Goal: Task Accomplishment & Management: Complete application form

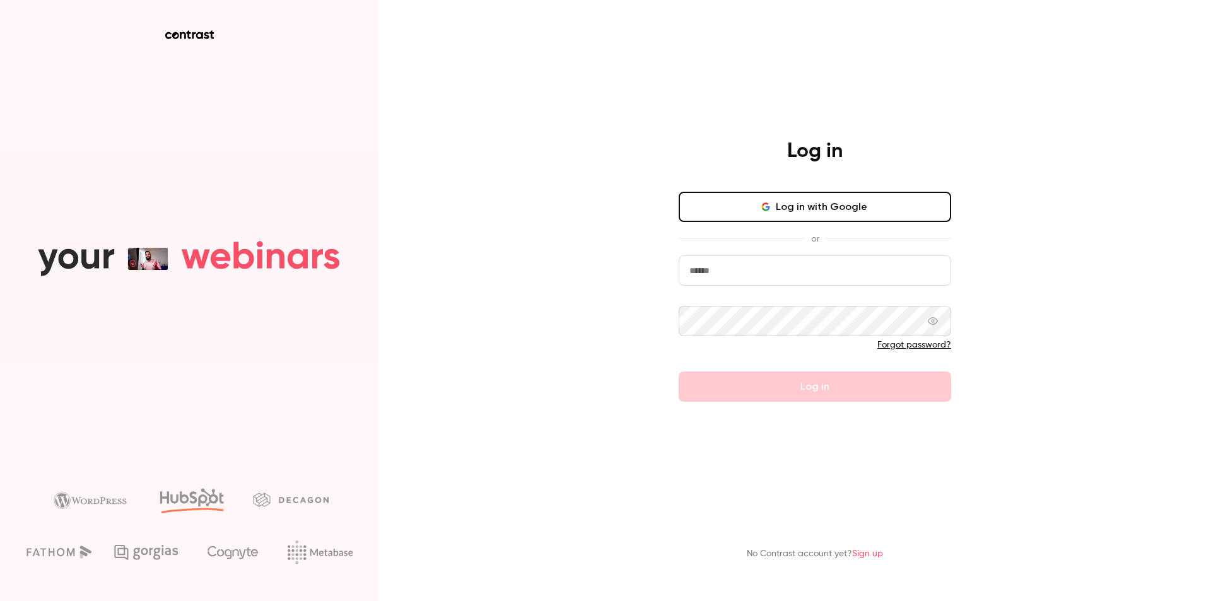
type input "*********"
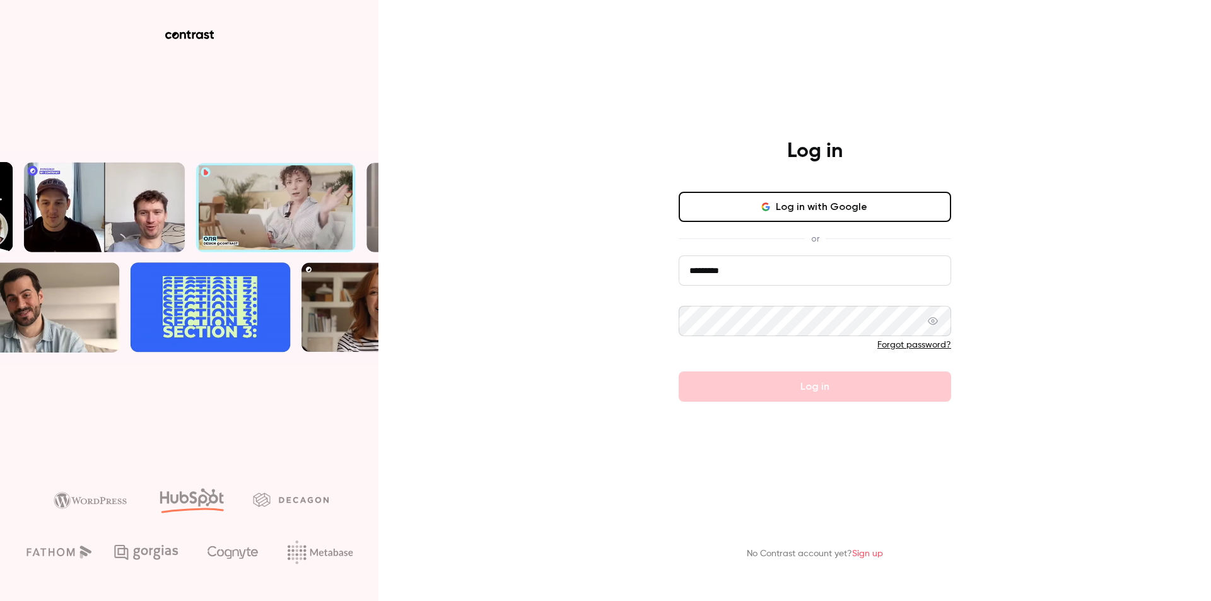
click at [759, 387] on form "********* Forgot password? Log in" at bounding box center [815, 328] width 272 height 146
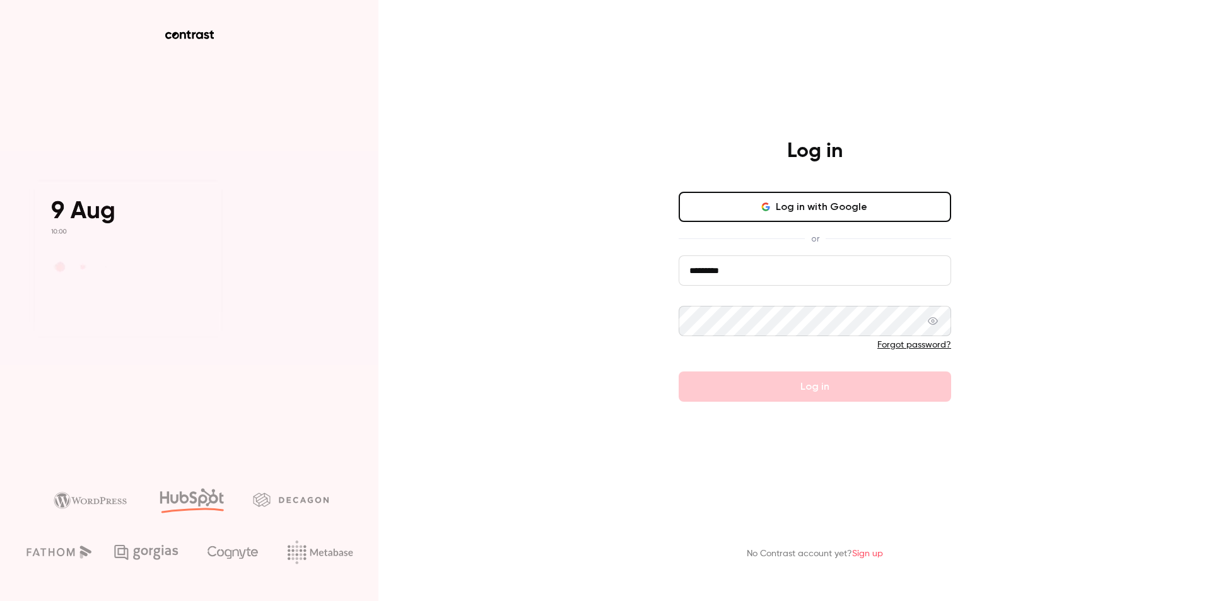
click at [740, 275] on input "*********" at bounding box center [815, 270] width 272 height 30
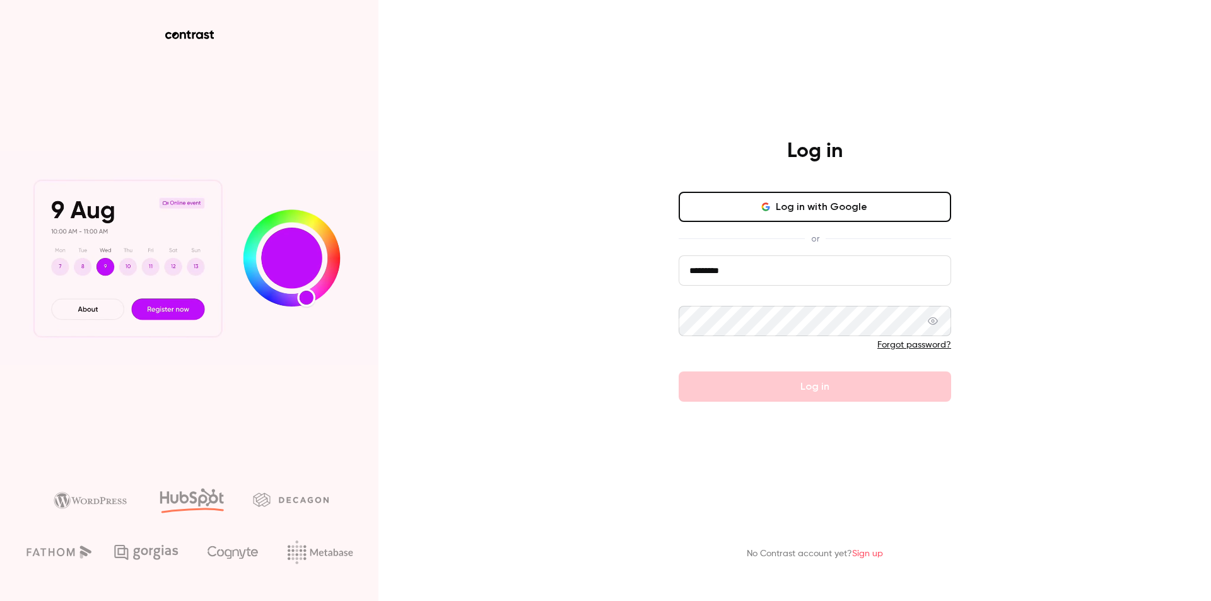
click at [740, 275] on input "*********" at bounding box center [815, 270] width 272 height 30
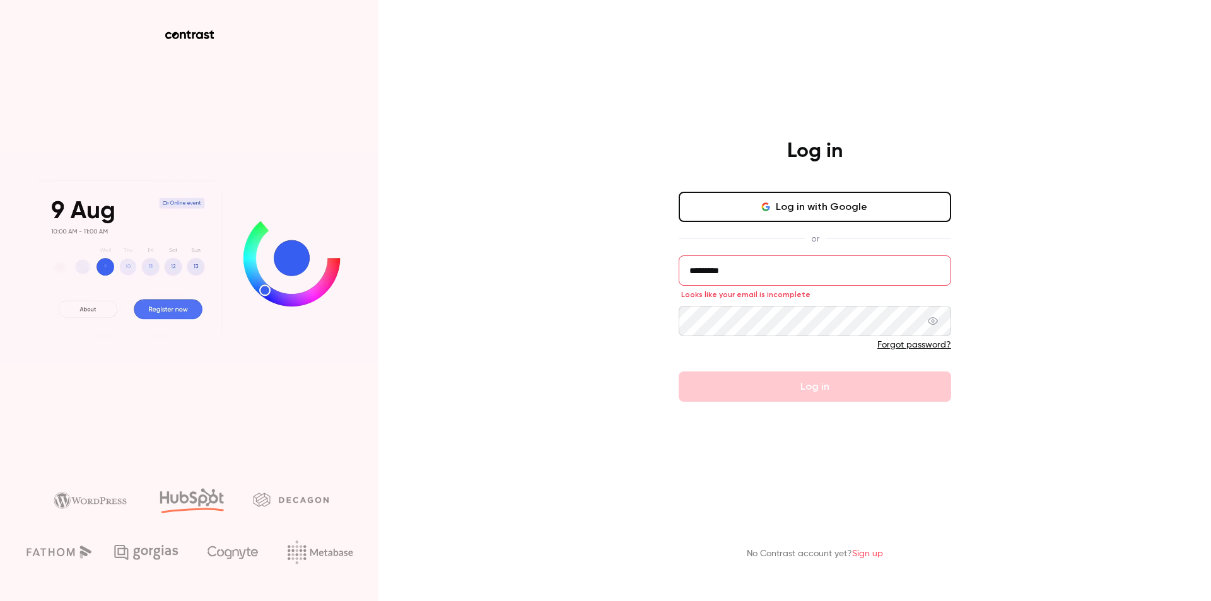
type input "**********"
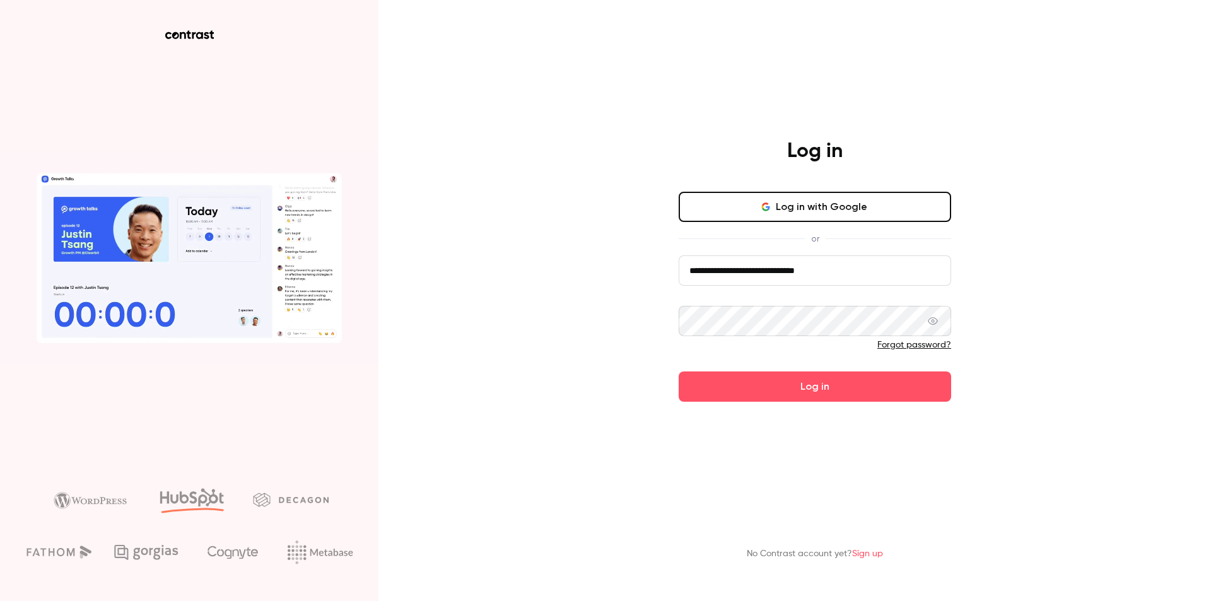
click at [679, 353] on div at bounding box center [815, 349] width 272 height 20
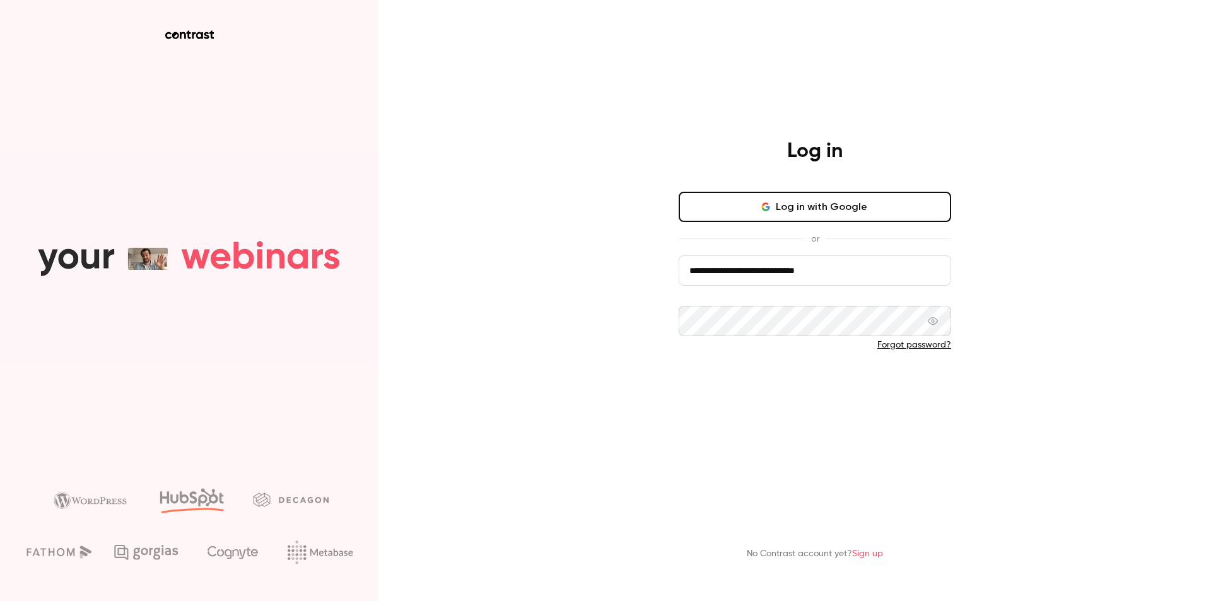
click at [720, 386] on button "Log in" at bounding box center [815, 387] width 272 height 30
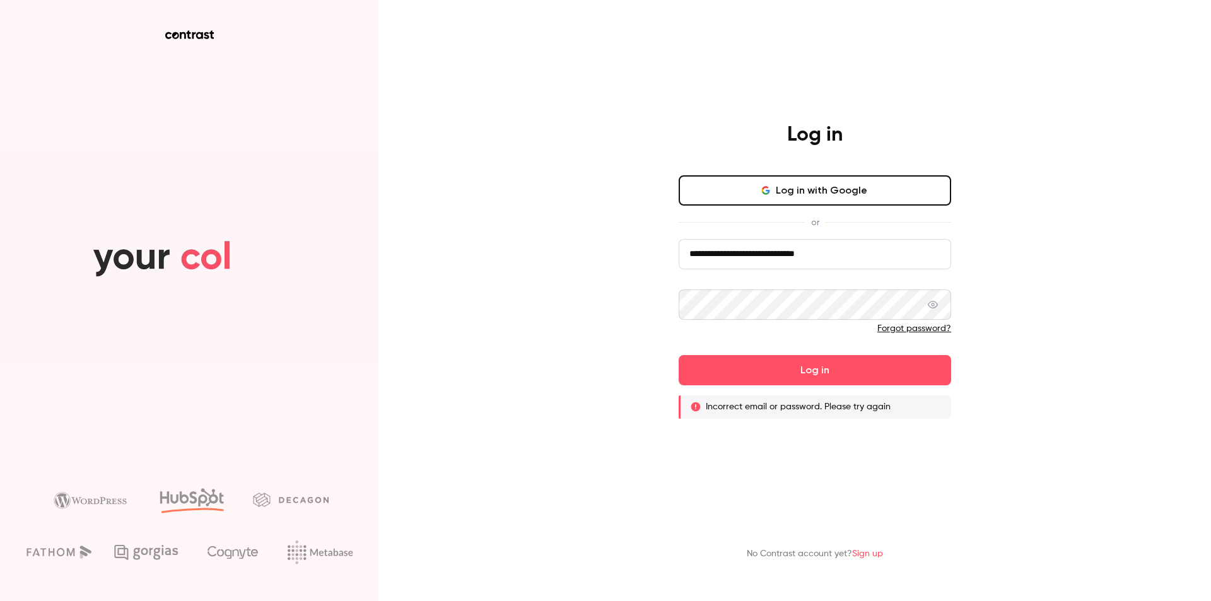
click at [866, 249] on input "**********" at bounding box center [815, 254] width 272 height 30
click at [565, 304] on div "**********" at bounding box center [605, 300] width 1211 height 601
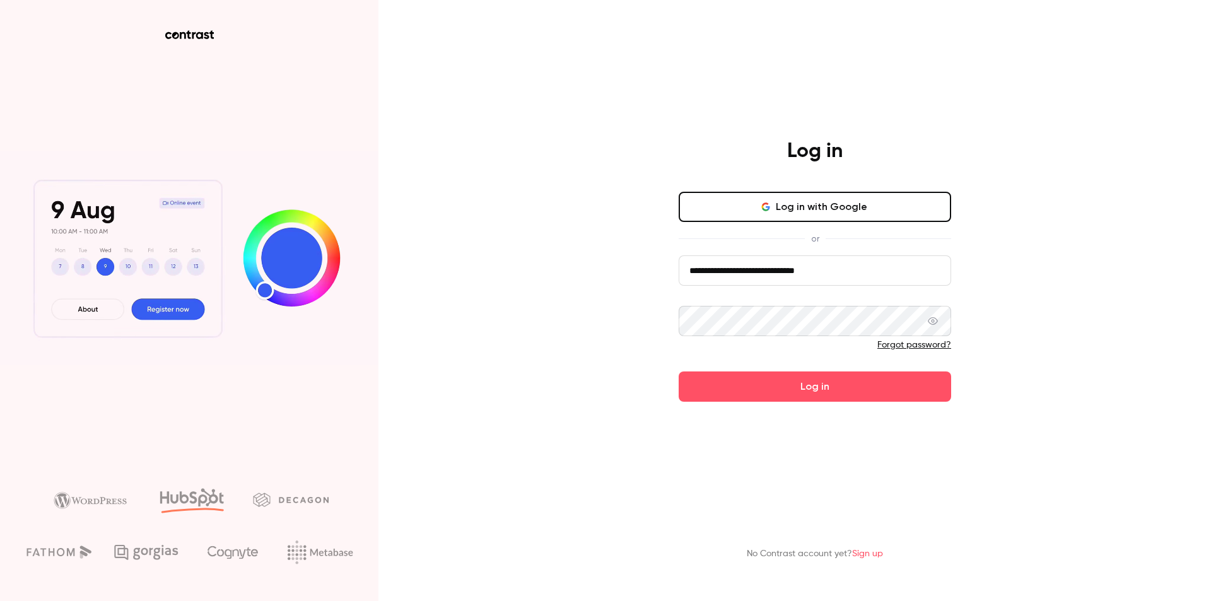
click at [1028, 369] on div "**********" at bounding box center [605, 300] width 1211 height 601
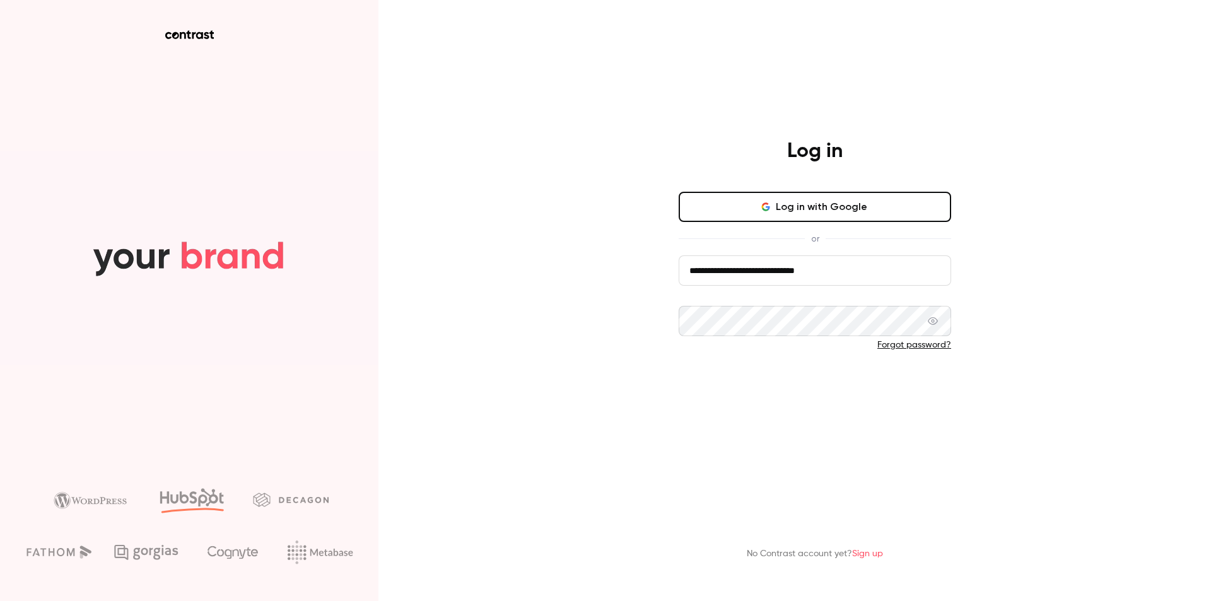
click at [812, 391] on button "Log in" at bounding box center [815, 387] width 272 height 30
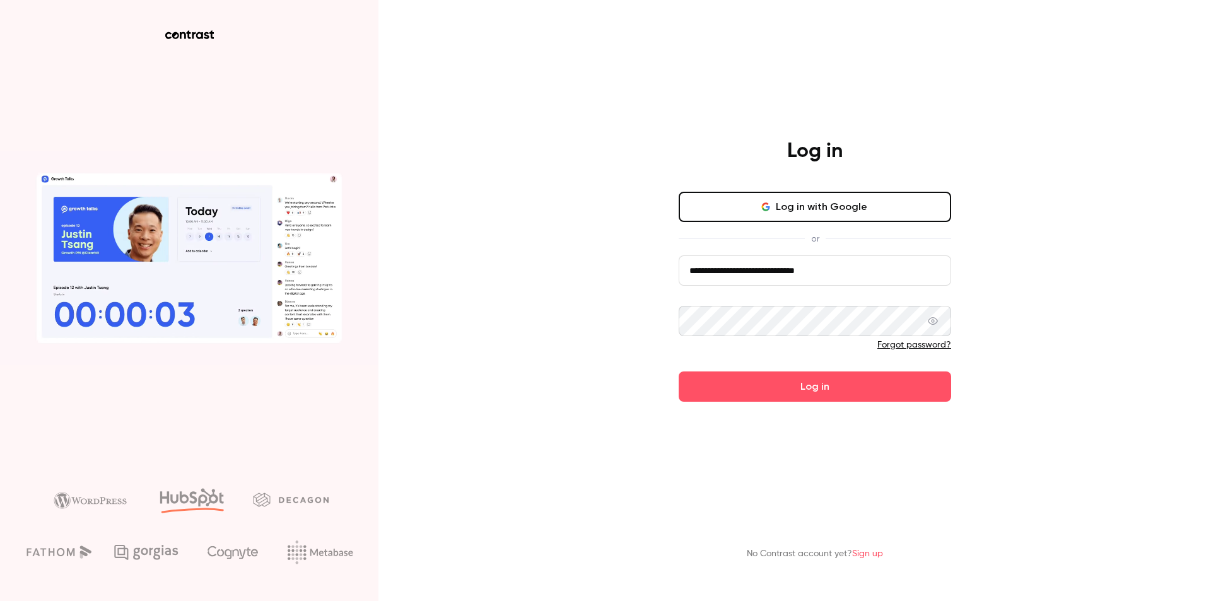
click at [679, 372] on button "Log in" at bounding box center [815, 387] width 272 height 30
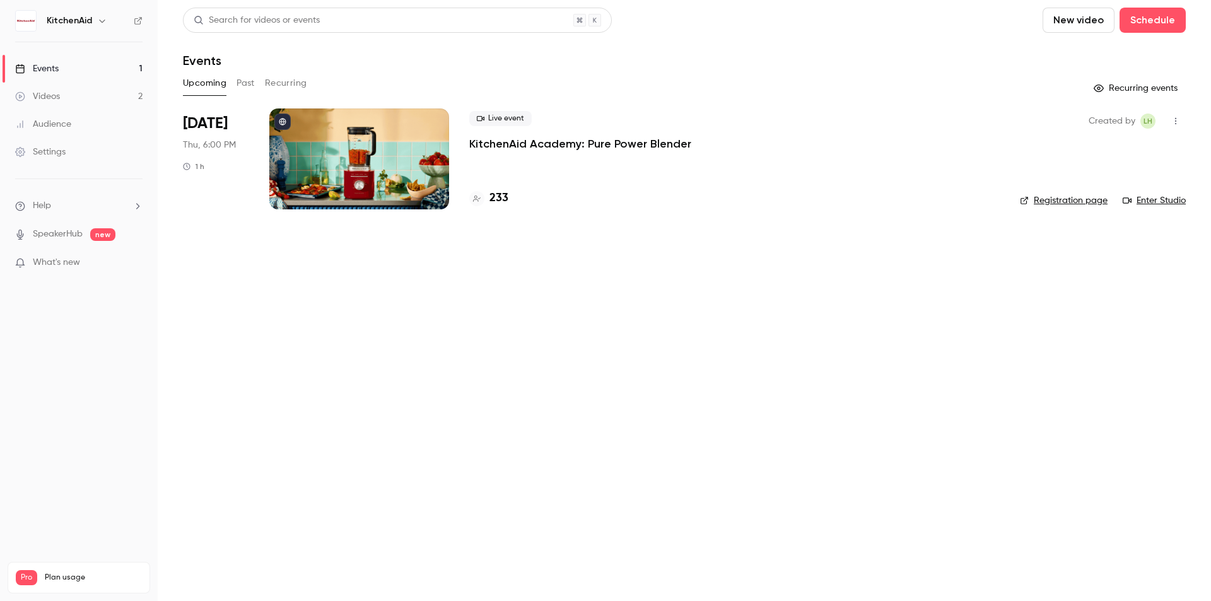
click at [204, 87] on button "Upcoming" at bounding box center [205, 83] width 44 height 20
click at [84, 67] on link "Events 1" at bounding box center [79, 69] width 158 height 28
click at [1161, 22] on button "Schedule" at bounding box center [1153, 20] width 66 height 25
click at [1144, 53] on div "One time event" at bounding box center [1127, 55] width 96 height 13
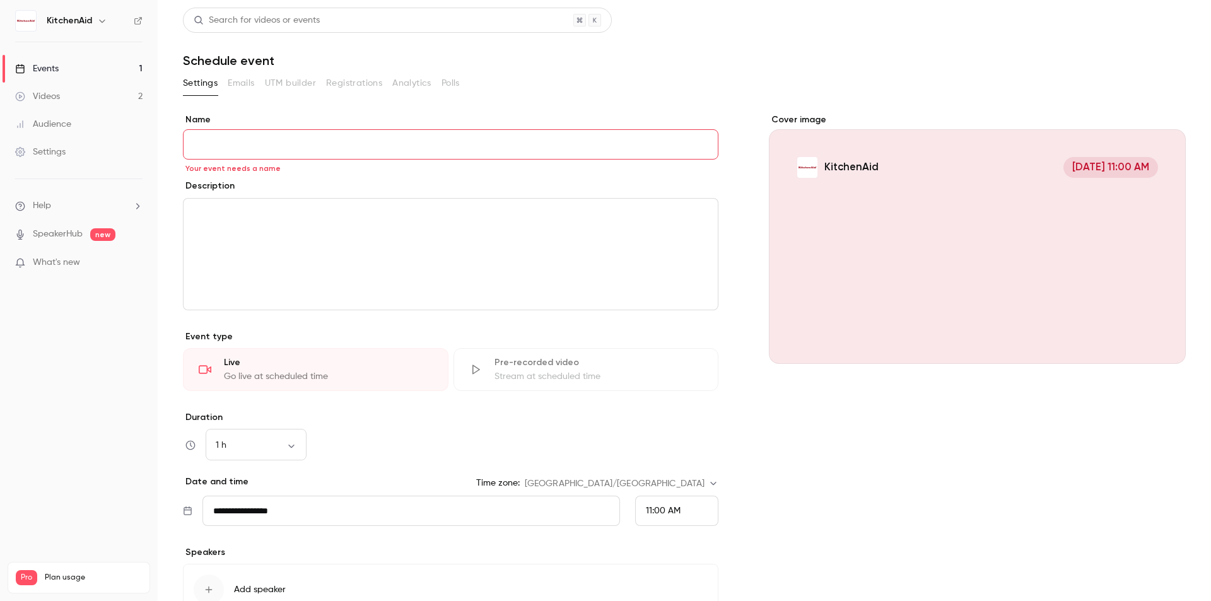
click at [86, 68] on link "Events 1" at bounding box center [79, 69] width 158 height 28
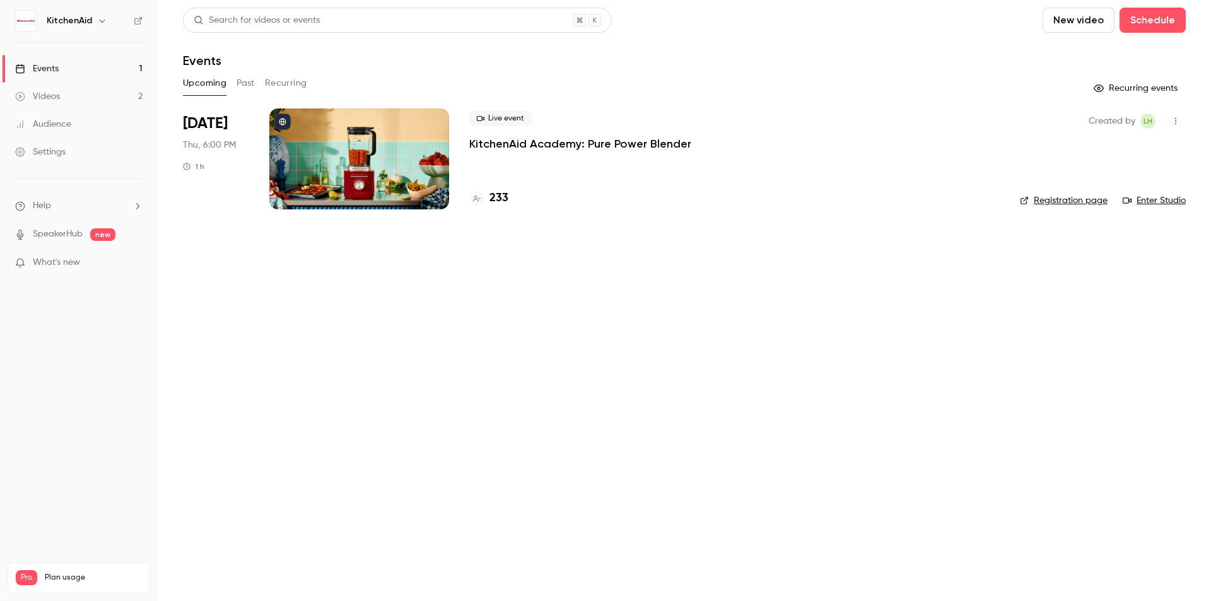
click at [87, 69] on link "Events 1" at bounding box center [79, 69] width 158 height 28
click at [250, 85] on button "Past" at bounding box center [246, 83] width 18 height 20
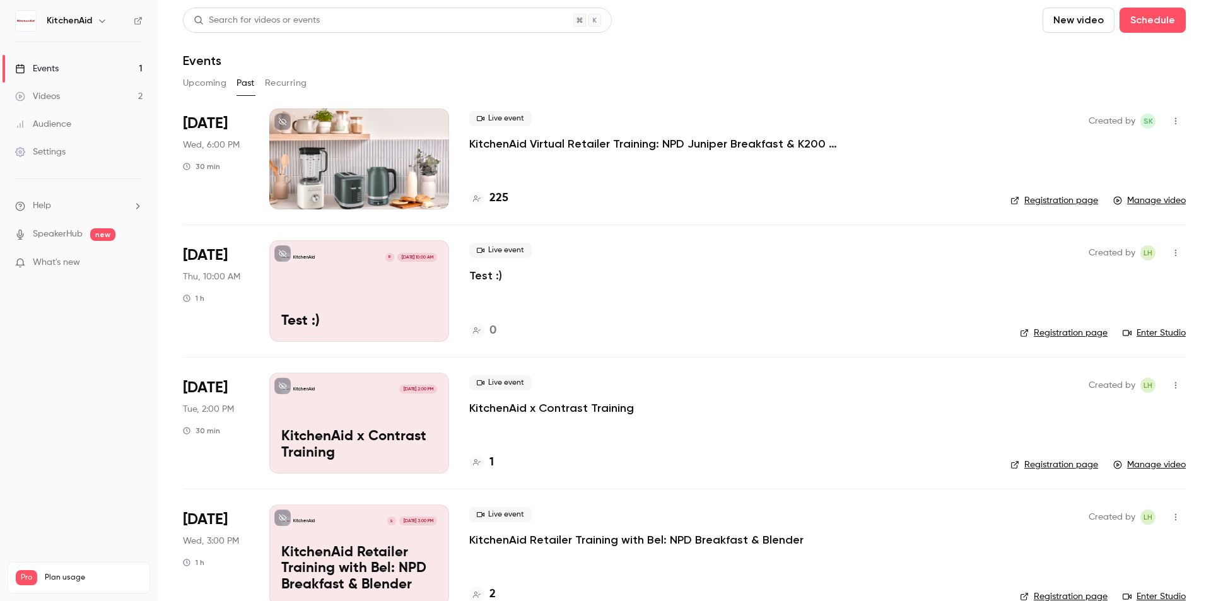
click at [573, 144] on p "KitchenAid Virtual Retailer Training: NPD Juniper Breakfast & K200 Pure Power B…" at bounding box center [658, 143] width 378 height 15
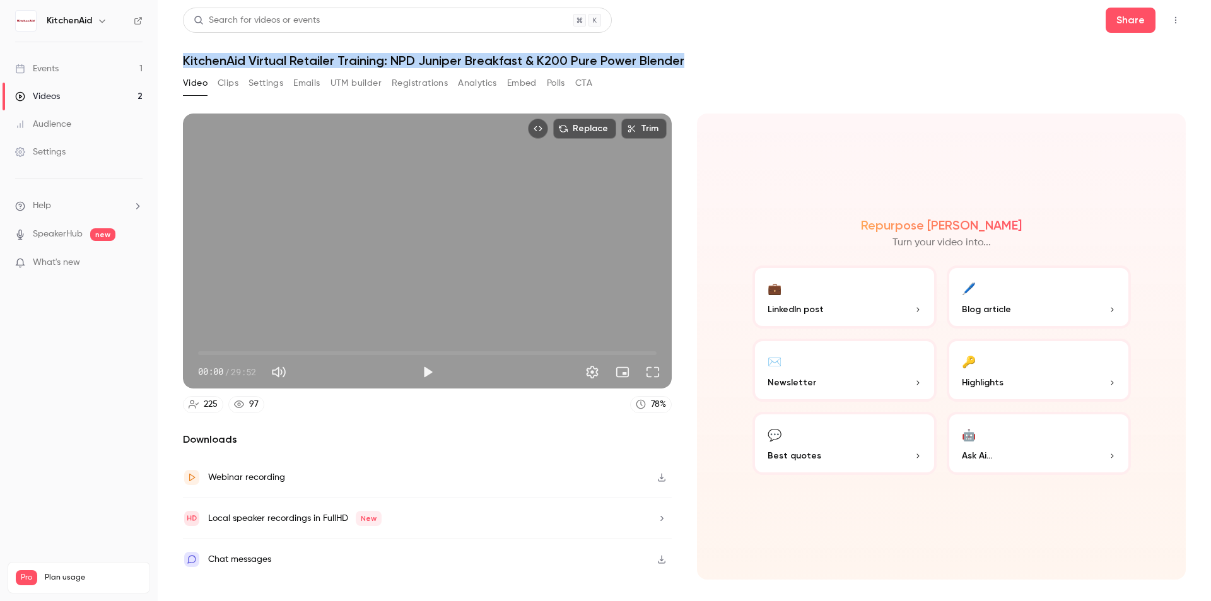
drag, startPoint x: 707, startPoint y: 60, endPoint x: 181, endPoint y: 64, distance: 526.1
click at [181, 64] on main "Search for videos or events Share KitchenAid Virtual Retailer Training: NPD Jun…" at bounding box center [684, 300] width 1053 height 601
copy h1 "KitchenAid Virtual Retailer Training: NPD Juniper Breakfast & K200 Pure Power B…"
click at [63, 67] on link "Events 1" at bounding box center [79, 69] width 158 height 28
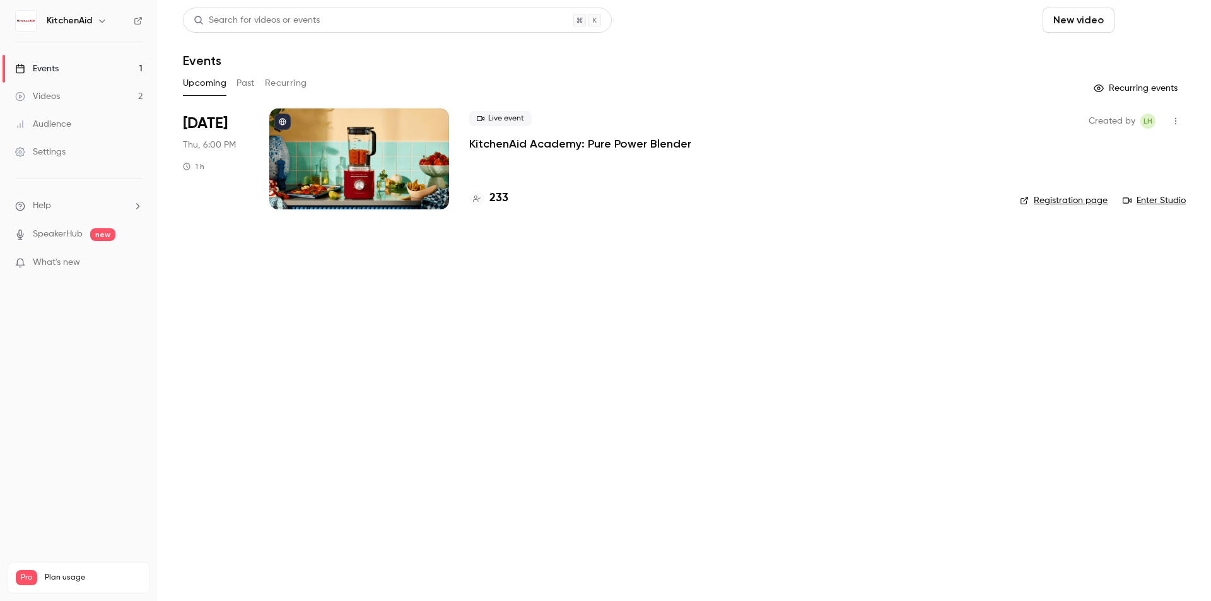
click at [1149, 20] on button "Schedule" at bounding box center [1153, 20] width 66 height 25
click at [1092, 61] on div "One time event" at bounding box center [1127, 55] width 96 height 13
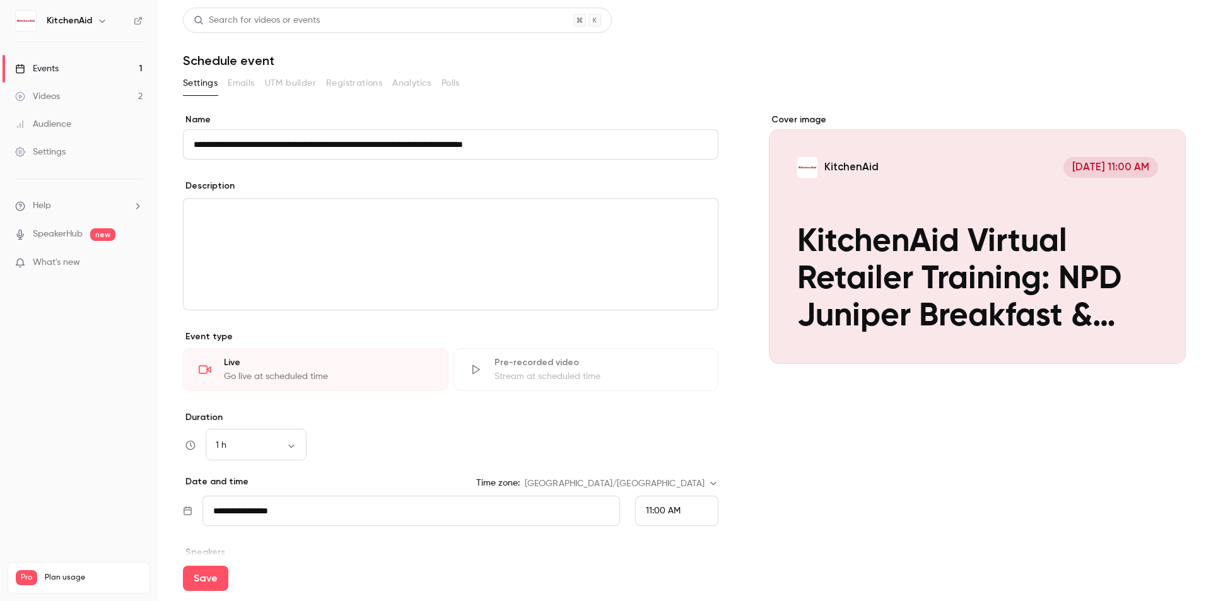
drag, startPoint x: 338, startPoint y: 144, endPoint x: 634, endPoint y: 143, distance: 295.8
click at [634, 143] on input "**********" at bounding box center [451, 144] width 536 height 30
click at [334, 143] on input "**********" at bounding box center [451, 144] width 536 height 30
type input "**********"
click at [277, 235] on div "editor" at bounding box center [451, 254] width 534 height 111
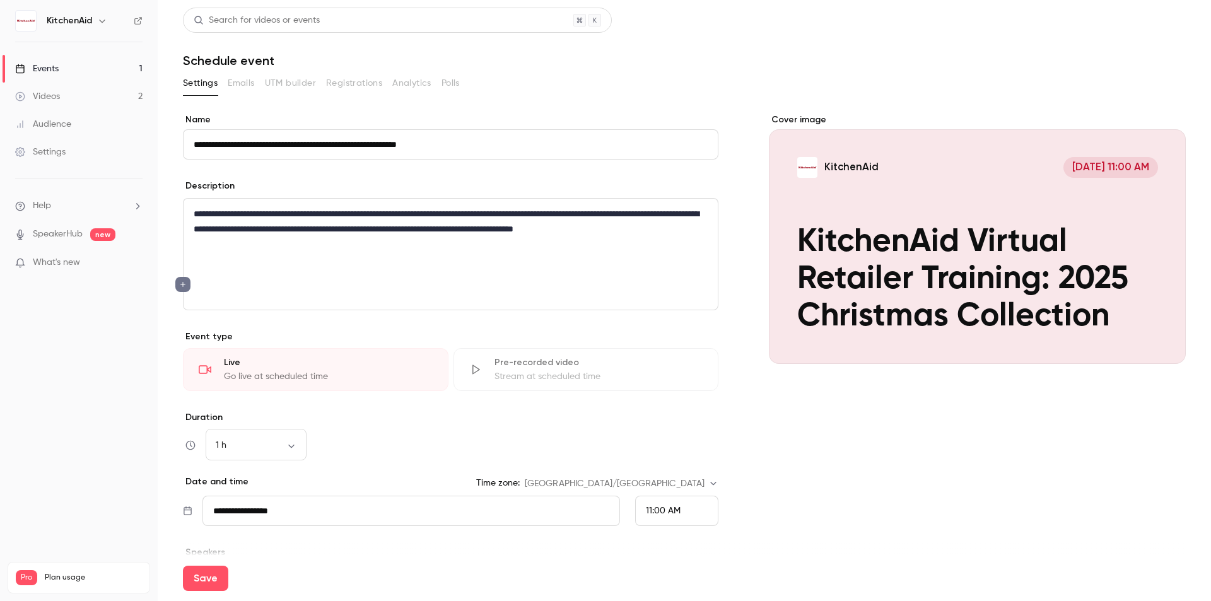
click at [284, 267] on p "editor" at bounding box center [451, 264] width 514 height 15
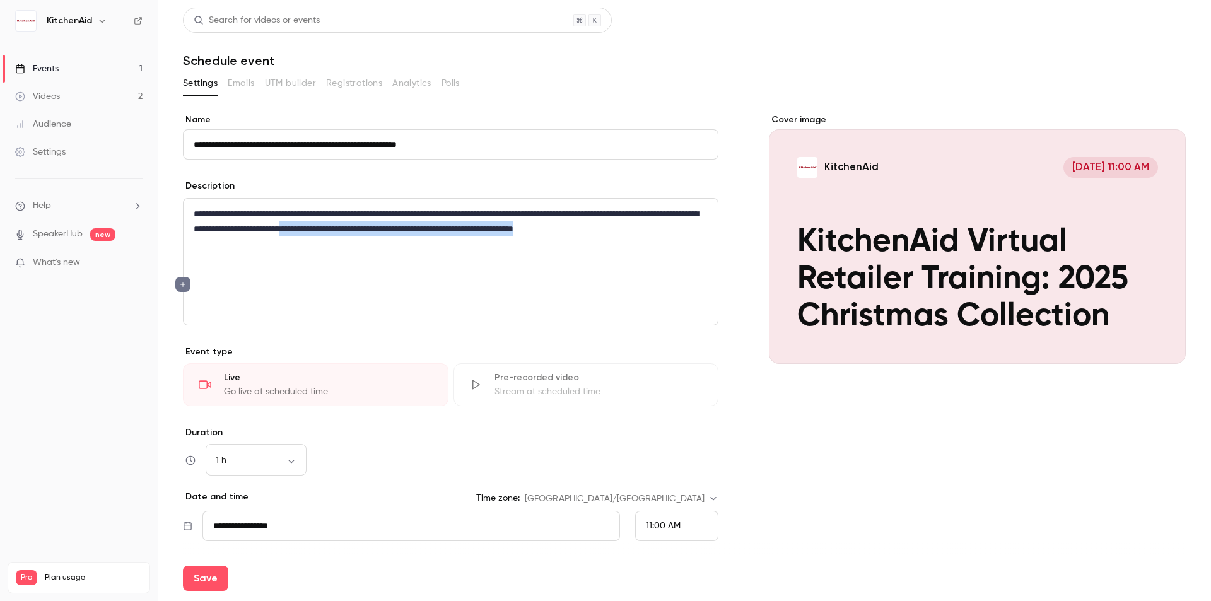
drag, startPoint x: 312, startPoint y: 245, endPoint x: 462, endPoint y: 230, distance: 150.9
click at [462, 230] on p "**********" at bounding box center [448, 228] width 509 height 45
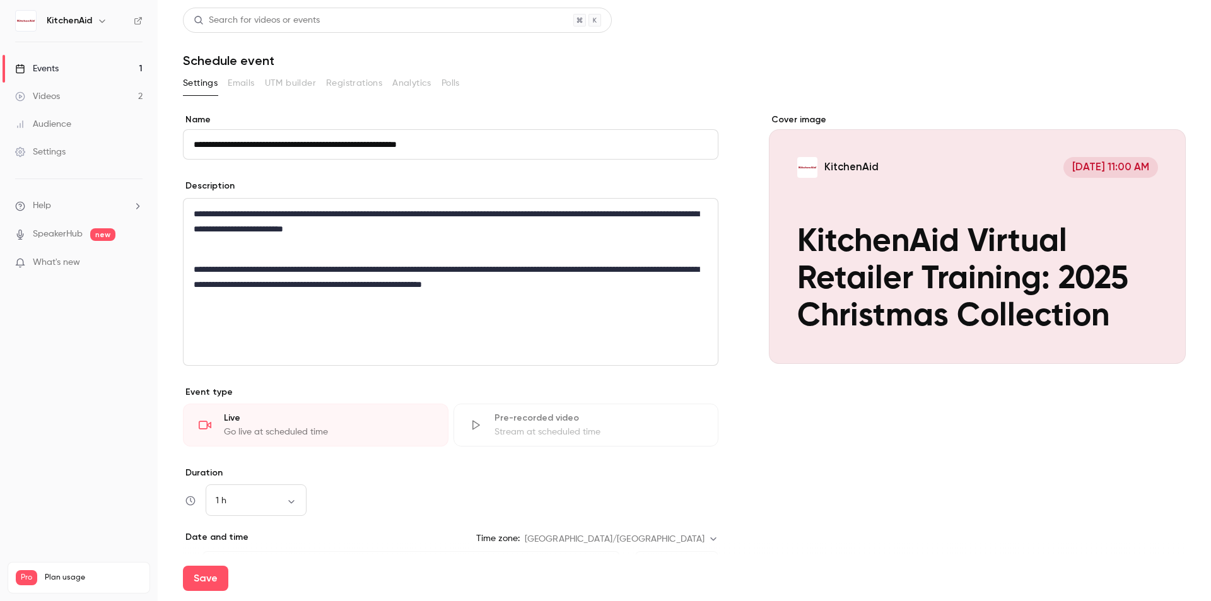
click at [275, 250] on p "editor" at bounding box center [451, 249] width 514 height 15
click at [448, 312] on p "editor" at bounding box center [451, 304] width 514 height 15
click at [632, 288] on p "**********" at bounding box center [448, 277] width 509 height 30
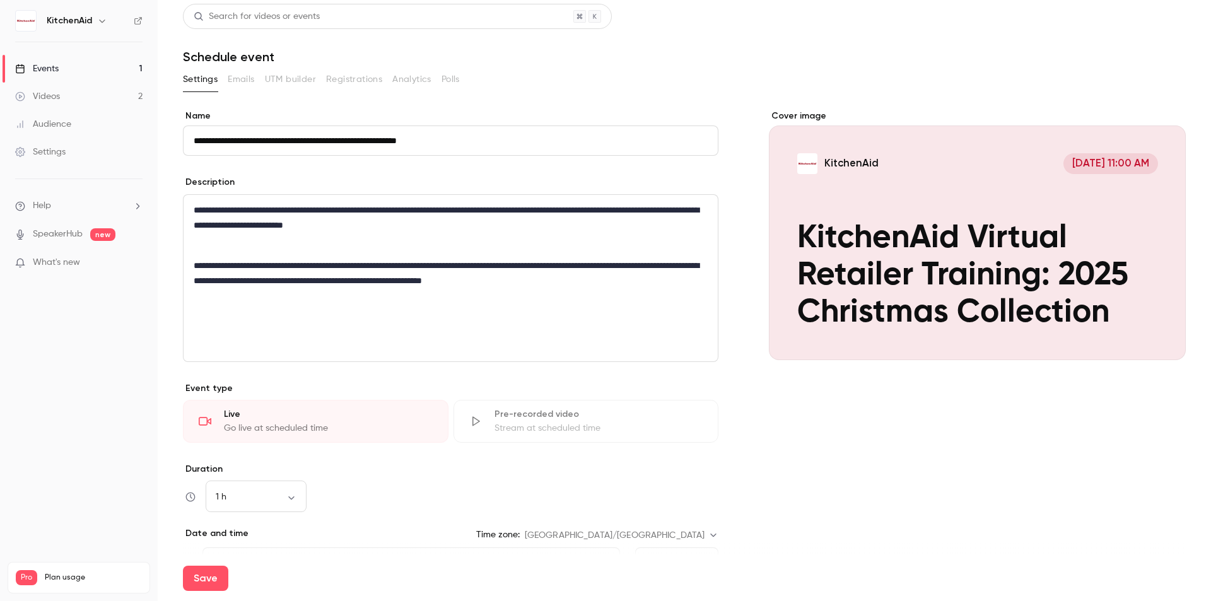
scroll to position [171, 0]
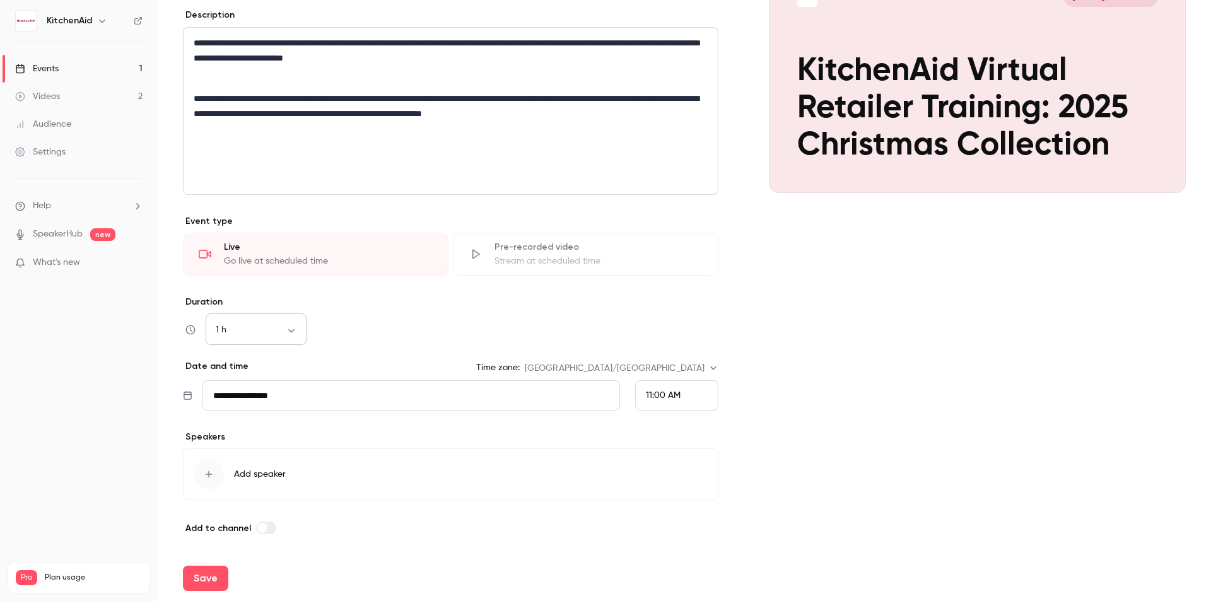
click at [292, 322] on div "1 h ** ​" at bounding box center [256, 330] width 101 height 30
click at [293, 332] on body "**********" at bounding box center [605, 300] width 1211 height 601
click at [273, 398] on li "30 min" at bounding box center [256, 396] width 101 height 33
type input "**"
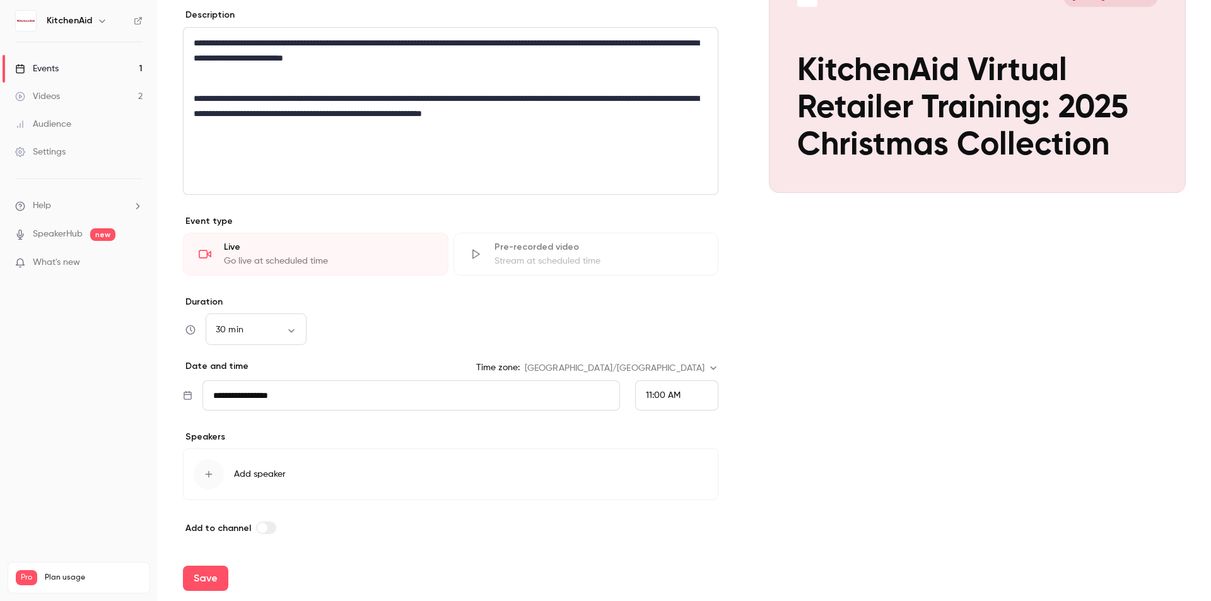
click at [471, 308] on div "Duration 30 min ** ​" at bounding box center [451, 320] width 536 height 49
click at [366, 398] on input "**********" at bounding box center [411, 395] width 418 height 30
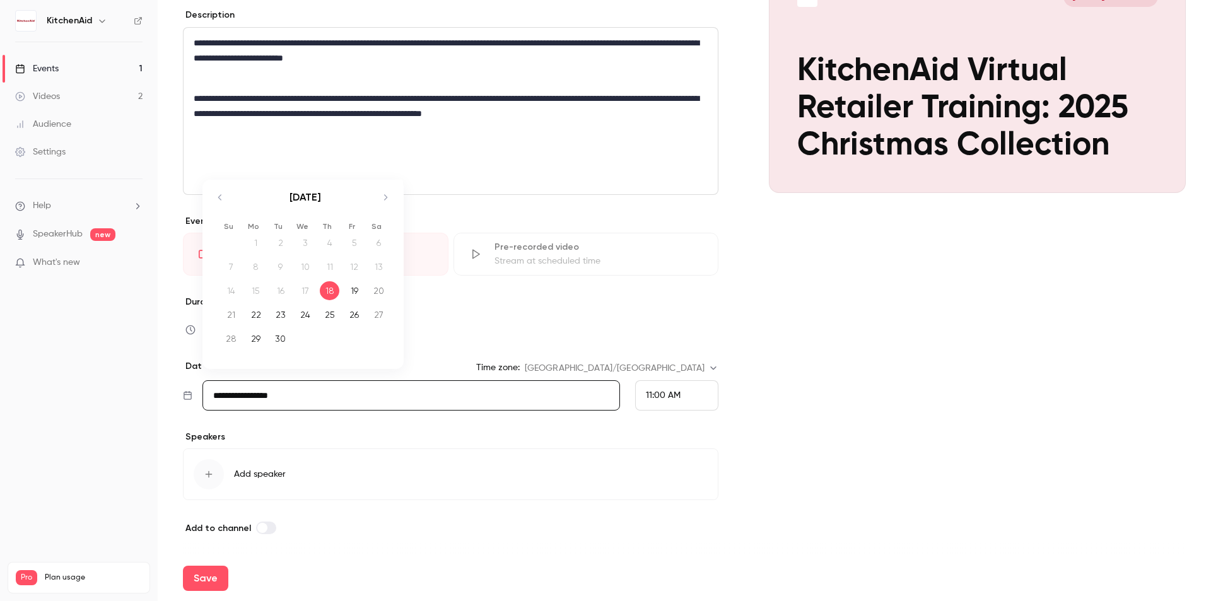
click at [385, 199] on icon "Move forward to switch to the next month." at bounding box center [385, 197] width 15 height 15
click at [305, 314] on div "22" at bounding box center [305, 314] width 20 height 19
type input "**********"
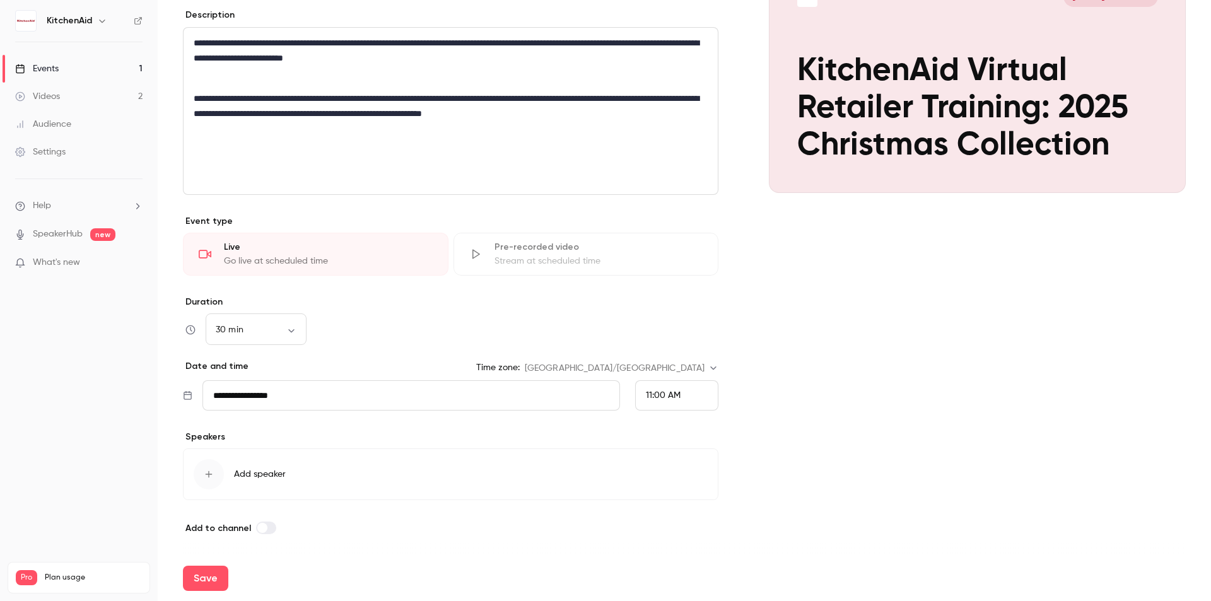
click at [679, 402] on div "11:00 AM" at bounding box center [676, 395] width 83 height 30
click at [682, 318] on div "6:00 PM" at bounding box center [672, 321] width 62 height 13
click at [817, 404] on div "Cover image KitchenAid [DATE] 6:00 PM KitchenAid Virtual Retailer Training: 202…" at bounding box center [977, 239] width 417 height 593
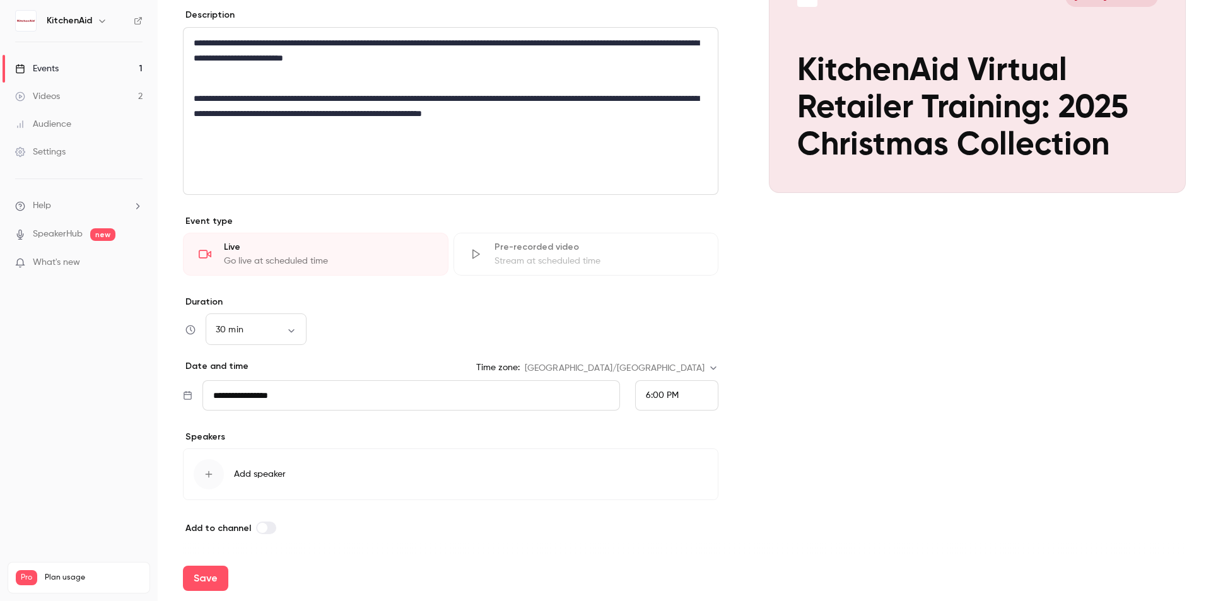
click at [209, 479] on icon "button" at bounding box center [209, 474] width 10 height 10
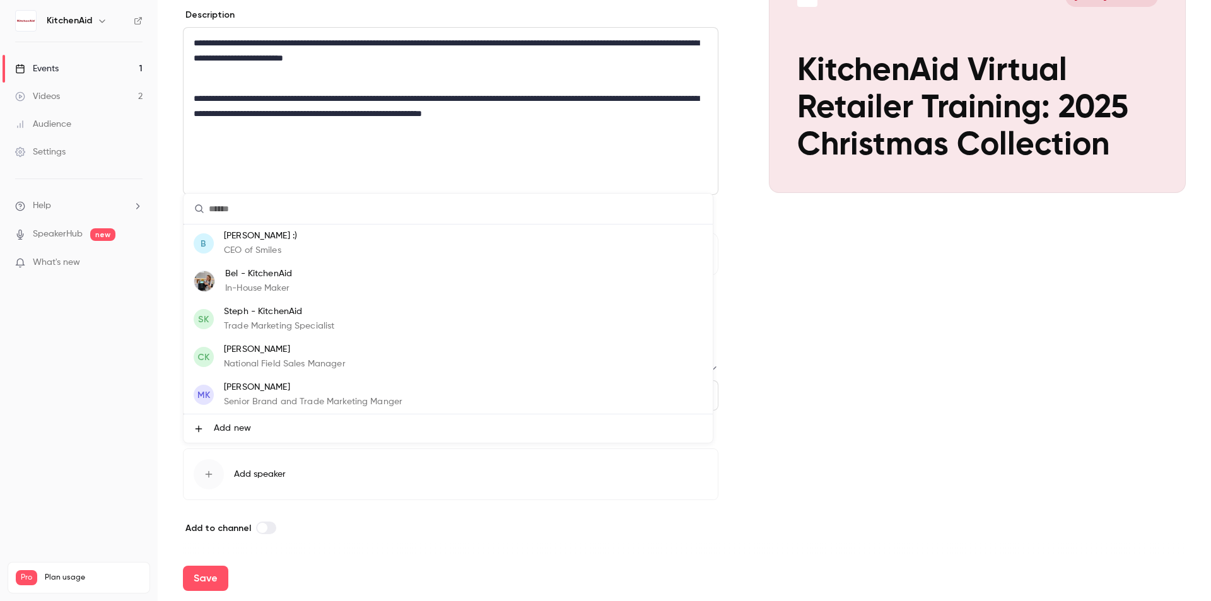
click at [349, 276] on li "Bel - KitchenAid In-House Maker" at bounding box center [448, 281] width 529 height 38
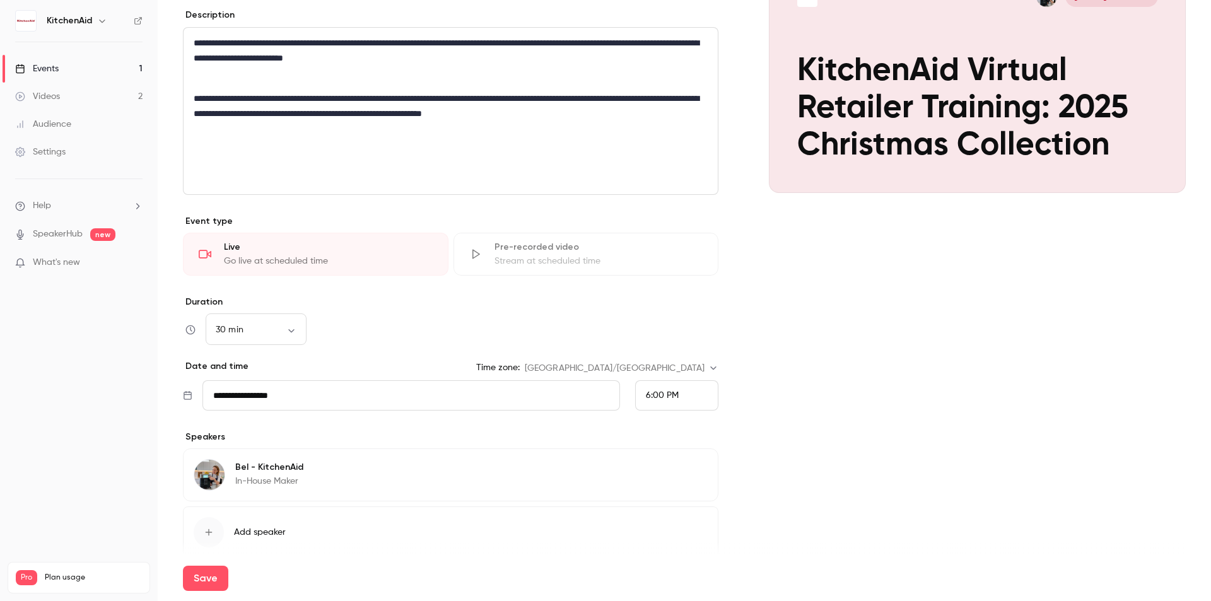
click at [215, 533] on div "button" at bounding box center [209, 532] width 30 height 30
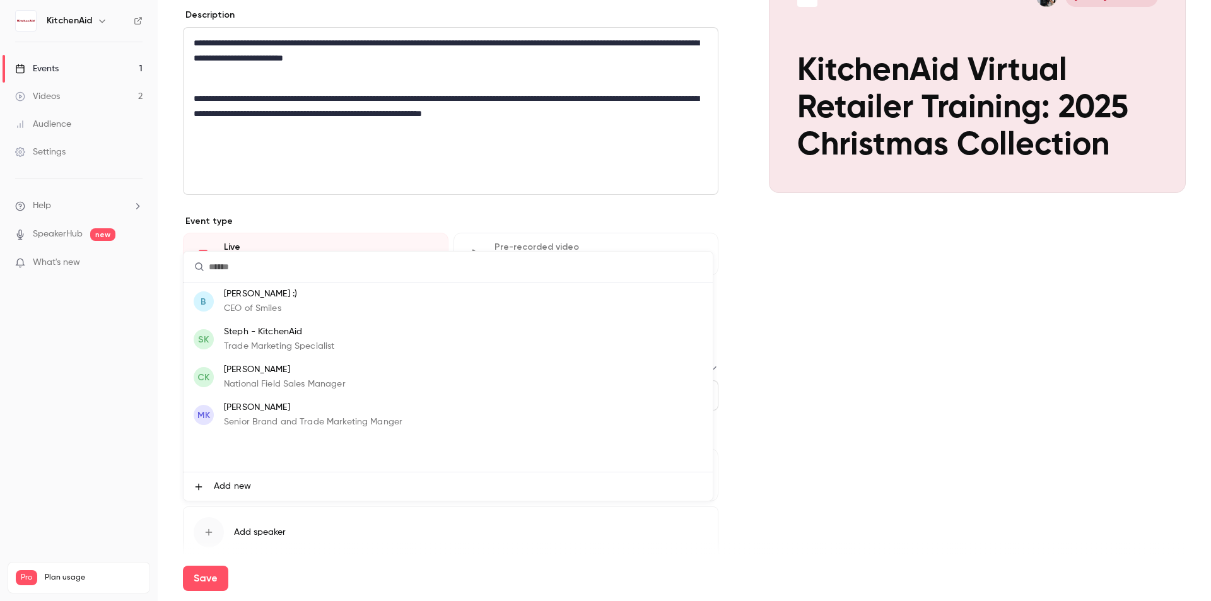
click at [288, 331] on p "Steph - KitchenAid" at bounding box center [279, 331] width 110 height 13
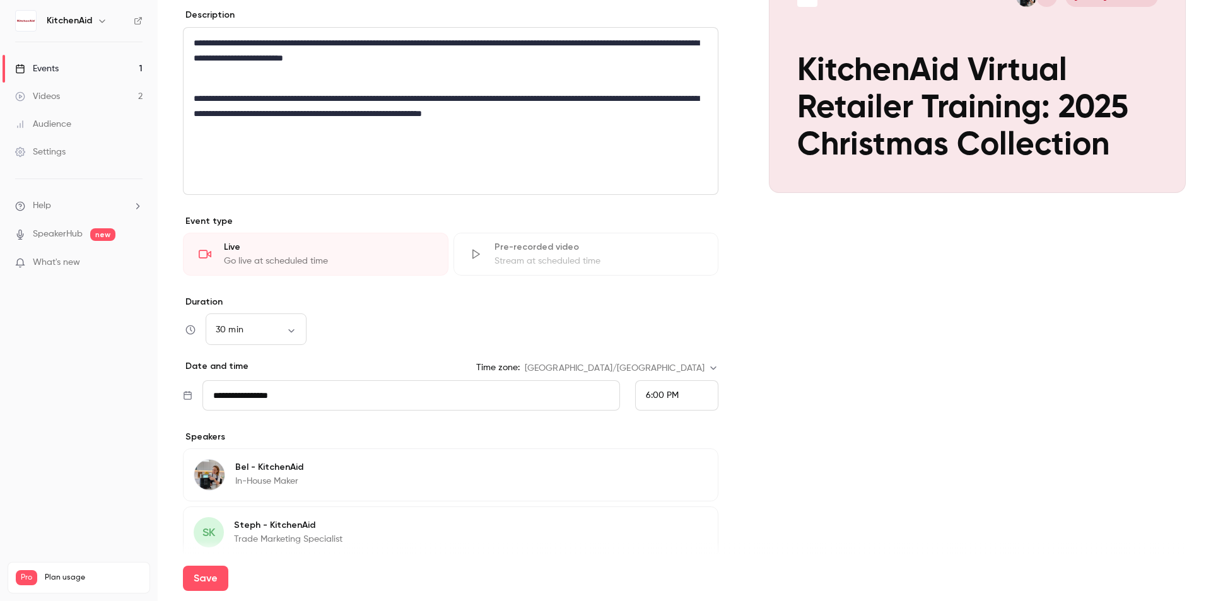
scroll to position [287, 0]
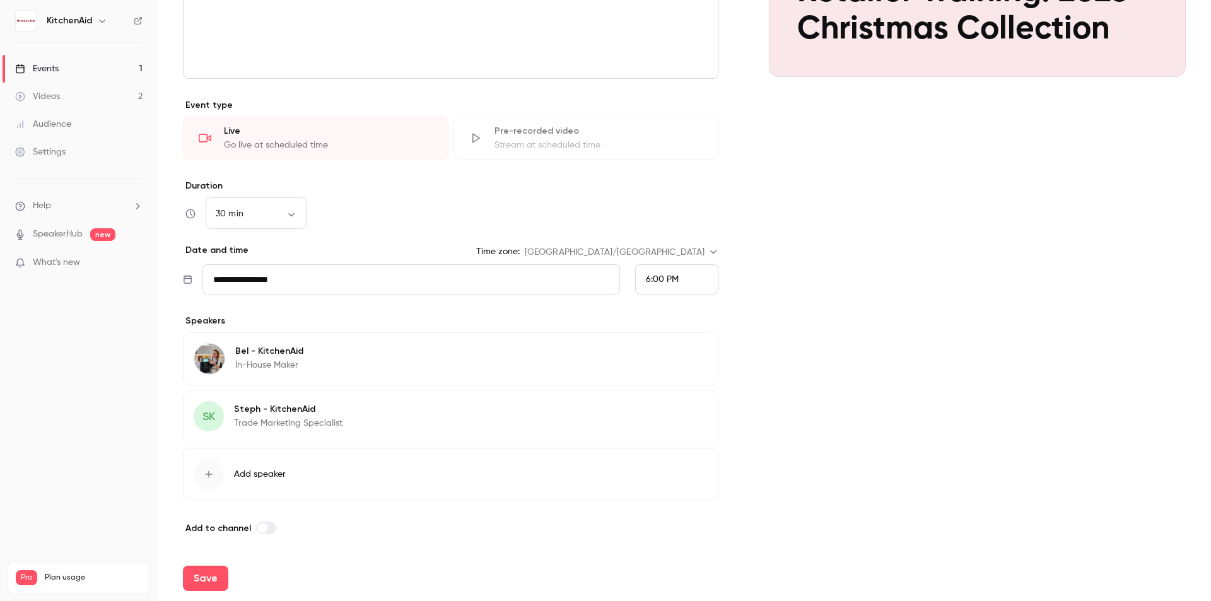
click at [221, 477] on div "button" at bounding box center [209, 474] width 30 height 30
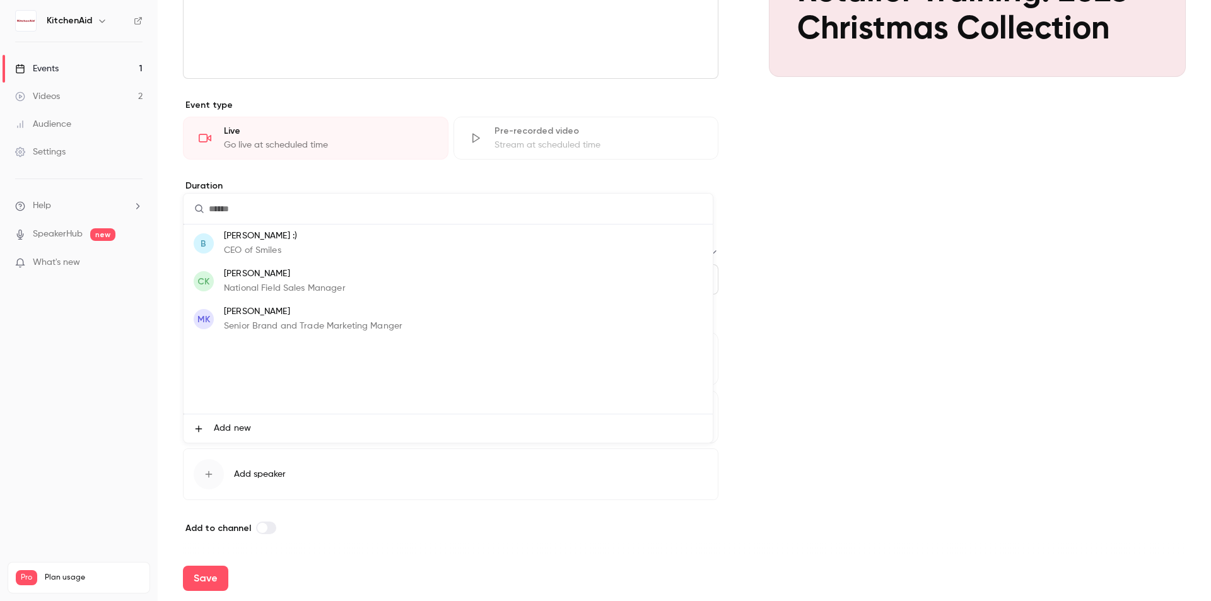
click at [293, 274] on p "[PERSON_NAME]" at bounding box center [285, 273] width 122 height 13
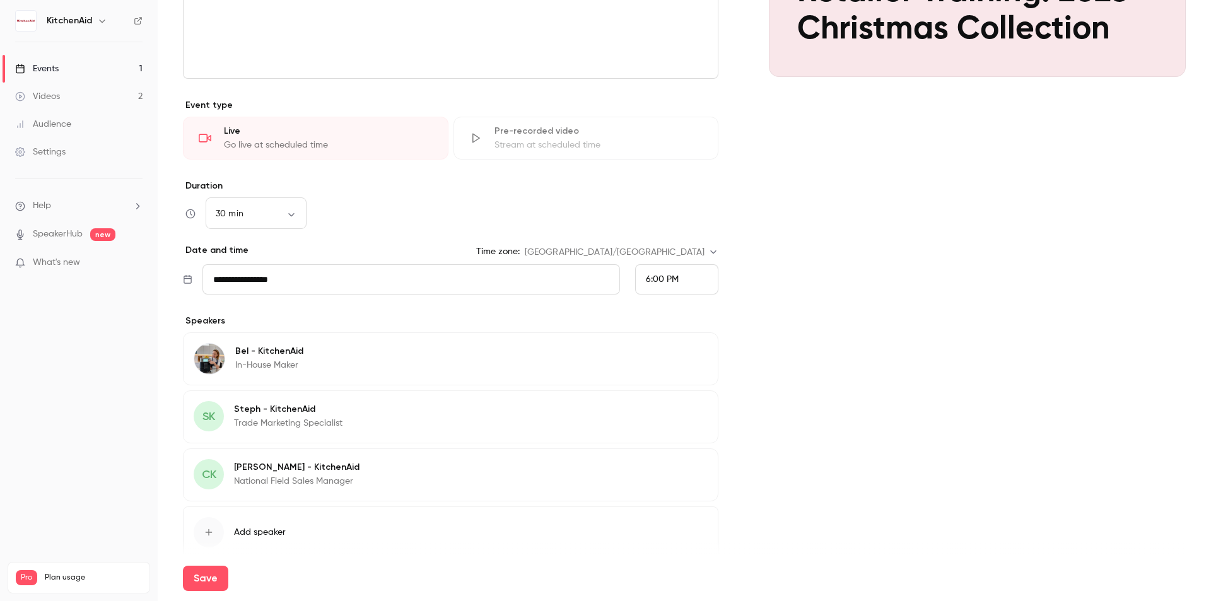
click at [752, 460] on div "**********" at bounding box center [684, 210] width 1003 height 767
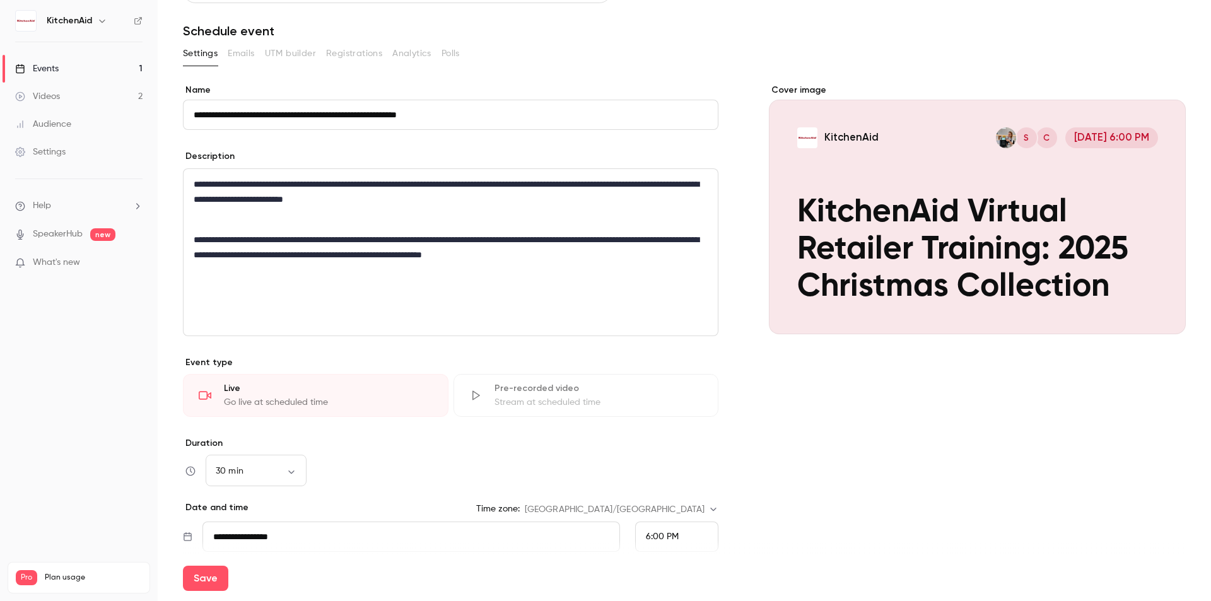
scroll to position [0, 0]
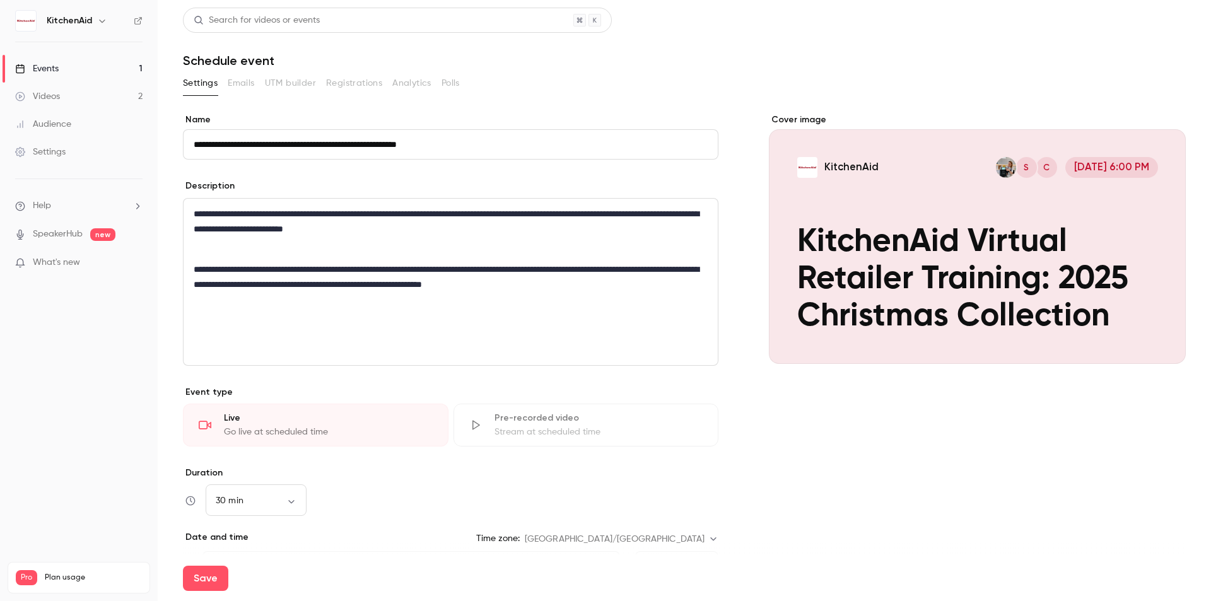
click at [350, 306] on p "editor" at bounding box center [451, 304] width 514 height 15
click at [586, 216] on p "**********" at bounding box center [448, 221] width 509 height 30
click at [588, 232] on p "**********" at bounding box center [448, 221] width 509 height 30
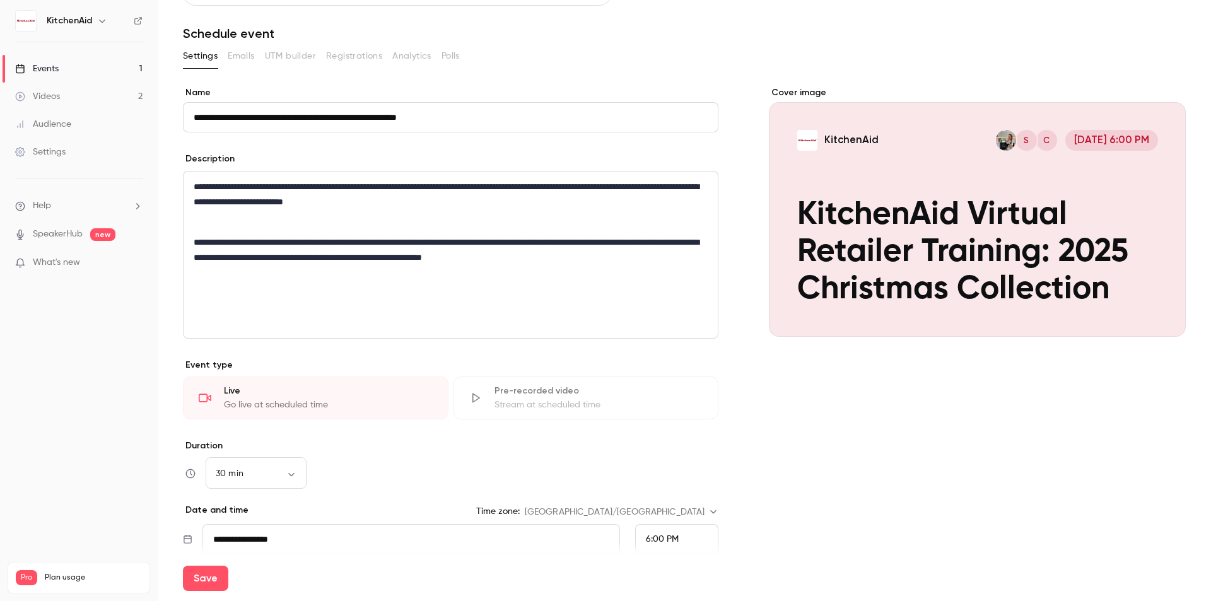
scroll to position [345, 0]
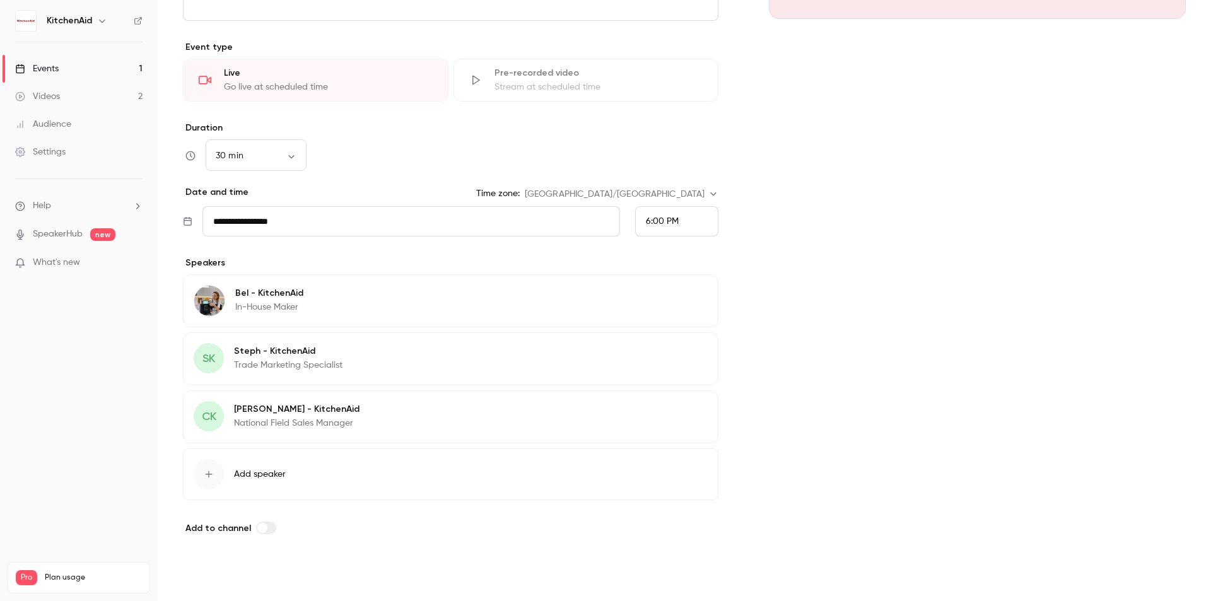
click at [214, 580] on button "Save" at bounding box center [205, 578] width 45 height 25
type input "**"
type input "**********"
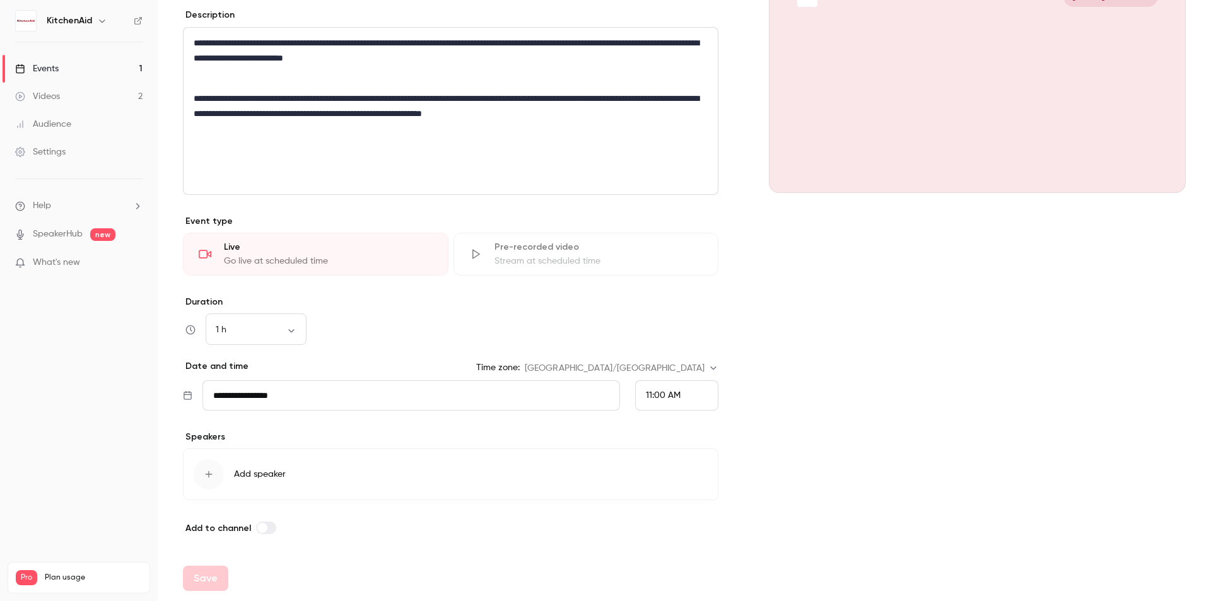
scroll to position [171, 0]
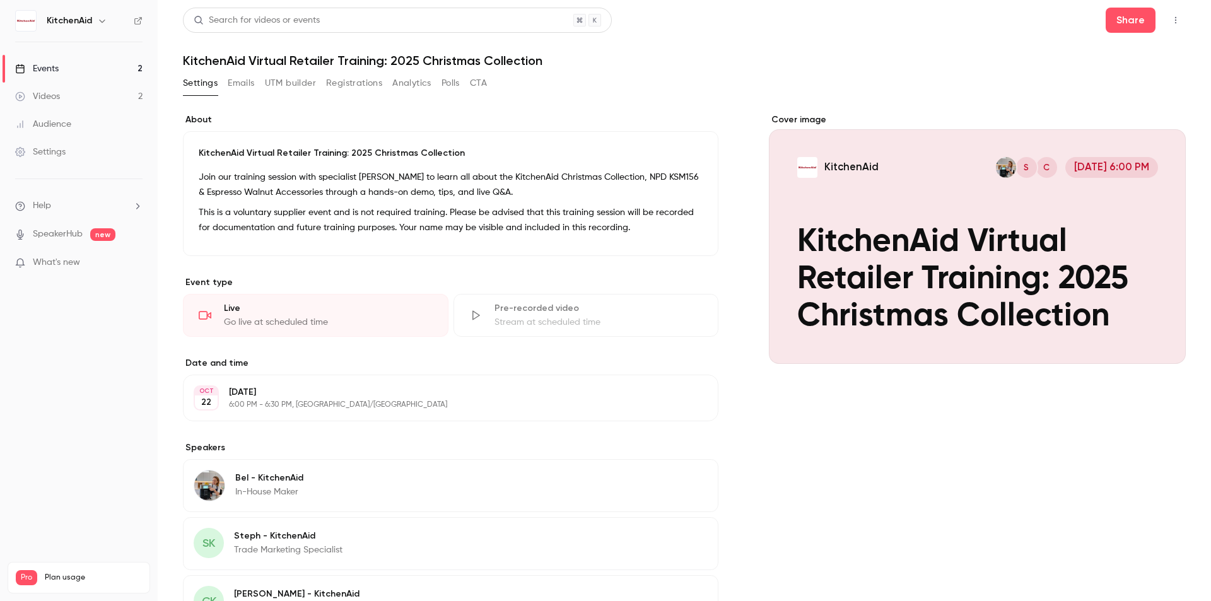
click at [876, 221] on div "Cover image" at bounding box center [977, 239] width 417 height 250
click at [0, 0] on input "KitchenAid C S [DATE] 6:00 PM KitchenAid Virtual Retailer Training: 2025 Christ…" at bounding box center [0, 0] width 0 height 0
click at [1159, 338] on icon "Cover image" at bounding box center [1163, 341] width 8 height 8
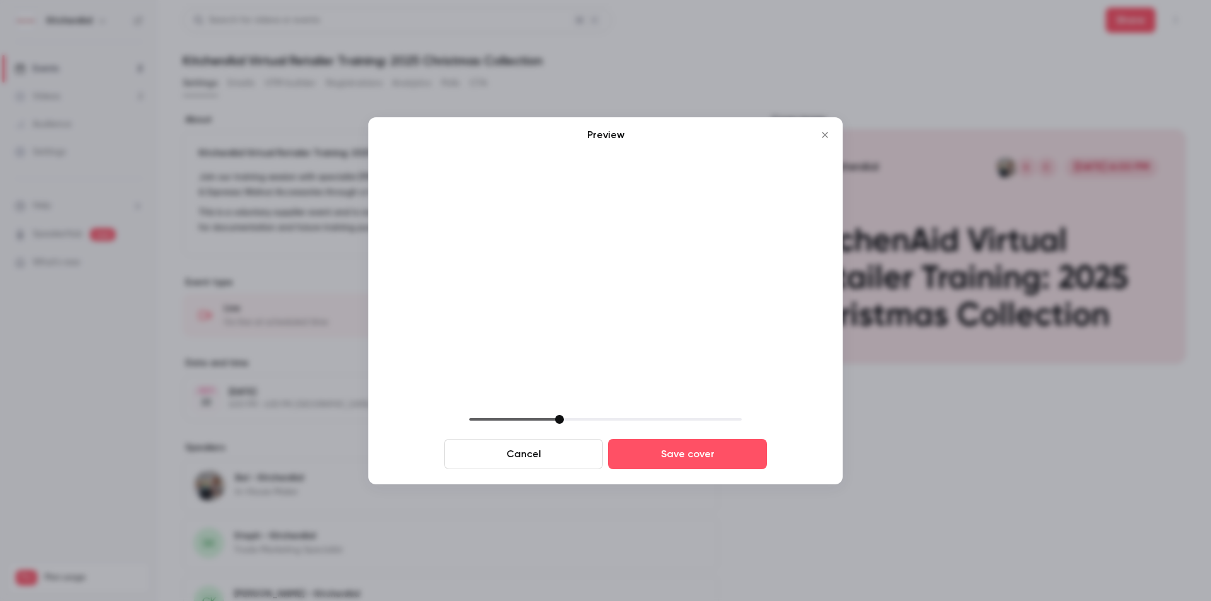
drag, startPoint x: 571, startPoint y: 337, endPoint x: 619, endPoint y: 212, distance: 133.8
click at [619, 212] on img at bounding box center [606, 279] width 424 height 252
click at [817, 133] on button "Close" at bounding box center [824, 134] width 25 height 25
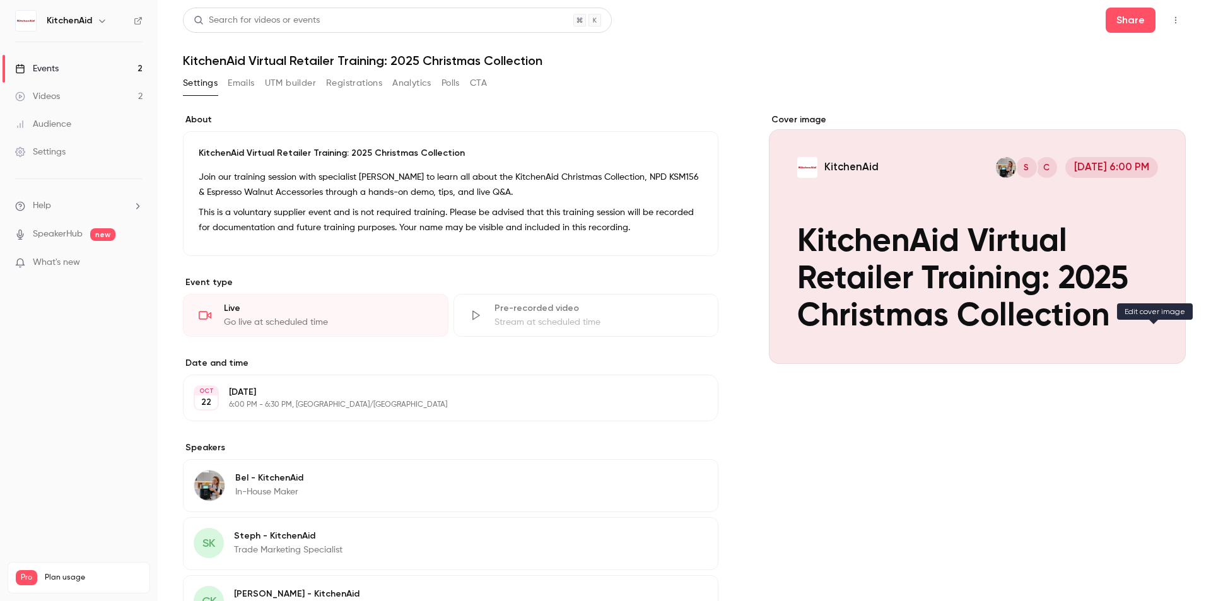
click at [1156, 337] on icon "Cover image" at bounding box center [1163, 341] width 14 height 10
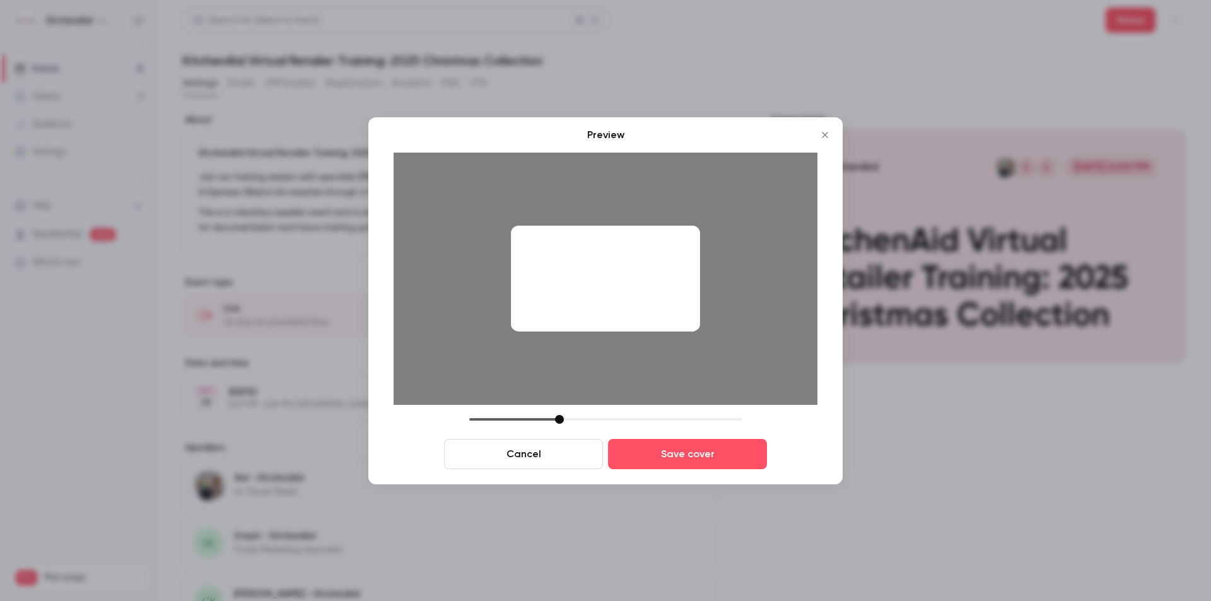
drag, startPoint x: 655, startPoint y: 295, endPoint x: 665, endPoint y: 301, distance: 11.9
click at [665, 301] on div at bounding box center [605, 278] width 189 height 107
drag, startPoint x: 665, startPoint y: 301, endPoint x: 655, endPoint y: 301, distance: 10.1
click at [655, 301] on div at bounding box center [605, 278] width 189 height 107
click at [565, 424] on div "Cancel Save cover" at bounding box center [606, 442] width 424 height 54
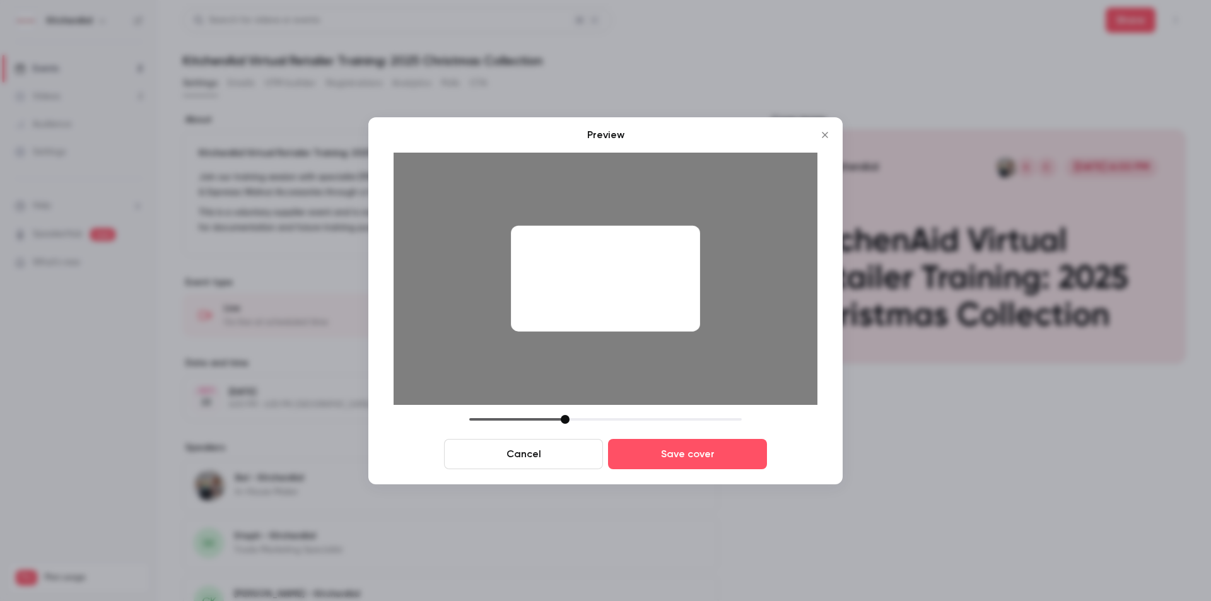
drag, startPoint x: 585, startPoint y: 269, endPoint x: 592, endPoint y: 269, distance: 7.6
click at [592, 269] on div at bounding box center [605, 278] width 189 height 107
click at [707, 450] on button "Save cover" at bounding box center [687, 454] width 159 height 30
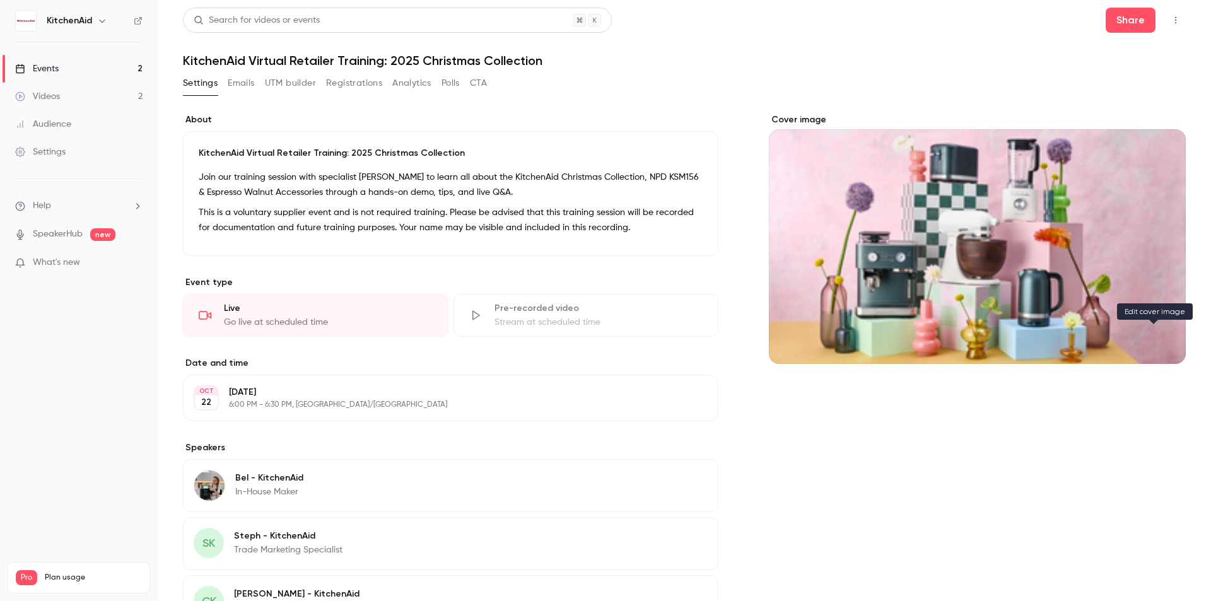
click at [1156, 336] on icon "Cover image" at bounding box center [1163, 341] width 14 height 10
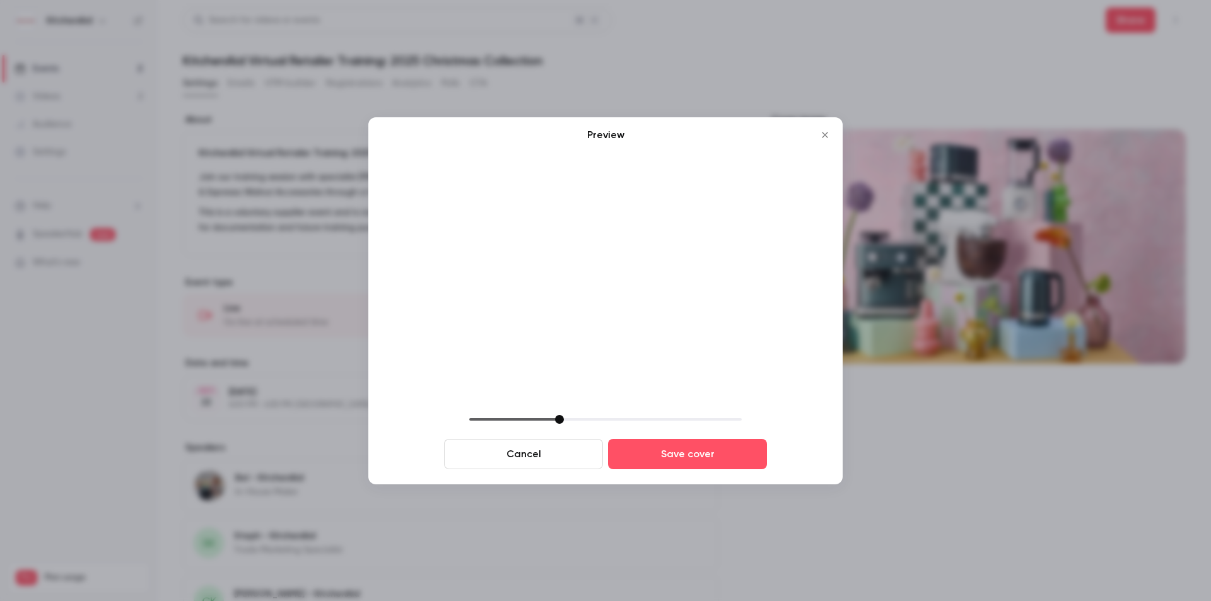
drag, startPoint x: 645, startPoint y: 293, endPoint x: 585, endPoint y: 199, distance: 111.1
click at [585, 199] on img at bounding box center [606, 279] width 424 height 252
click at [823, 136] on icon "Close" at bounding box center [824, 135] width 15 height 10
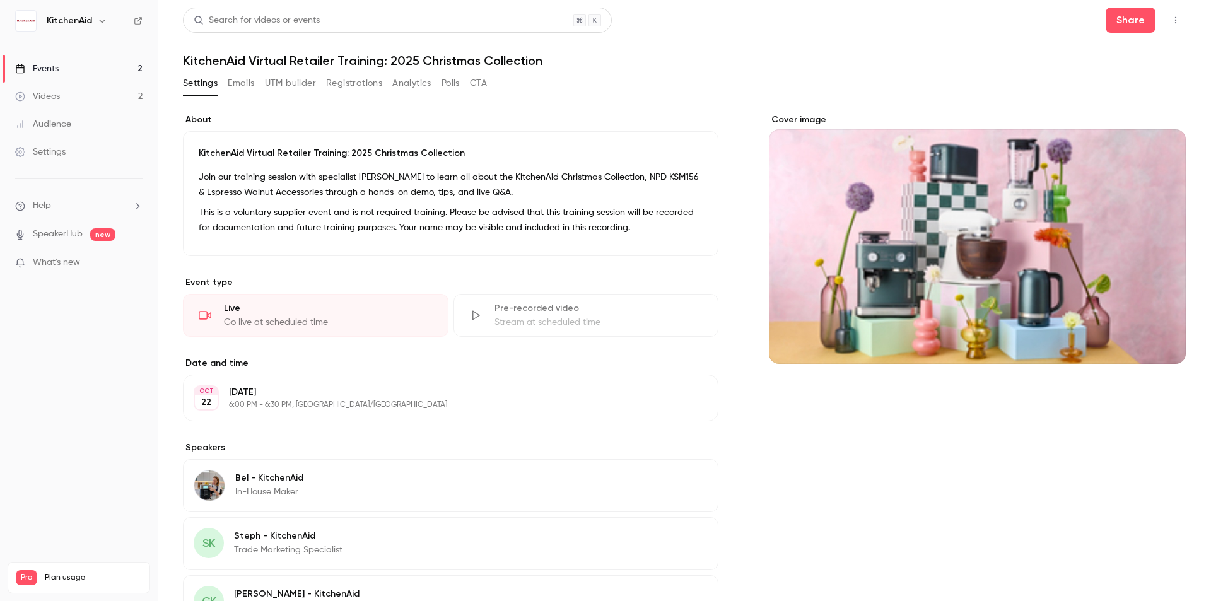
click at [821, 316] on div "Cover image" at bounding box center [977, 239] width 417 height 250
click at [0, 0] on input "Cover image" at bounding box center [0, 0] width 0 height 0
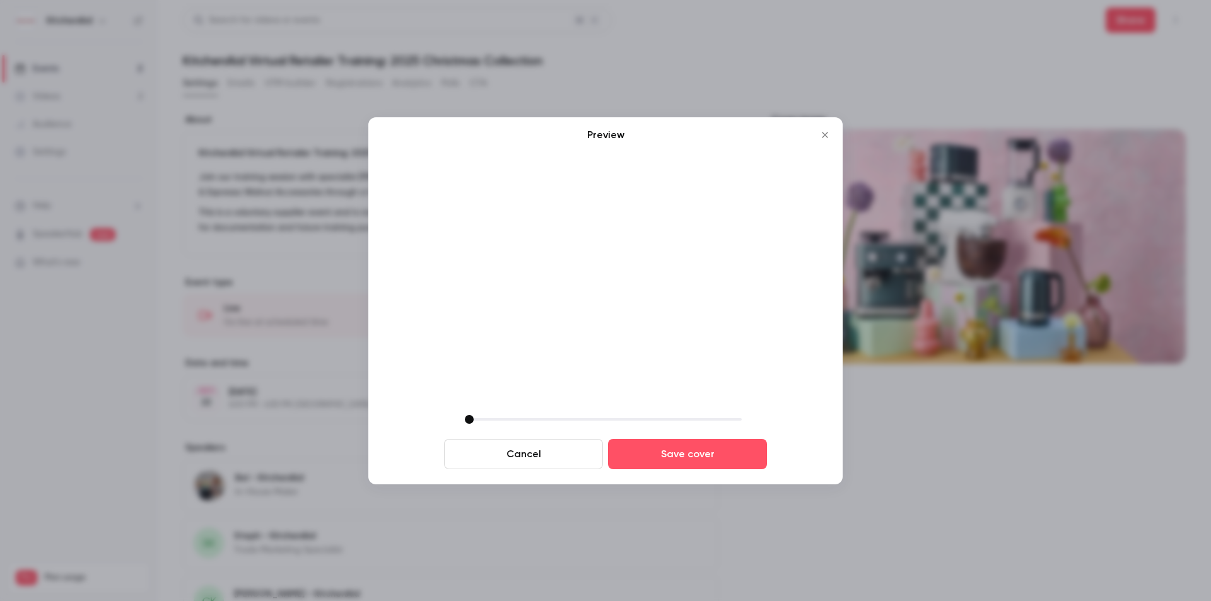
drag, startPoint x: 562, startPoint y: 420, endPoint x: 418, endPoint y: 430, distance: 144.8
click at [418, 430] on div "Cancel Save cover" at bounding box center [606, 442] width 424 height 54
drag, startPoint x: 465, startPoint y: 421, endPoint x: 345, endPoint y: 428, distance: 120.7
click at [345, 428] on div "Preview Cancel Save cover" at bounding box center [605, 300] width 1211 height 601
click at [467, 454] on button "Cancel" at bounding box center [523, 454] width 159 height 30
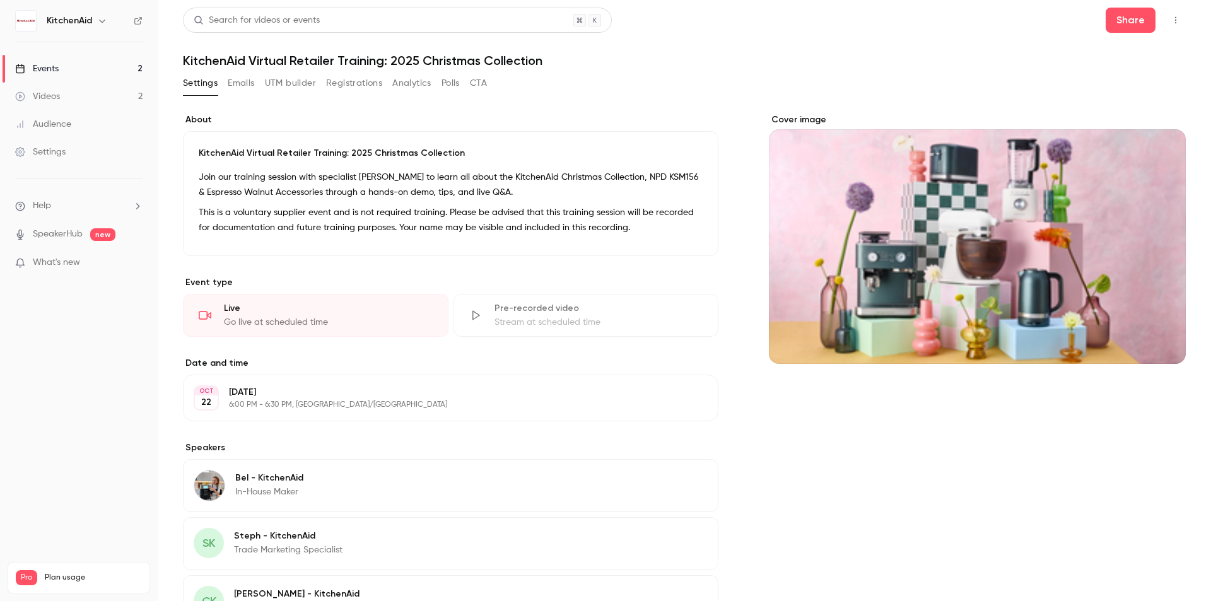
click at [934, 203] on div "Cover image" at bounding box center [977, 239] width 417 height 250
click at [0, 0] on input "Cover image" at bounding box center [0, 0] width 0 height 0
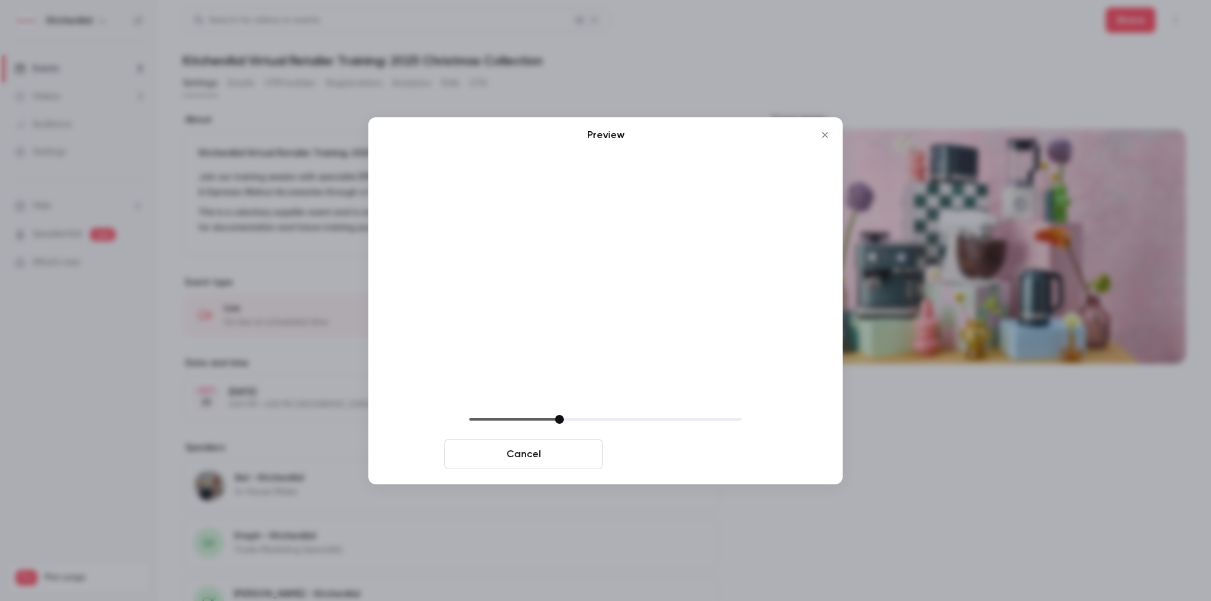
click at [723, 456] on button "Save cover" at bounding box center [687, 454] width 159 height 30
click at [827, 130] on icon "Close" at bounding box center [824, 135] width 15 height 10
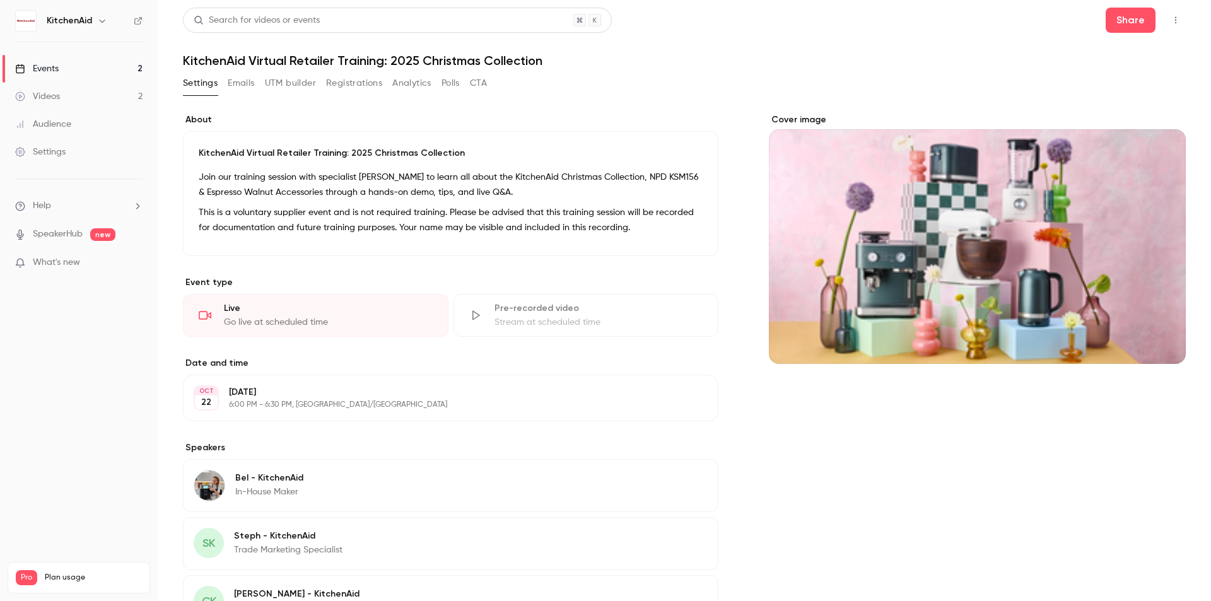
click at [1056, 261] on div "Cover image" at bounding box center [977, 239] width 417 height 250
click at [0, 0] on input "Cover image" at bounding box center [0, 0] width 0 height 0
click at [100, 66] on link "Events 2" at bounding box center [79, 69] width 158 height 28
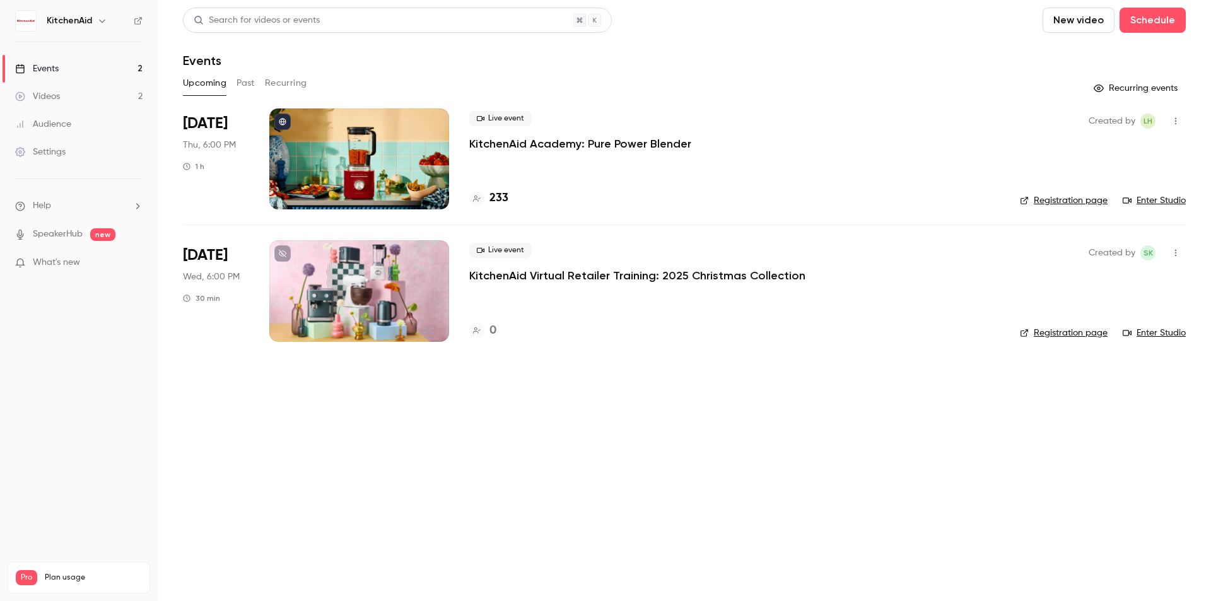
drag, startPoint x: 421, startPoint y: 304, endPoint x: 377, endPoint y: 270, distance: 56.3
click at [377, 270] on div at bounding box center [359, 290] width 180 height 101
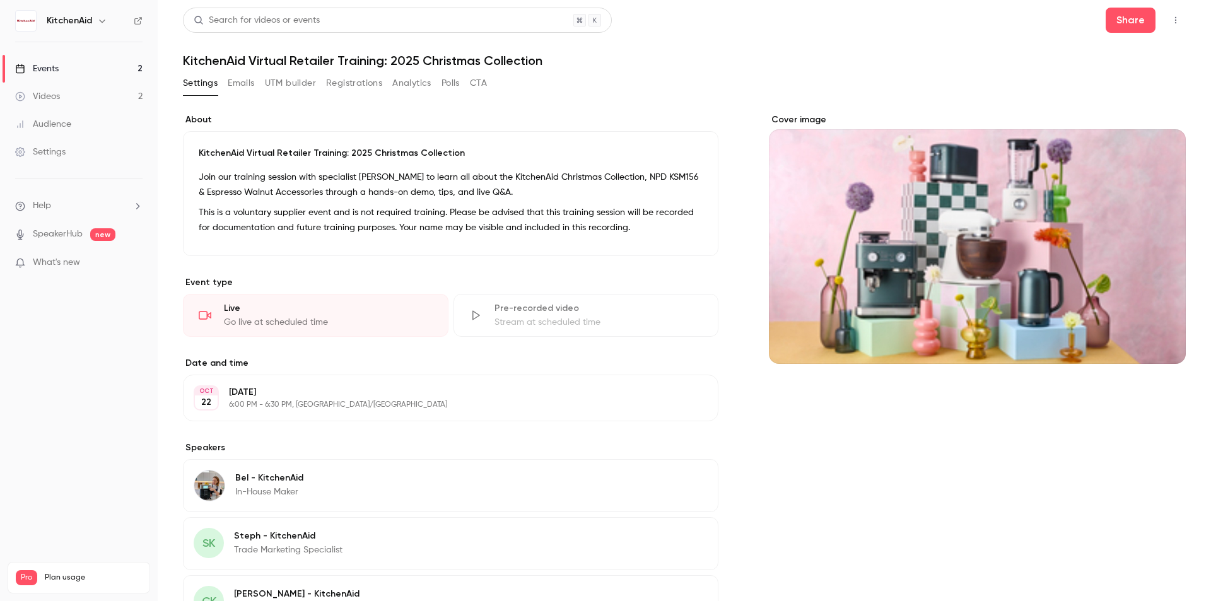
click at [1159, 337] on icon "Cover image" at bounding box center [1163, 341] width 8 height 8
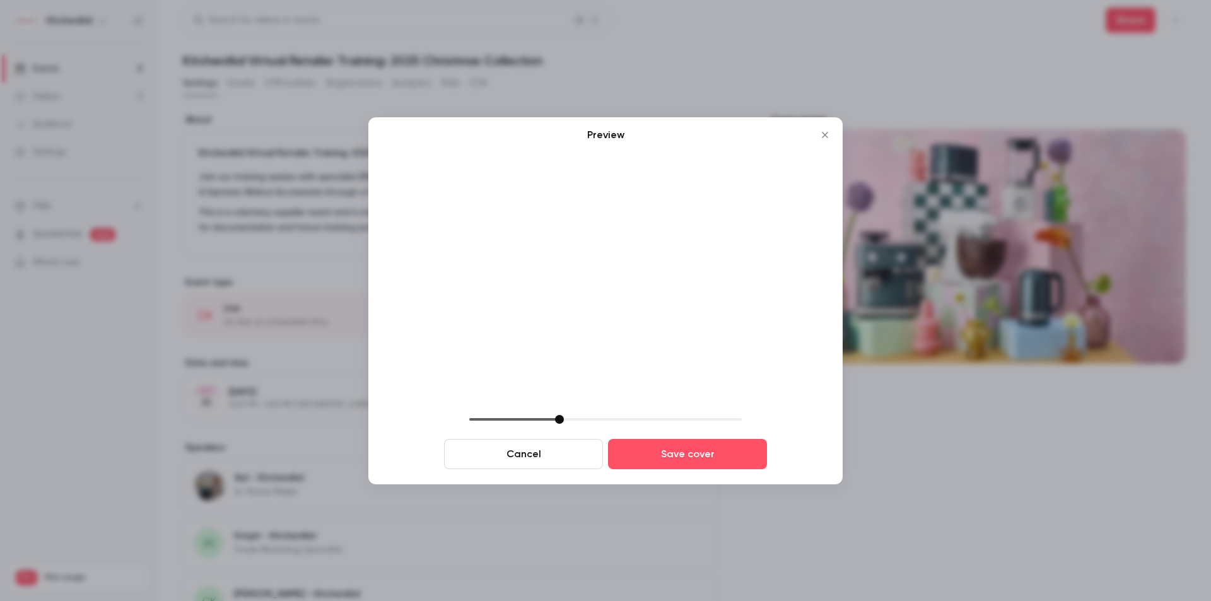
click at [831, 134] on icon "Close" at bounding box center [824, 135] width 15 height 10
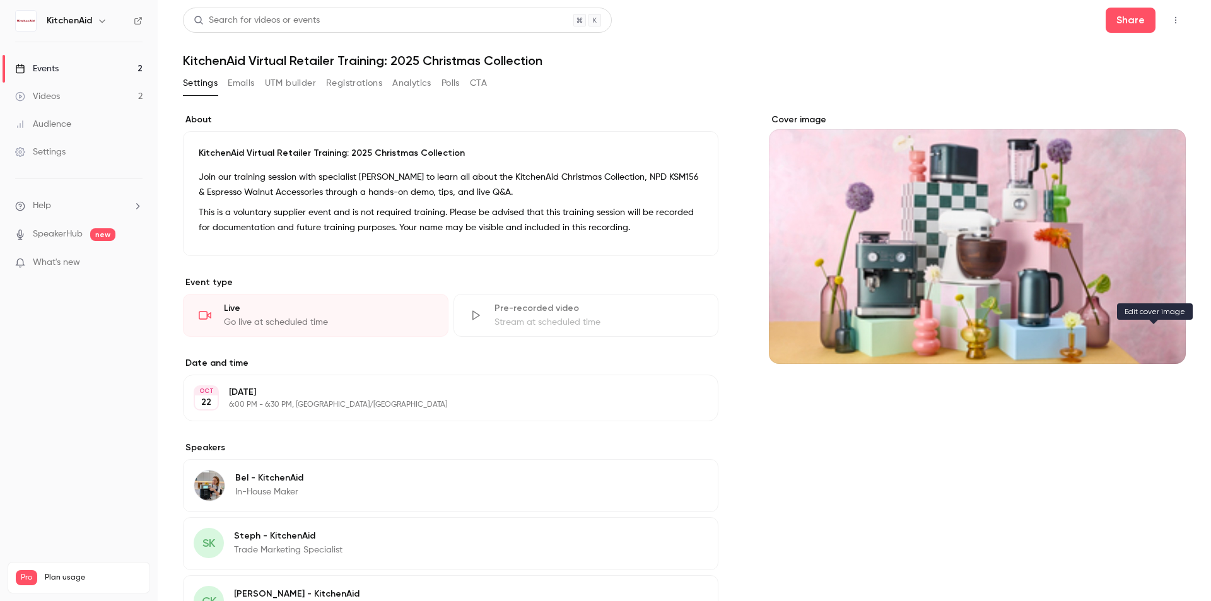
click at [1151, 334] on button "Cover image" at bounding box center [1163, 341] width 25 height 25
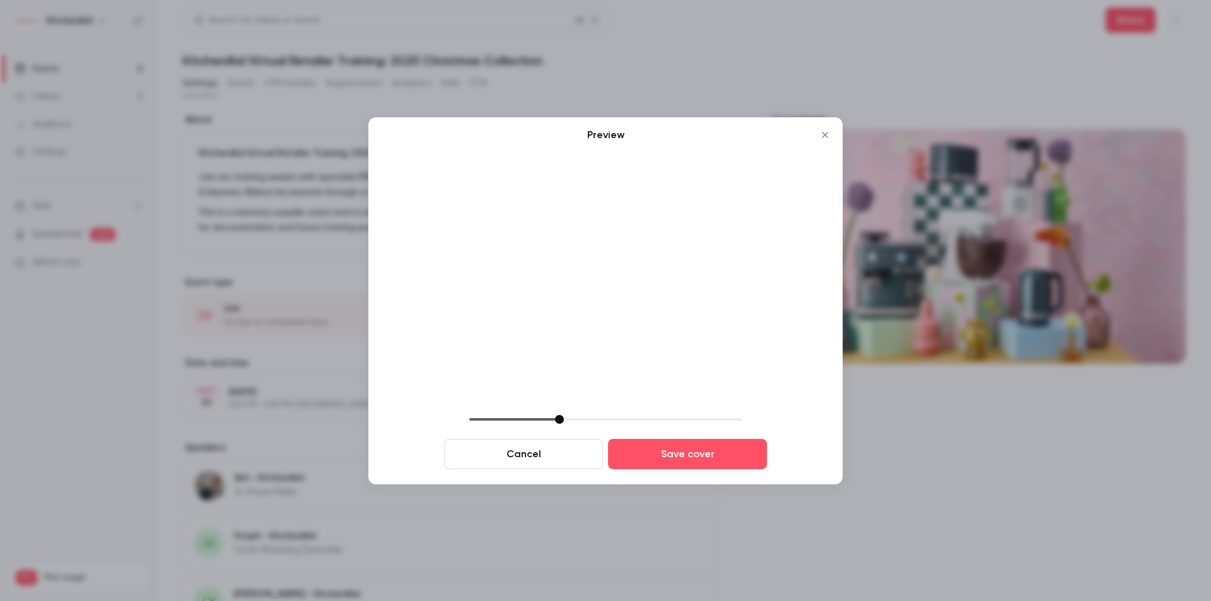
drag, startPoint x: 655, startPoint y: 294, endPoint x: 616, endPoint y: 245, distance: 62.8
click at [616, 245] on img at bounding box center [606, 279] width 424 height 252
click at [824, 141] on button "Close" at bounding box center [824, 134] width 25 height 25
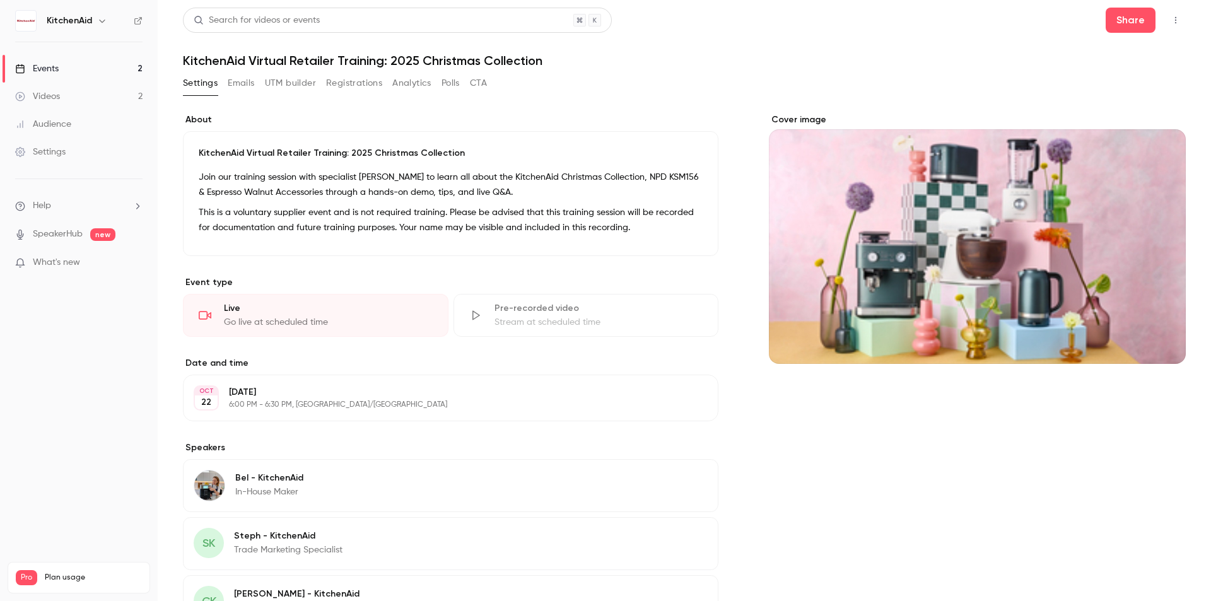
click at [991, 236] on div "Cover image" at bounding box center [977, 239] width 417 height 250
click at [0, 0] on input "Cover image" at bounding box center [0, 0] width 0 height 0
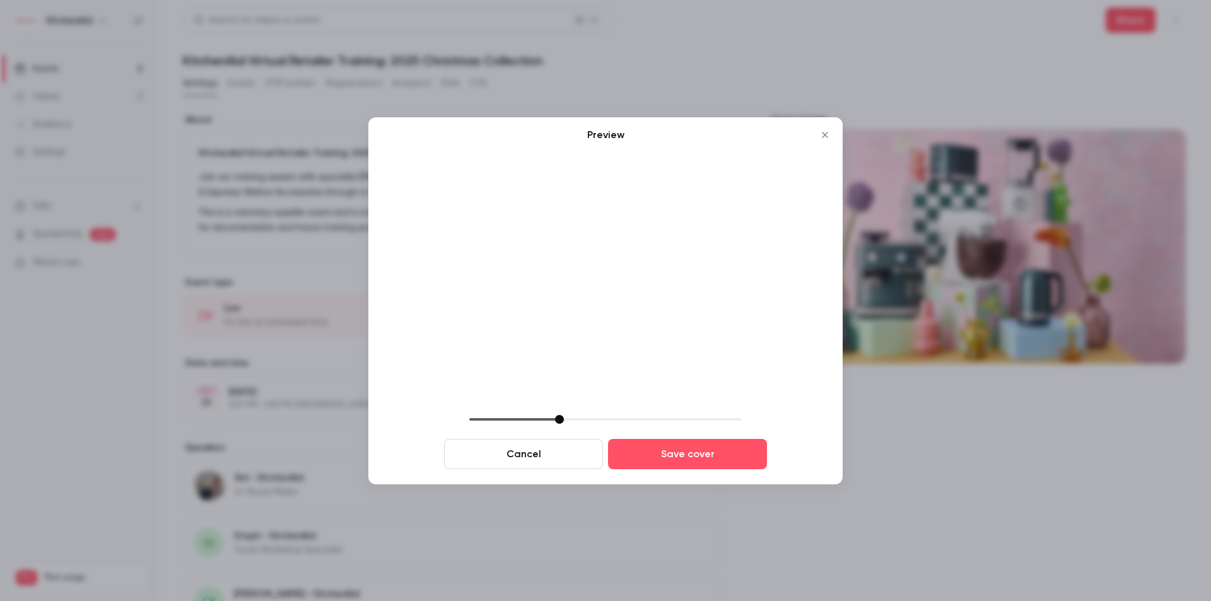
click at [726, 204] on img at bounding box center [606, 279] width 424 height 252
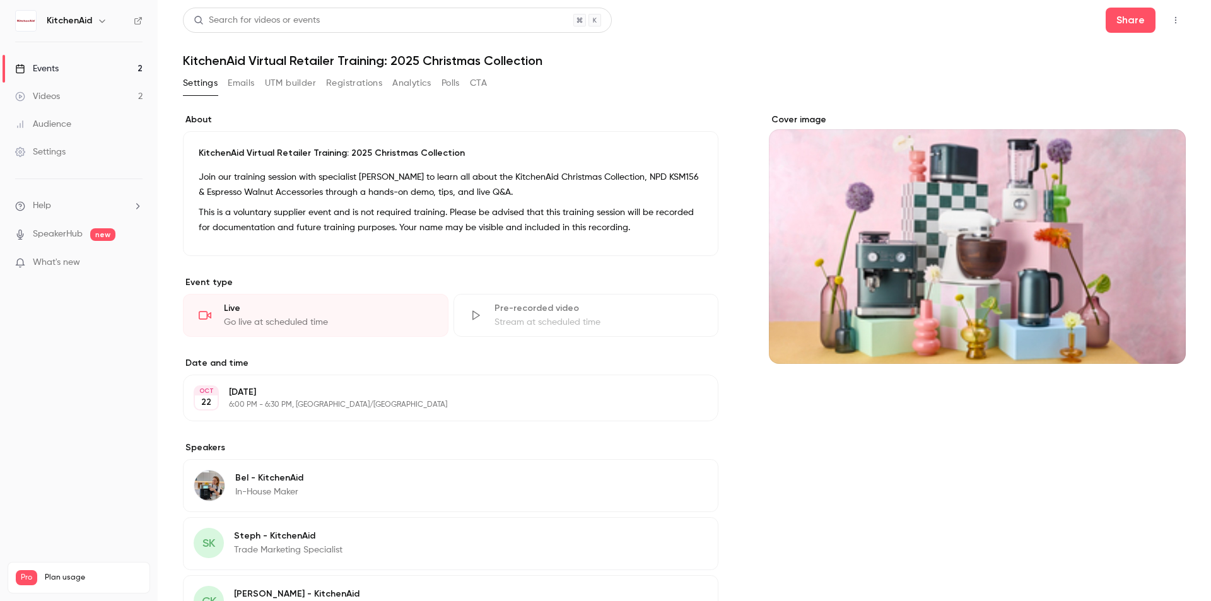
click at [1174, 23] on button "button" at bounding box center [1176, 20] width 20 height 20
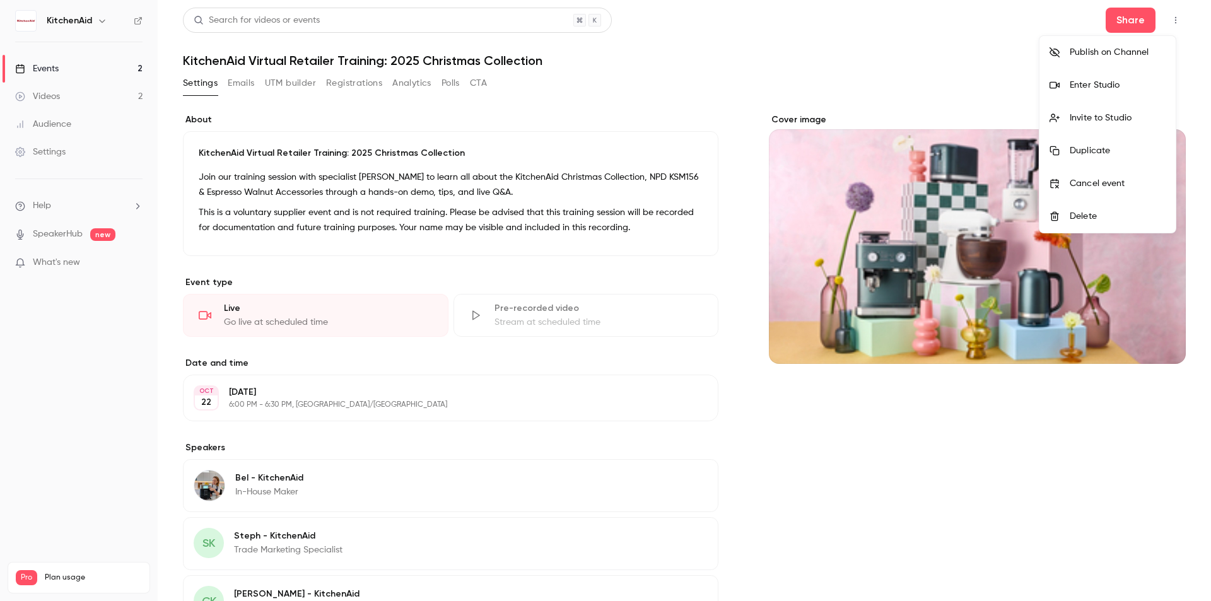
click at [1079, 464] on div at bounding box center [605, 300] width 1211 height 601
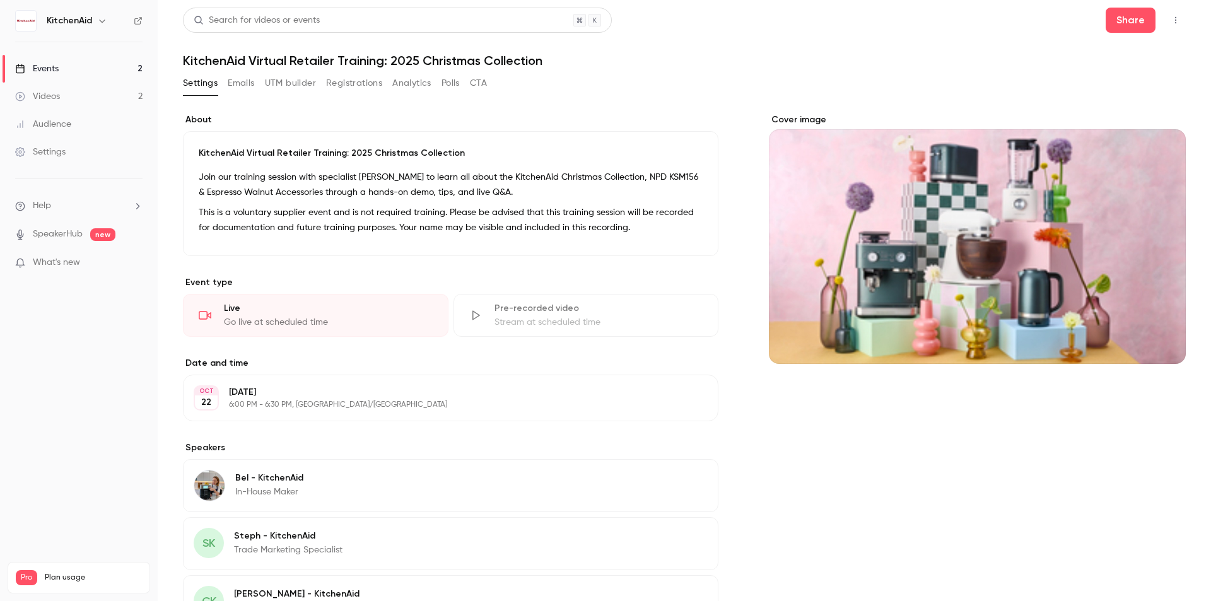
click at [1044, 247] on div "Cover image" at bounding box center [977, 239] width 417 height 250
click at [0, 0] on input "Cover image" at bounding box center [0, 0] width 0 height 0
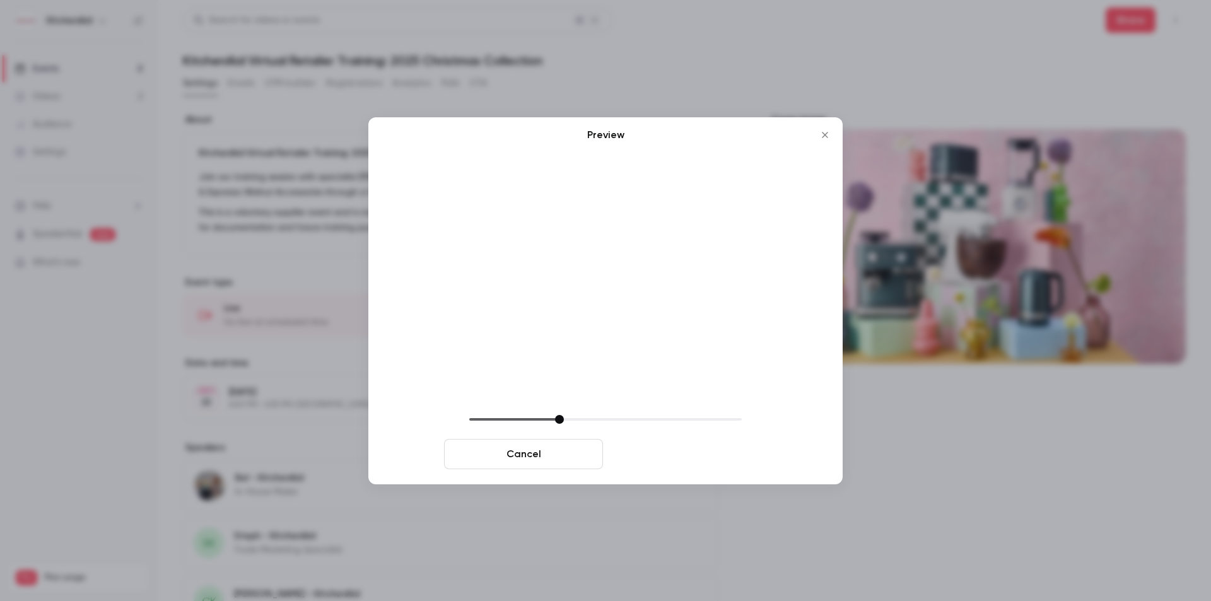
click at [670, 454] on button "Save cover" at bounding box center [687, 454] width 159 height 30
click at [823, 138] on icon "Close" at bounding box center [824, 135] width 15 height 10
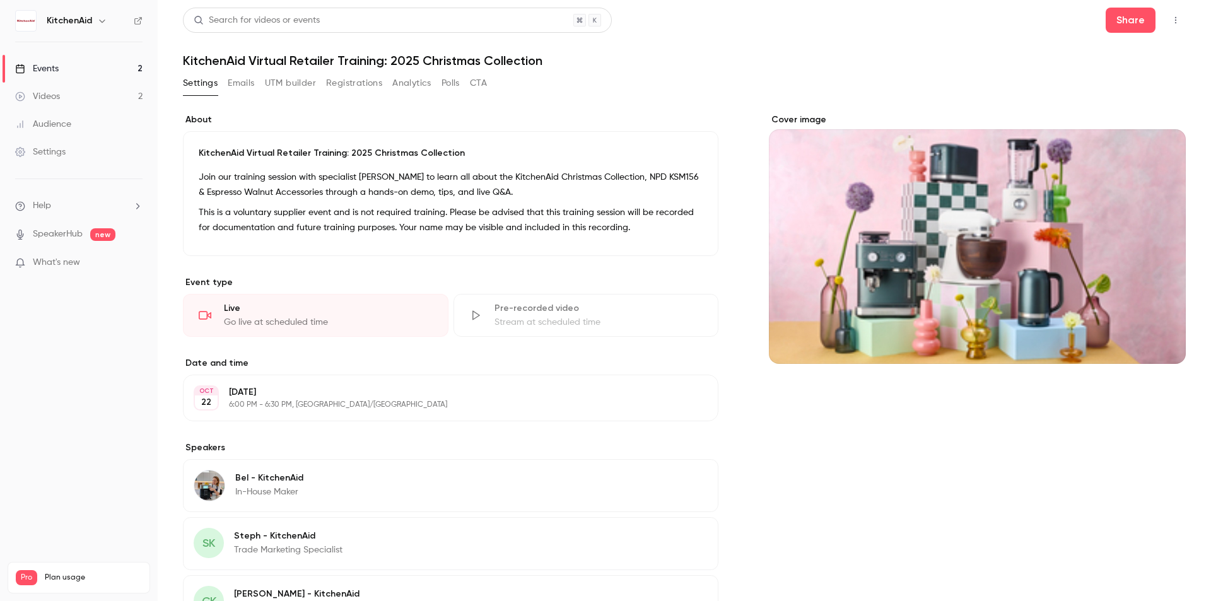
click at [1171, 16] on icon "button" at bounding box center [1176, 20] width 10 height 9
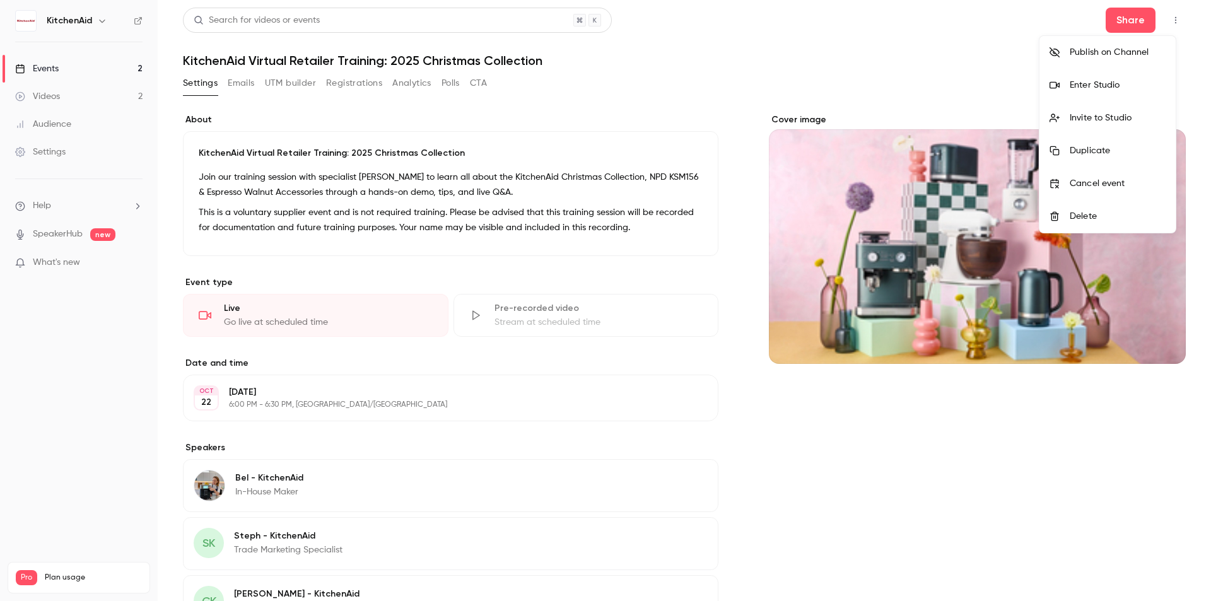
click at [1051, 430] on div at bounding box center [605, 300] width 1211 height 601
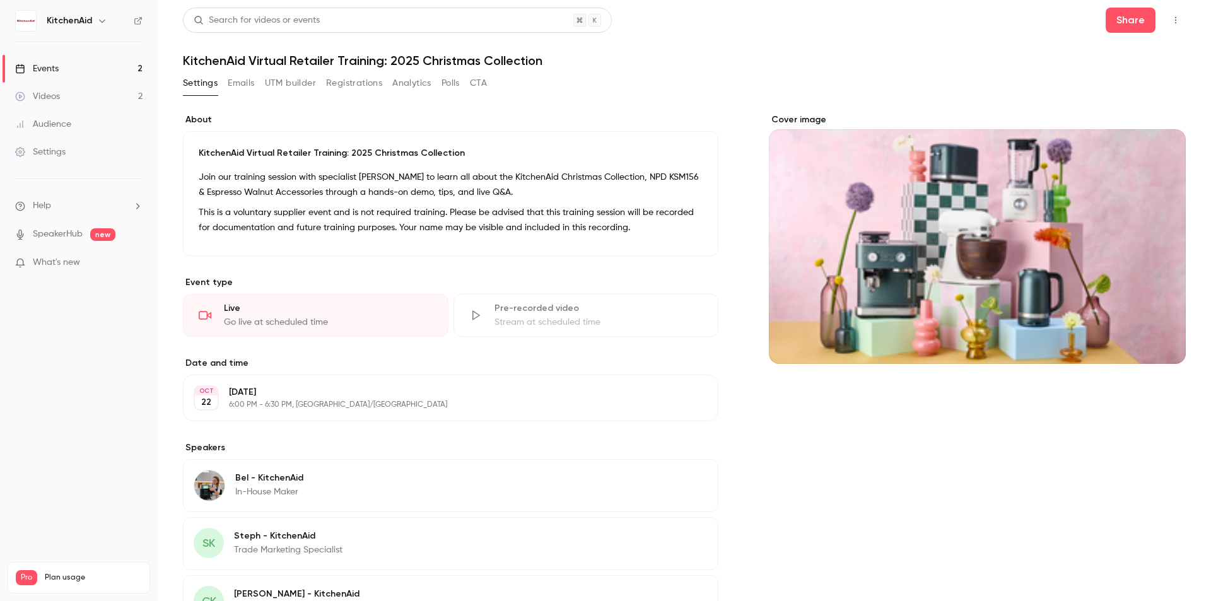
click at [69, 23] on h6 "KitchenAid" at bounding box center [69, 21] width 45 height 13
click at [24, 15] on img at bounding box center [26, 21] width 20 height 20
click at [47, 66] on div "Events" at bounding box center [37, 68] width 44 height 13
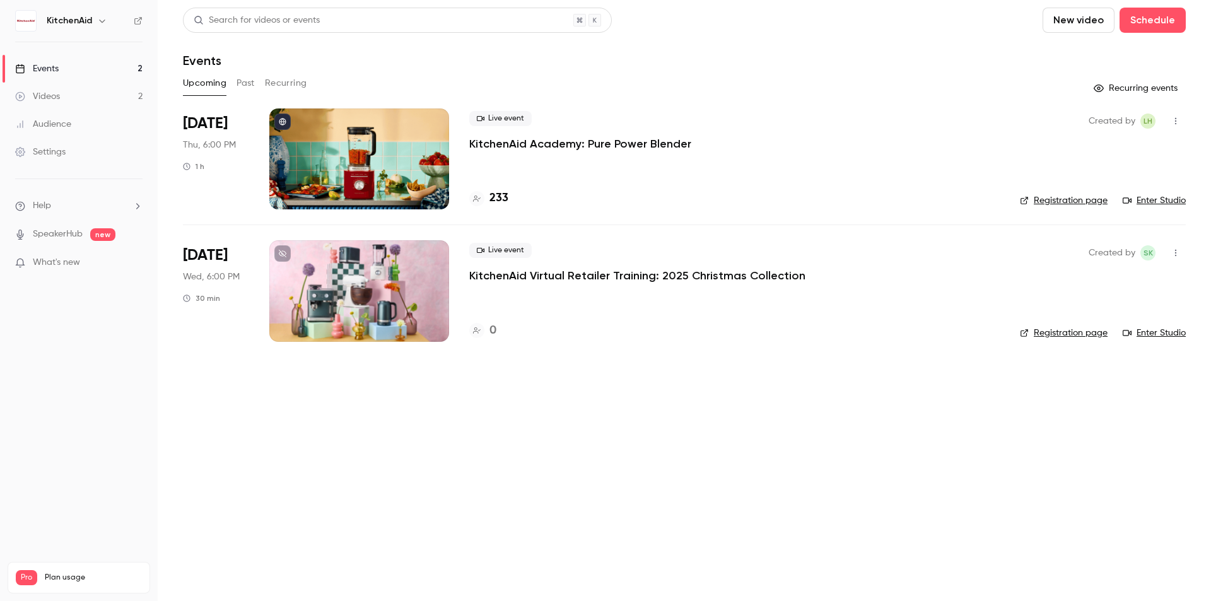
click at [1183, 254] on button "button" at bounding box center [1176, 253] width 20 height 20
click at [887, 360] on div at bounding box center [605, 300] width 1211 height 601
click at [398, 296] on div at bounding box center [359, 290] width 180 height 101
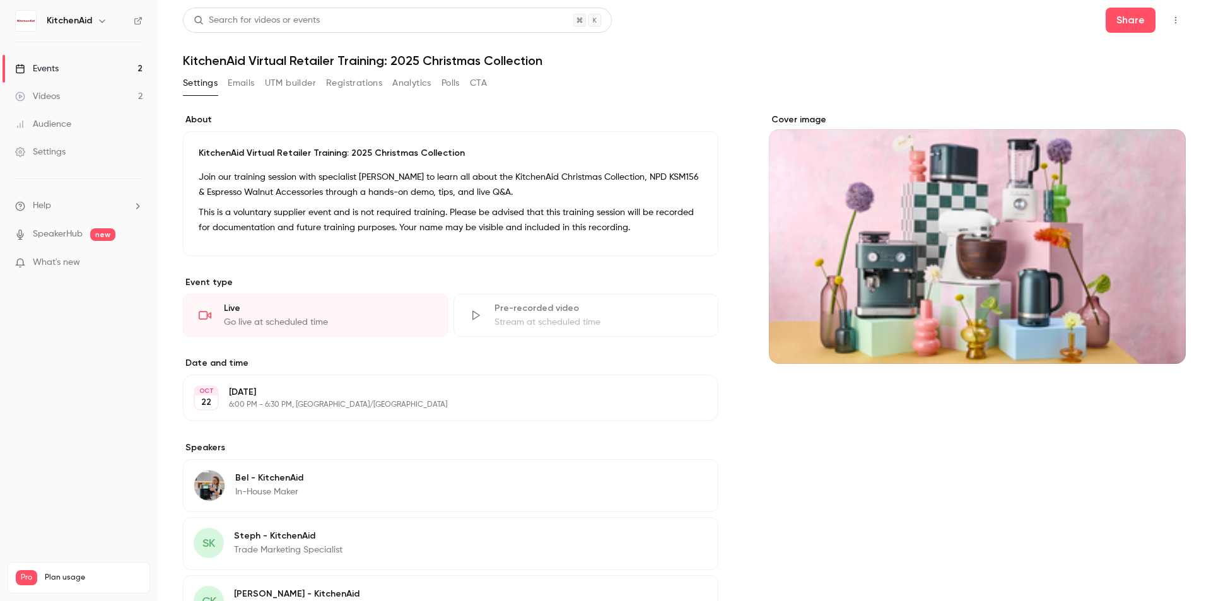
click at [1074, 298] on div "Cover image" at bounding box center [977, 239] width 417 height 250
click at [0, 0] on input "Cover image" at bounding box center [0, 0] width 0 height 0
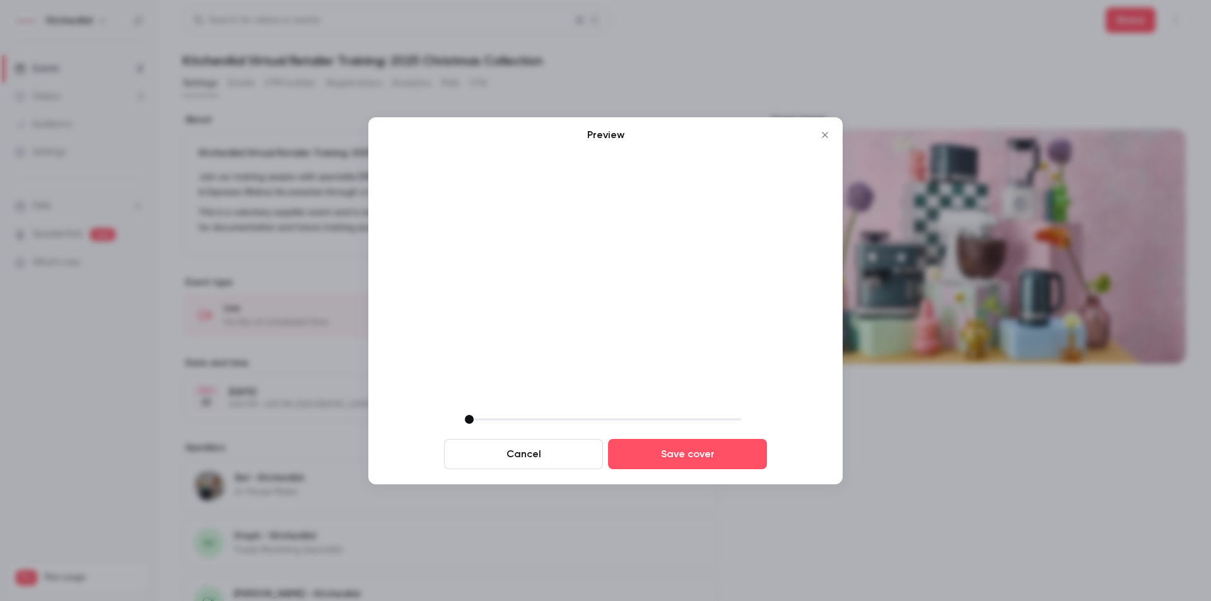
drag, startPoint x: 558, startPoint y: 421, endPoint x: 111, endPoint y: 422, distance: 447.2
click at [111, 422] on div "Preview Cancel Save cover" at bounding box center [605, 300] width 1211 height 601
click at [828, 141] on button "Close" at bounding box center [824, 134] width 25 height 25
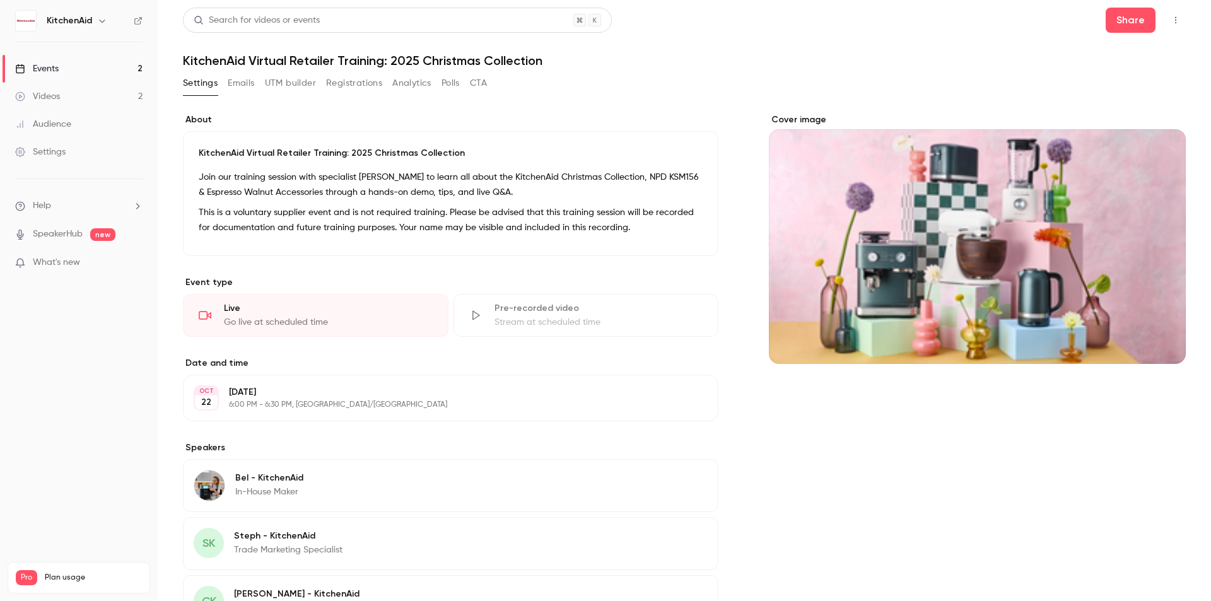
click at [993, 469] on div "Cover image" at bounding box center [977, 420] width 417 height 612
click at [1171, 21] on icon "button" at bounding box center [1176, 20] width 10 height 9
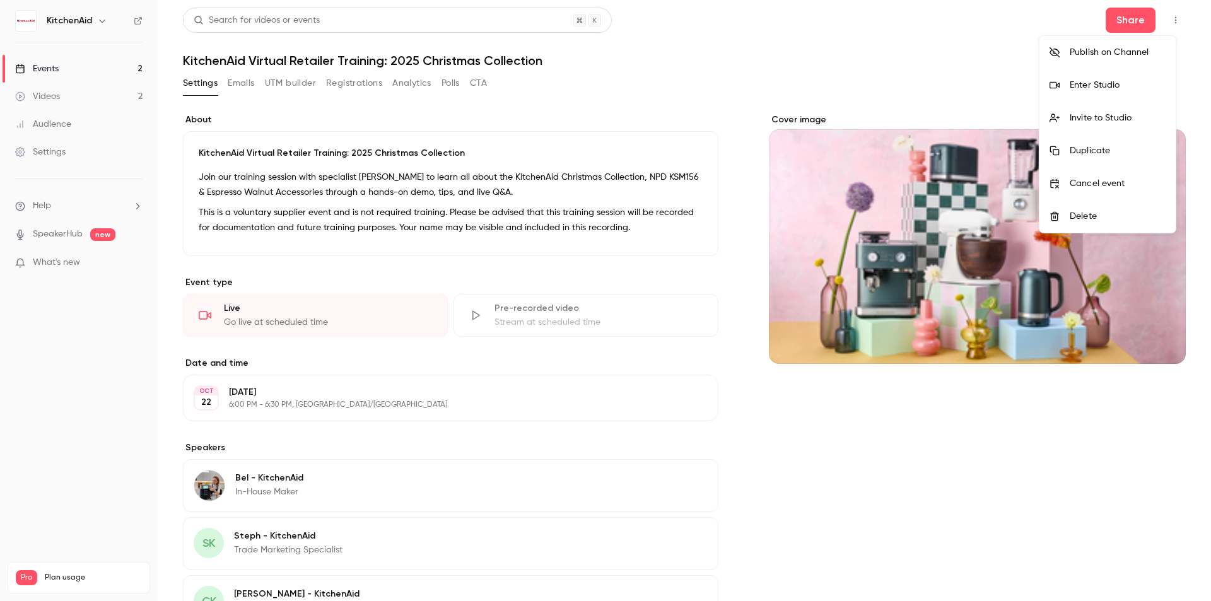
click at [800, 462] on div at bounding box center [605, 300] width 1211 height 601
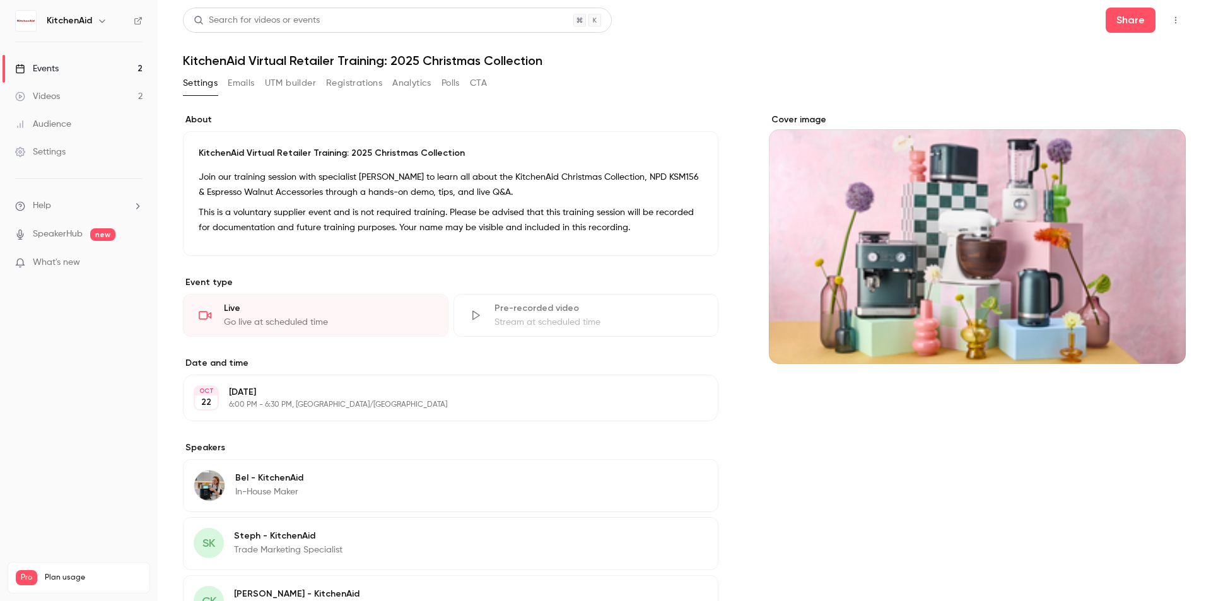
scroll to position [162, 0]
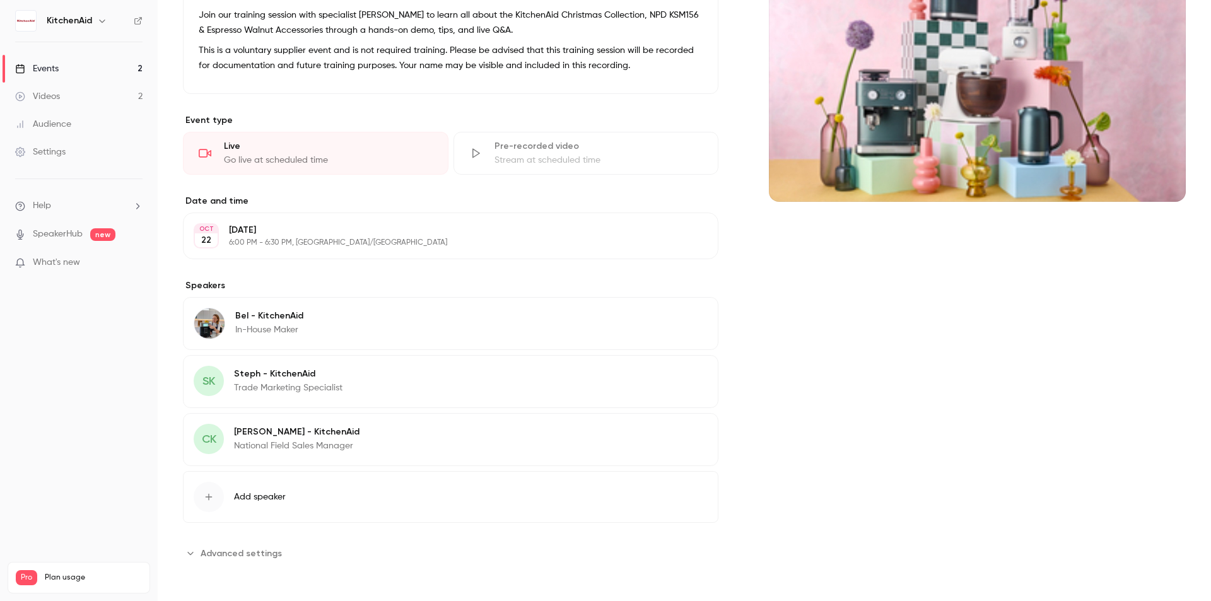
click at [216, 553] on span "Advanced settings" at bounding box center [241, 553] width 81 height 13
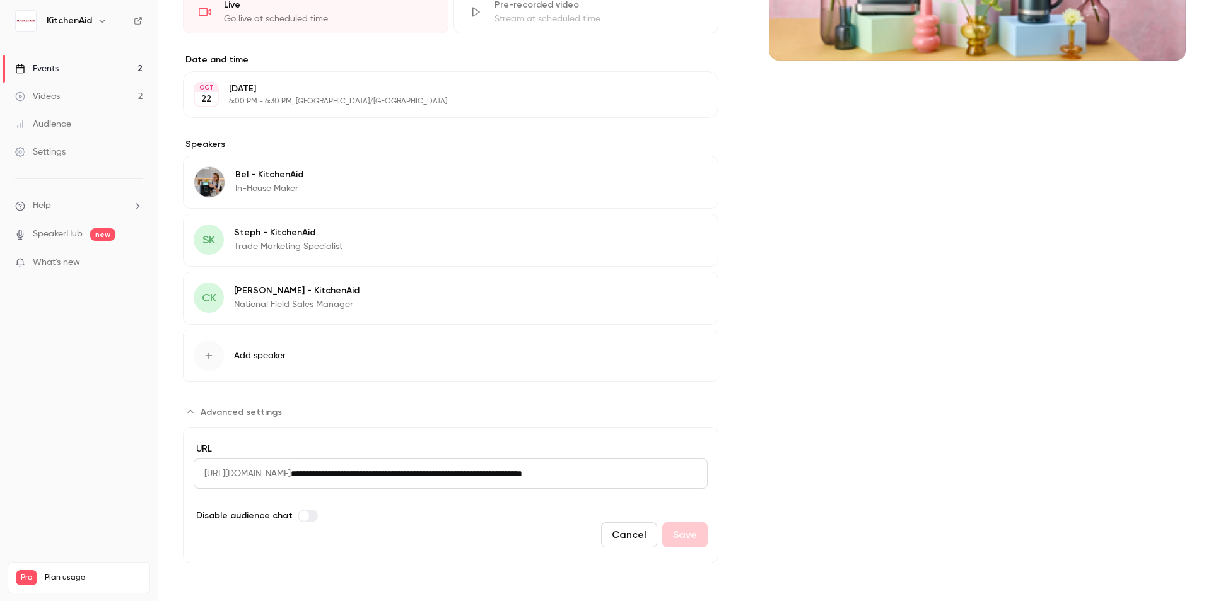
click at [391, 474] on input "**********" at bounding box center [499, 474] width 417 height 30
click at [393, 475] on input "**********" at bounding box center [499, 474] width 417 height 30
click at [884, 439] on div "Cover image" at bounding box center [977, 186] width 417 height 753
click at [621, 534] on button "Cancel" at bounding box center [629, 534] width 56 height 25
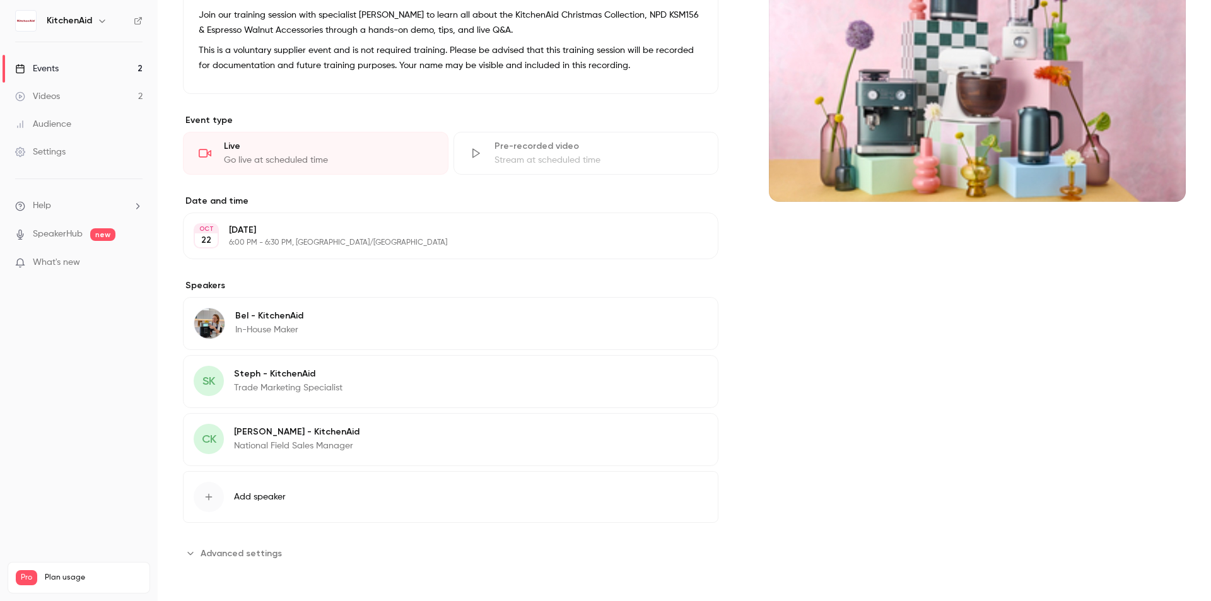
scroll to position [0, 0]
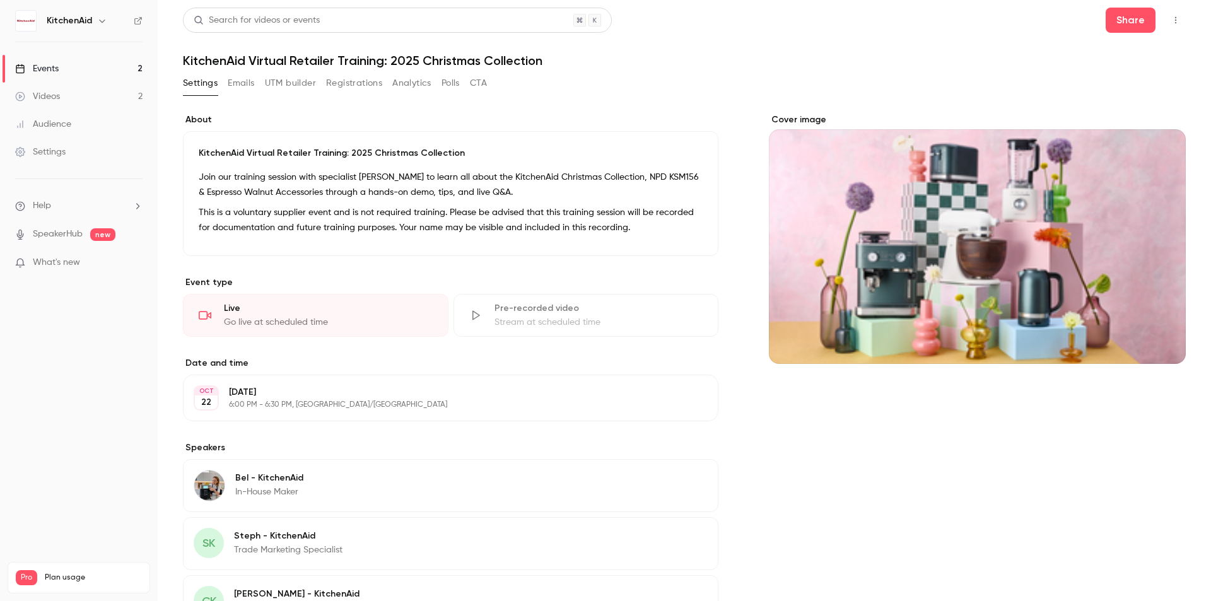
click at [1166, 17] on button "button" at bounding box center [1176, 20] width 20 height 20
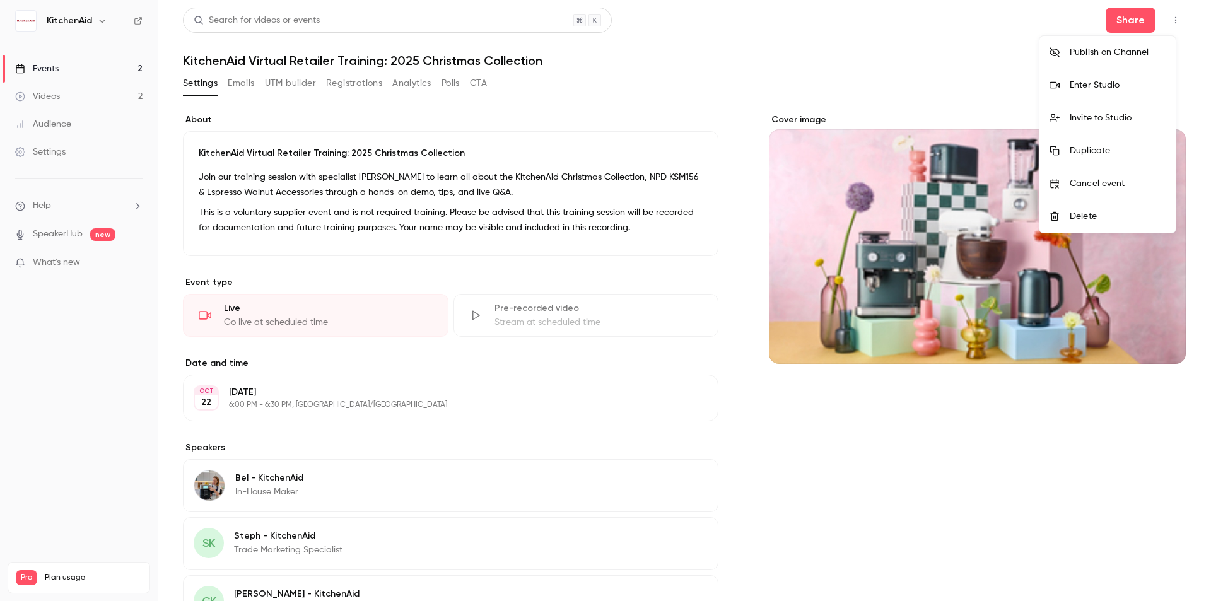
click at [1151, 44] on li "Publish on Channel" at bounding box center [1107, 52] width 136 height 33
click at [1144, 48] on div "Publish on Channel" at bounding box center [1118, 52] width 96 height 13
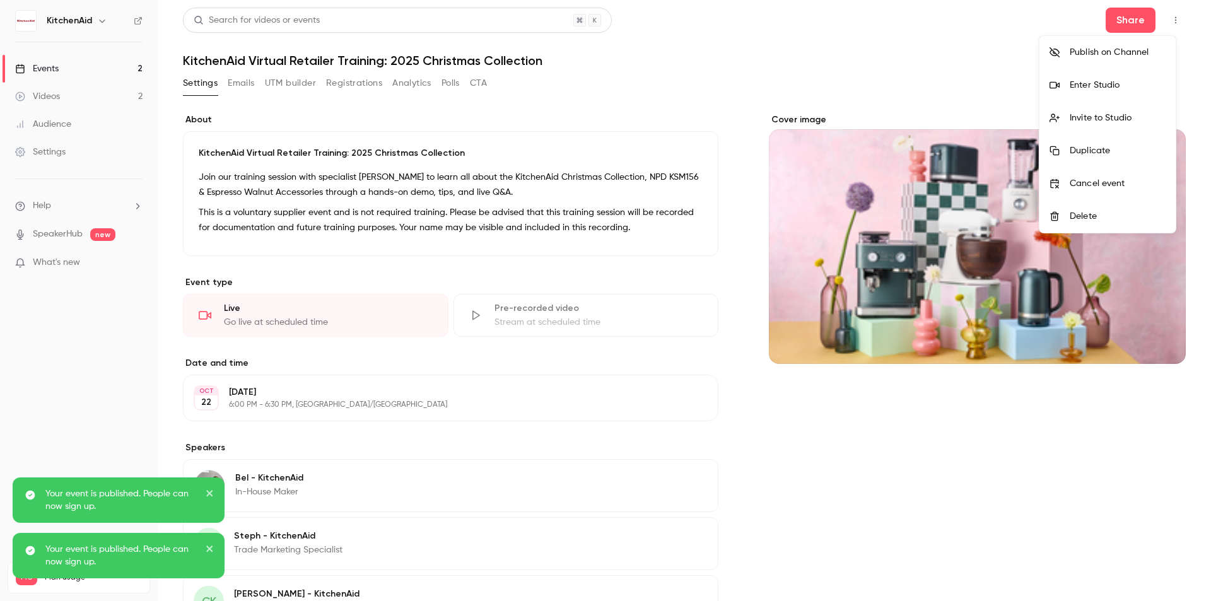
click at [209, 493] on icon "close" at bounding box center [209, 493] width 6 height 6
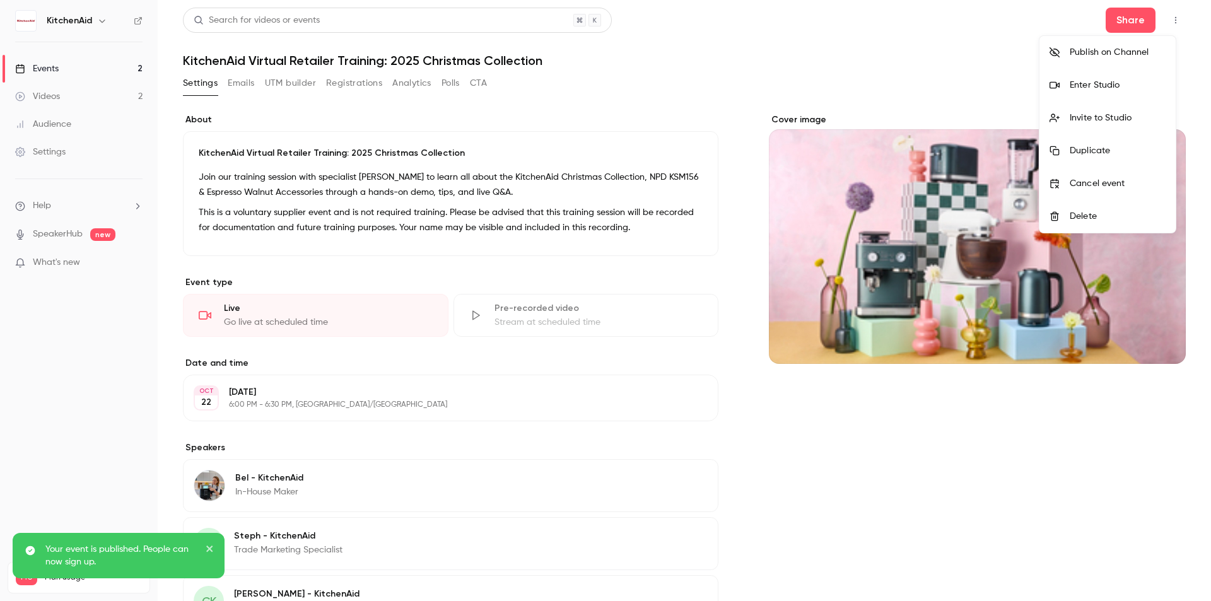
click at [209, 548] on icon "close" at bounding box center [209, 549] width 6 height 6
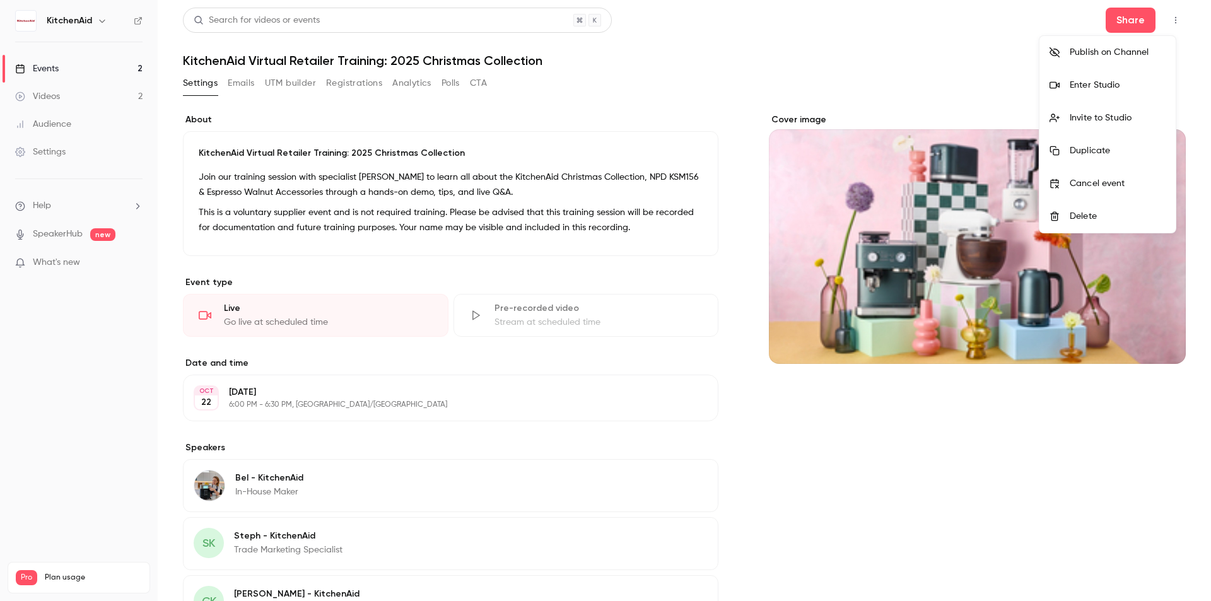
click at [82, 70] on div at bounding box center [605, 300] width 1211 height 601
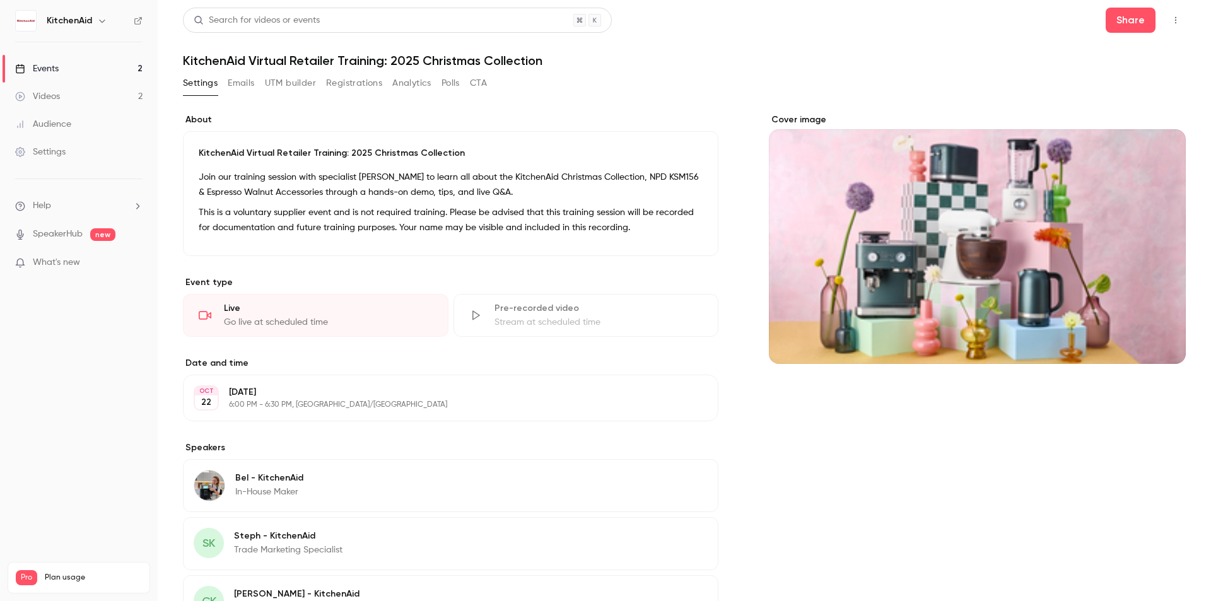
click at [56, 67] on div "Events" at bounding box center [37, 68] width 44 height 13
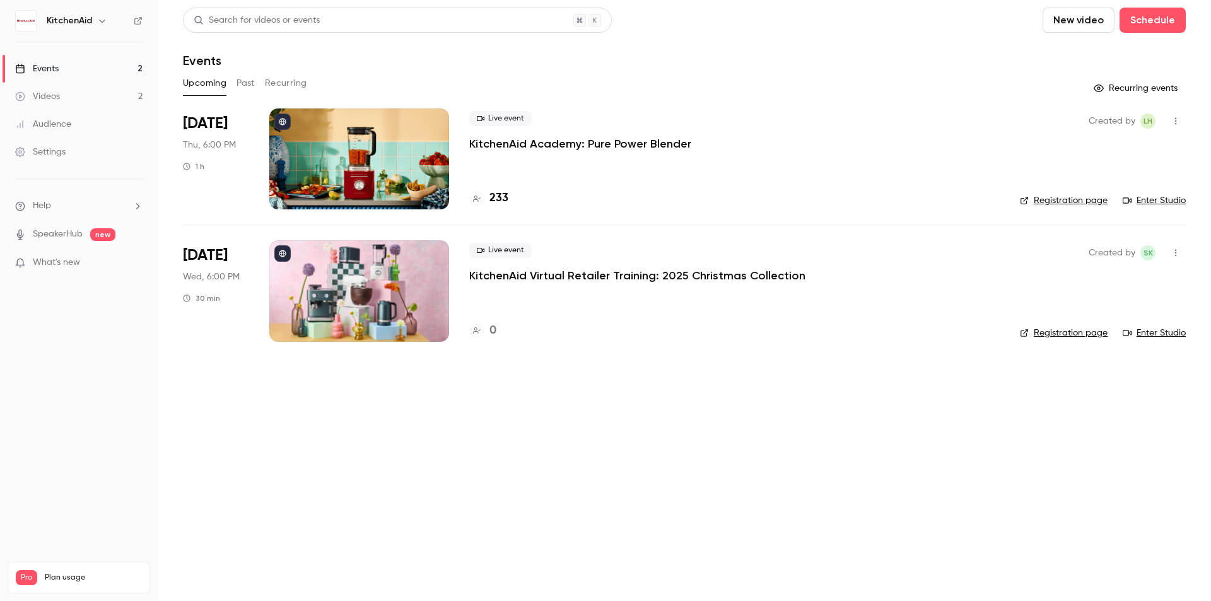
click at [1180, 257] on icon "button" at bounding box center [1176, 253] width 10 height 9
click at [1085, 286] on div "Share" at bounding box center [1127, 285] width 96 height 13
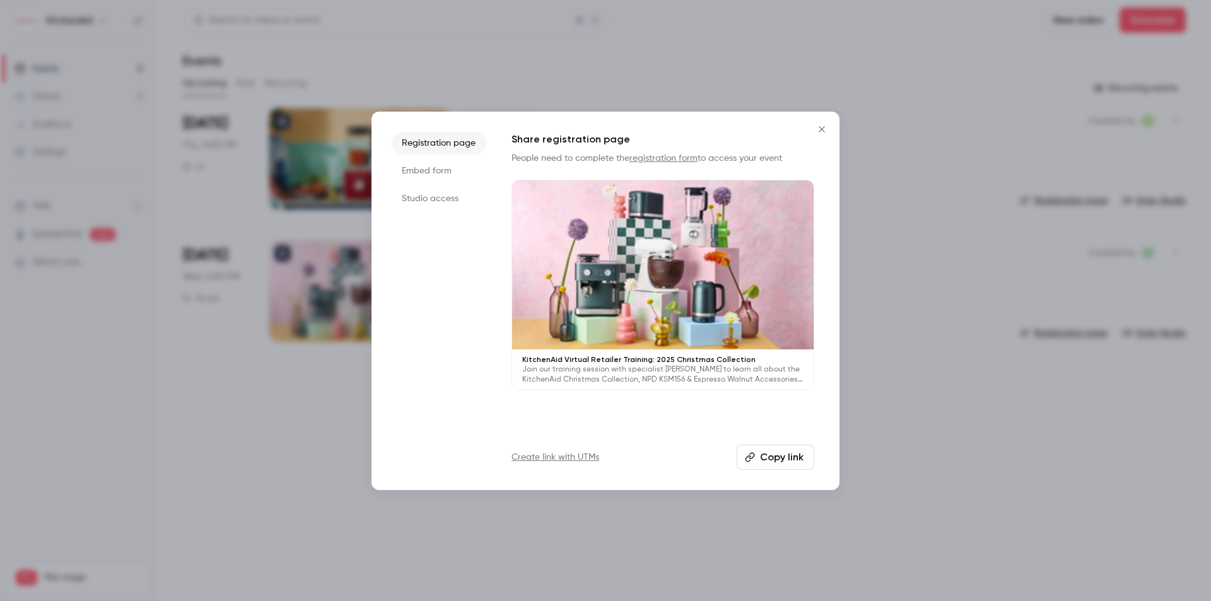
click at [669, 286] on div at bounding box center [663, 265] width 302 height 170
click at [433, 163] on li "Embed form" at bounding box center [439, 171] width 95 height 23
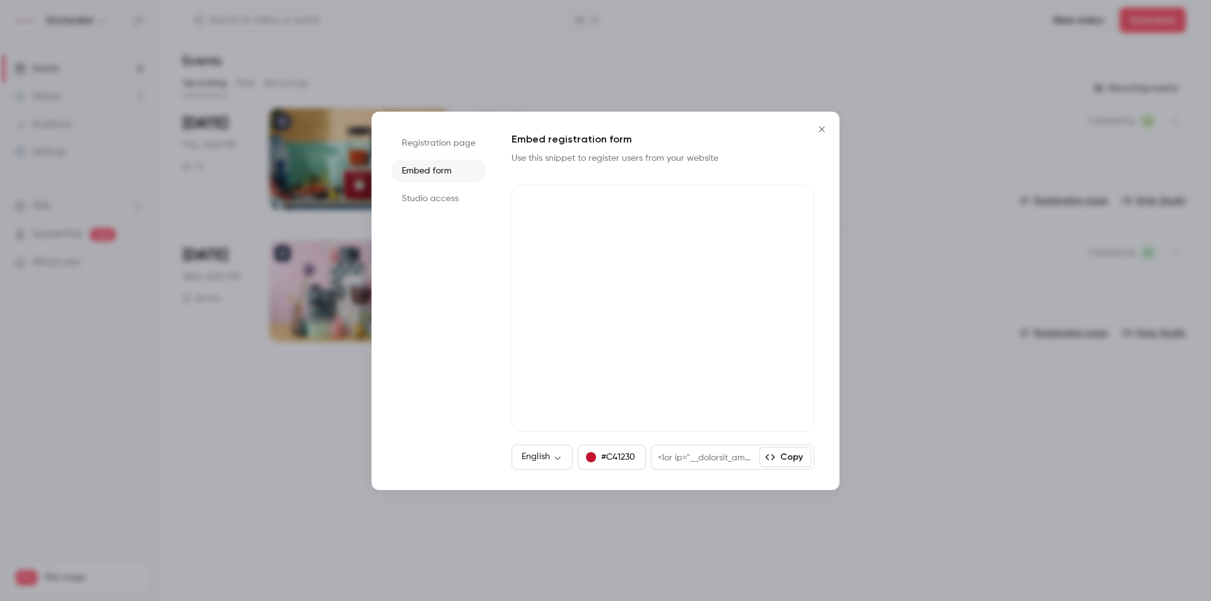
click at [435, 193] on li "Studio access" at bounding box center [439, 198] width 95 height 23
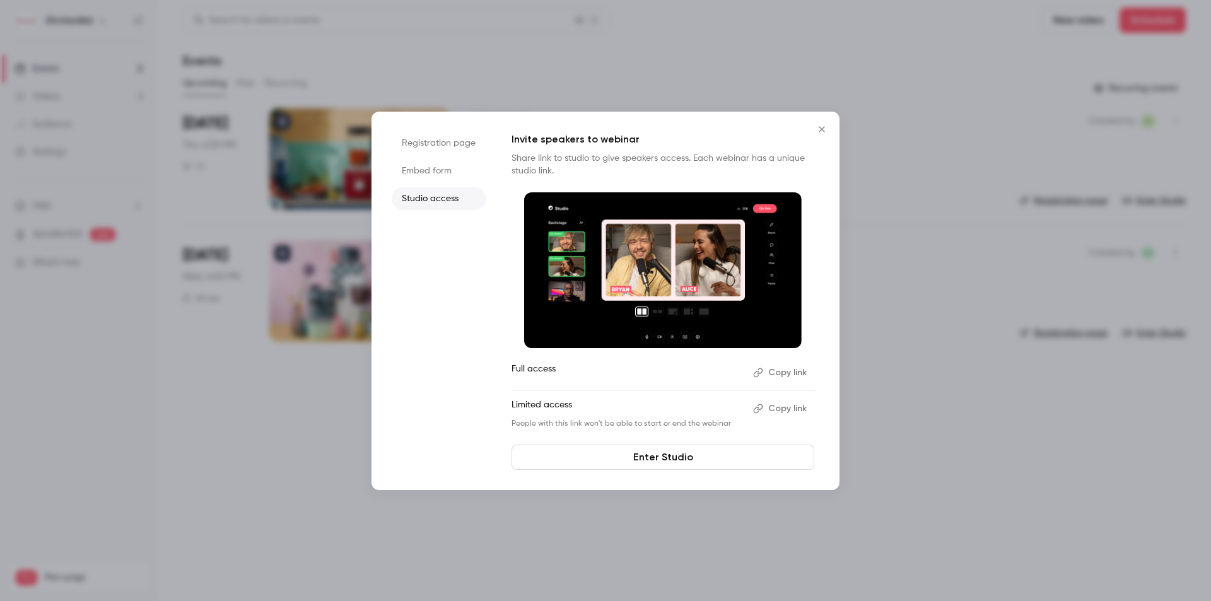
click at [434, 175] on li "Embed form" at bounding box center [439, 171] width 95 height 23
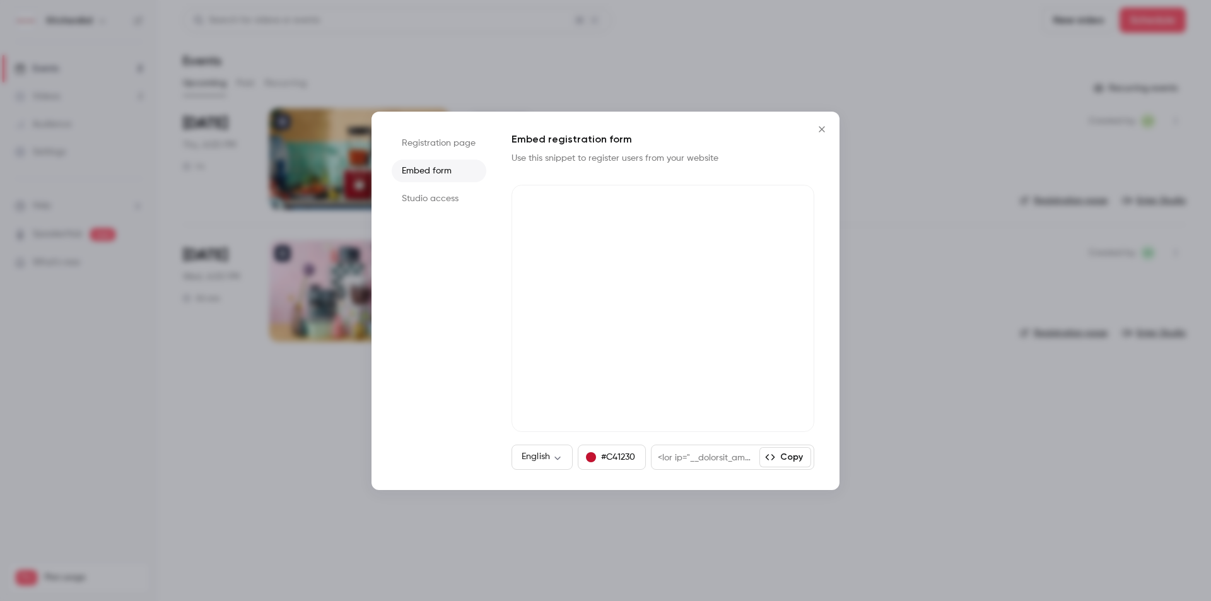
click at [430, 203] on li "Studio access" at bounding box center [439, 198] width 95 height 23
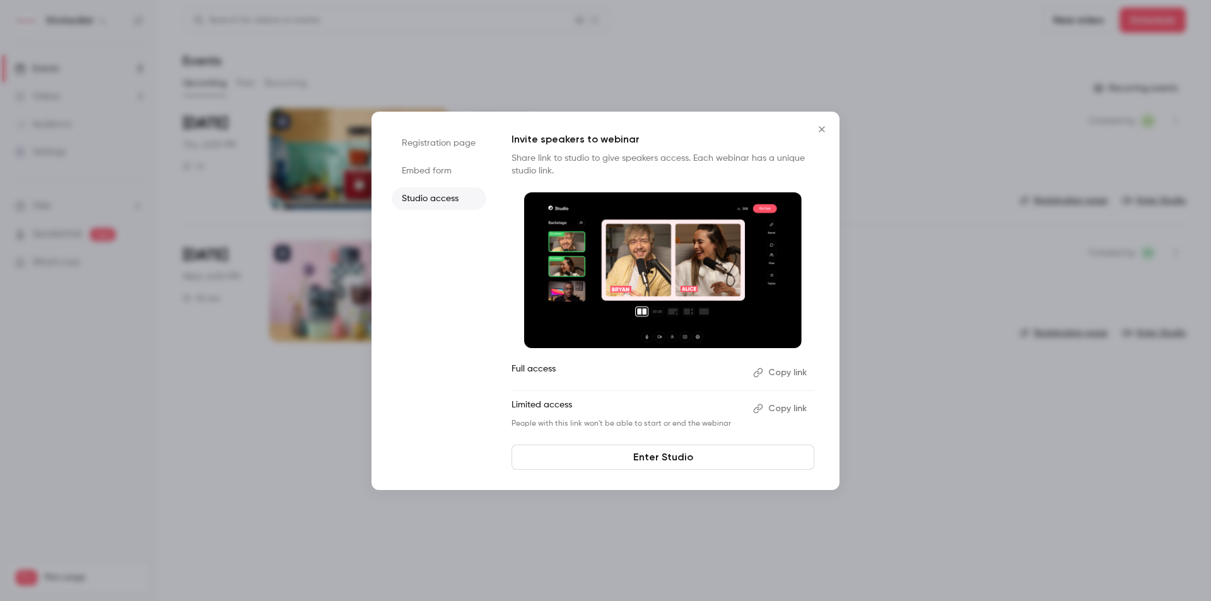
click at [788, 373] on button "Copy link" at bounding box center [781, 373] width 66 height 20
click at [457, 141] on li "Registration page" at bounding box center [439, 143] width 95 height 23
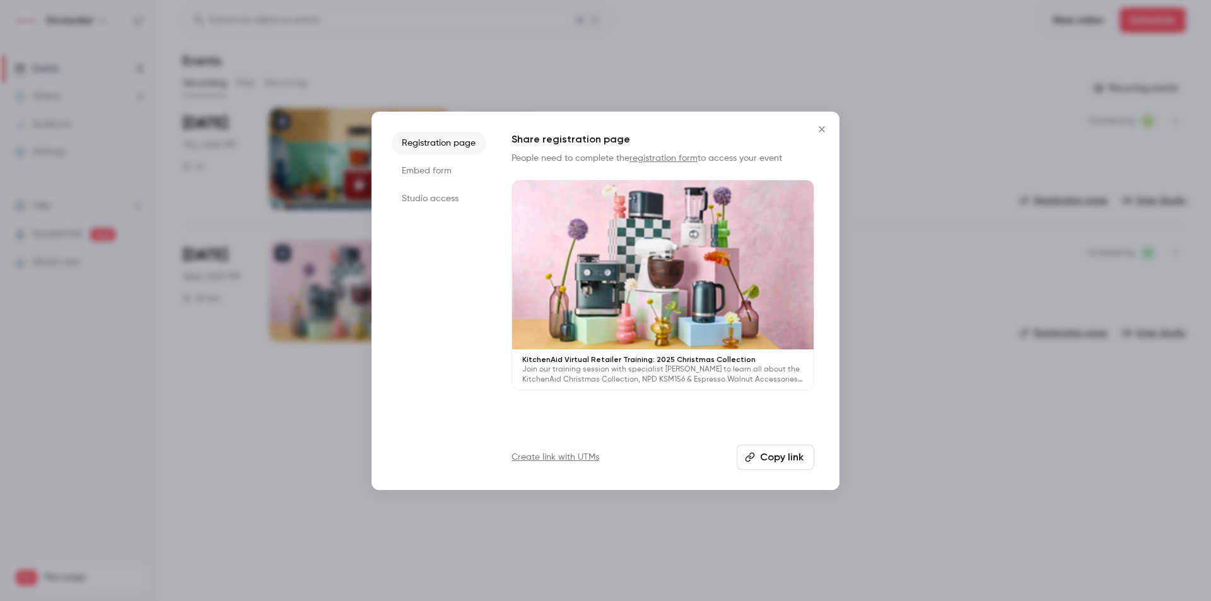
click at [685, 248] on div at bounding box center [663, 265] width 302 height 170
click at [823, 129] on icon "Close" at bounding box center [821, 129] width 15 height 10
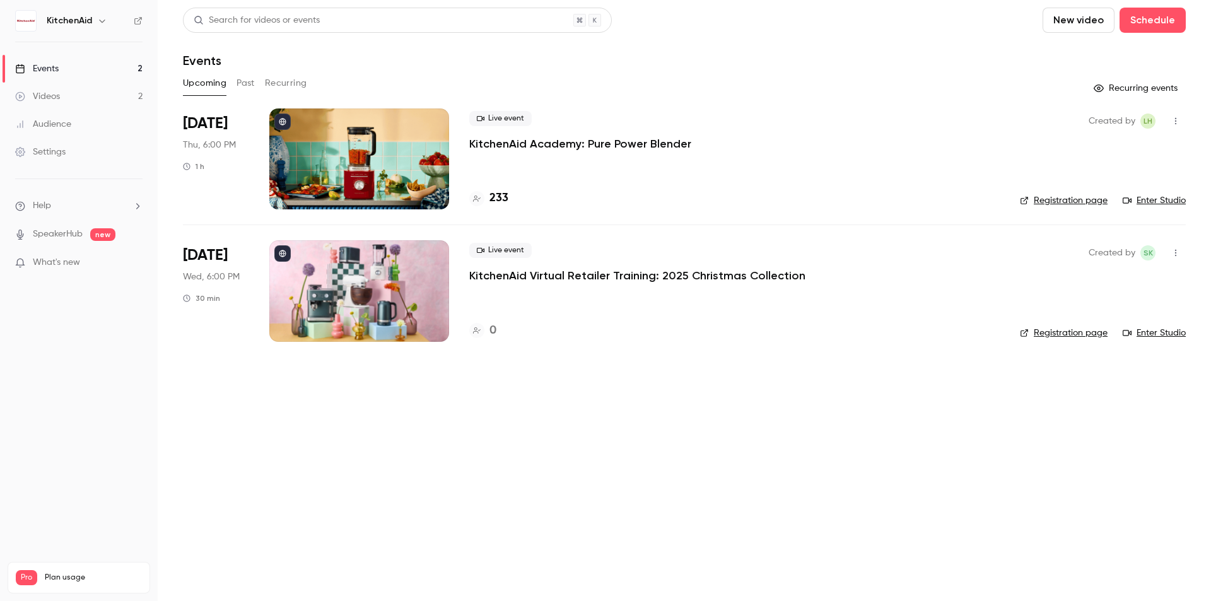
click at [1171, 260] on button "button" at bounding box center [1176, 253] width 20 height 20
click at [670, 405] on div at bounding box center [605, 300] width 1211 height 601
click at [418, 296] on div at bounding box center [359, 290] width 180 height 101
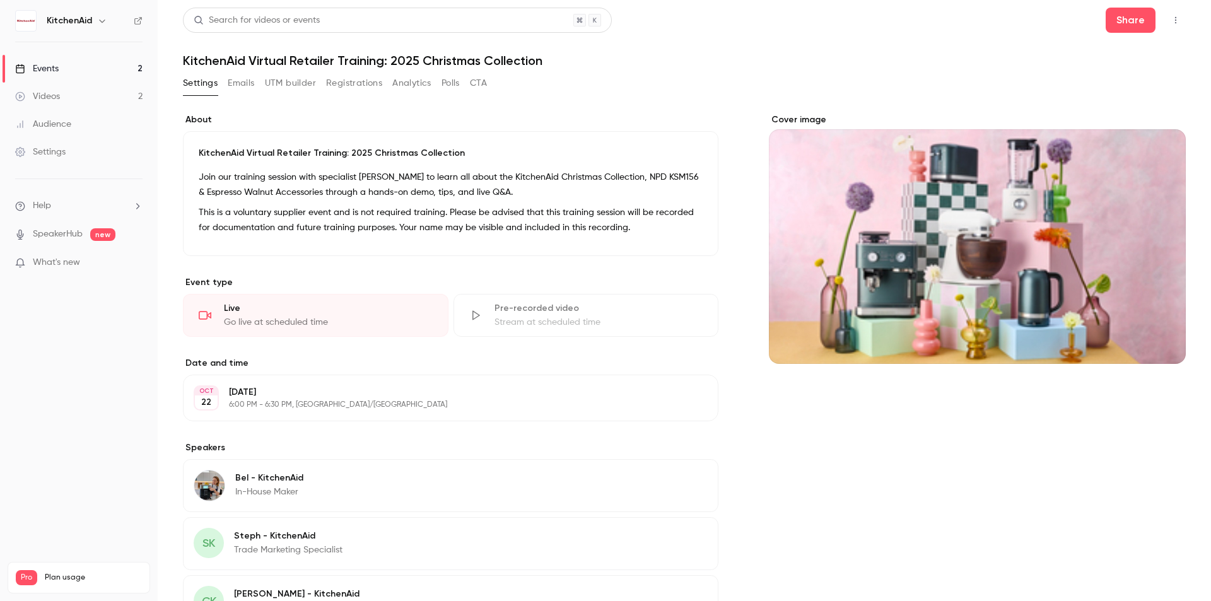
click at [965, 226] on div "Cover image" at bounding box center [977, 239] width 417 height 250
click at [0, 0] on input "Cover image" at bounding box center [0, 0] width 0 height 0
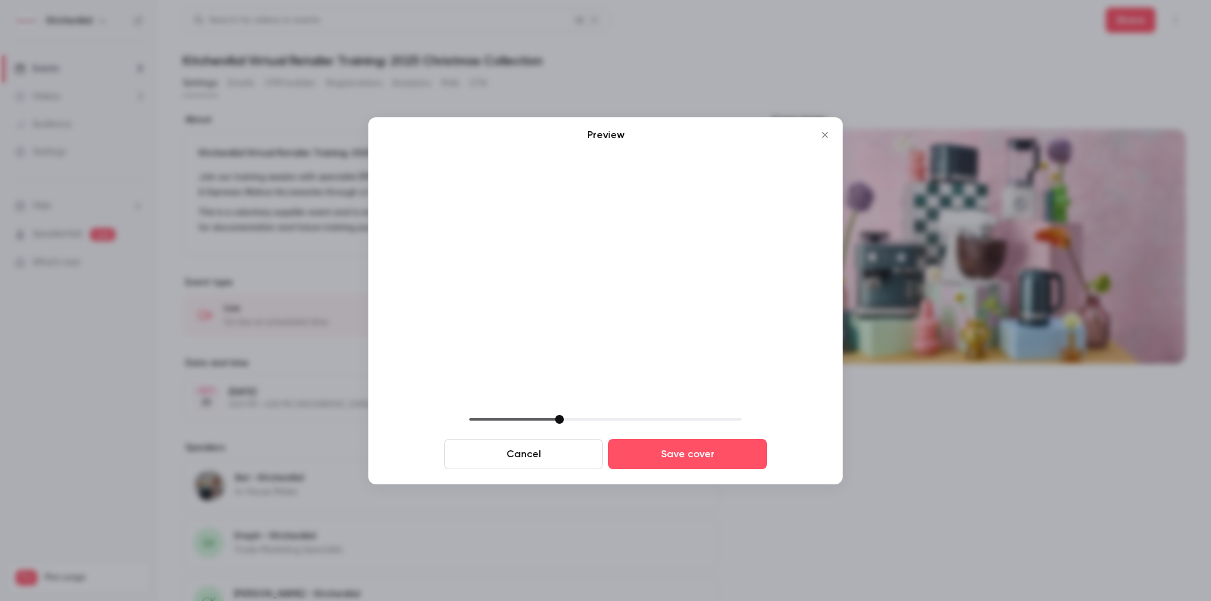
click at [824, 141] on button "Close" at bounding box center [824, 134] width 25 height 25
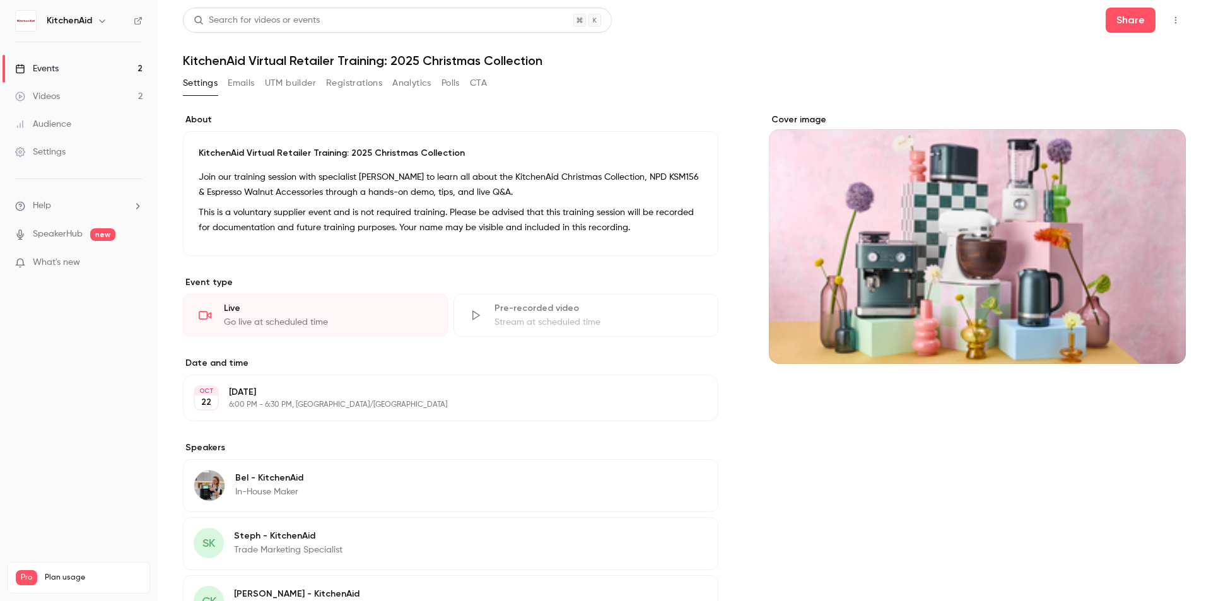
click at [1091, 300] on div "Cover image" at bounding box center [977, 239] width 417 height 250
click at [0, 0] on input "Cover image" at bounding box center [0, 0] width 0 height 0
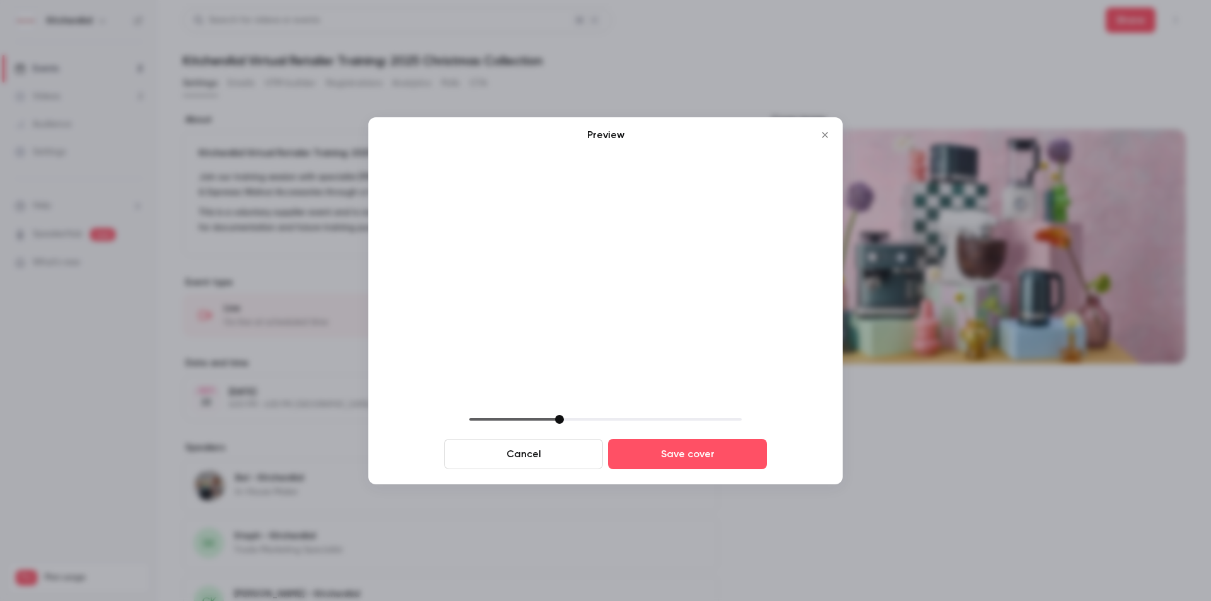
drag, startPoint x: 671, startPoint y: 281, endPoint x: 801, endPoint y: 239, distance: 136.4
click at [801, 239] on img at bounding box center [606, 279] width 424 height 252
click at [826, 130] on icon "Close" at bounding box center [824, 135] width 15 height 10
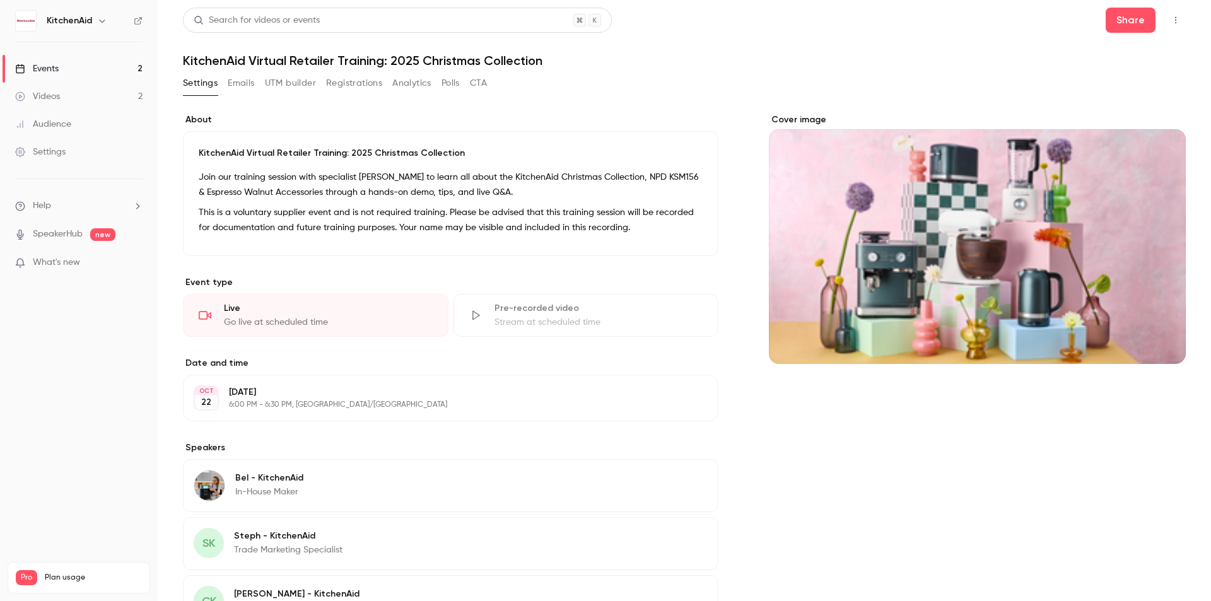
click at [1159, 339] on icon "Cover image" at bounding box center [1163, 341] width 8 height 8
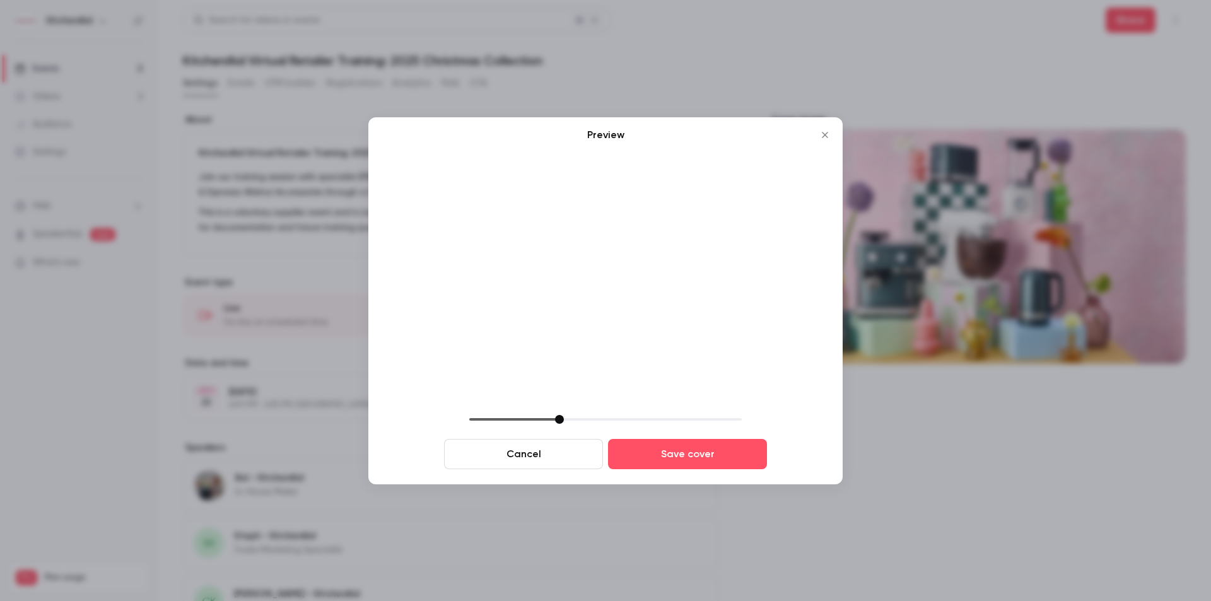
click at [824, 134] on icon "Close" at bounding box center [824, 135] width 15 height 10
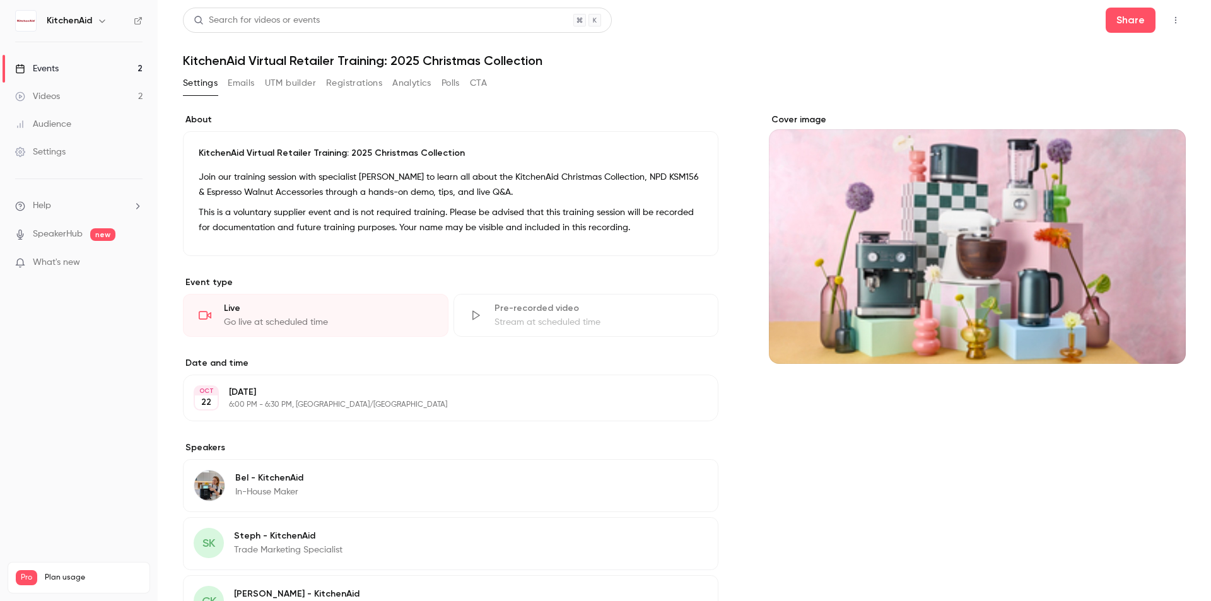
click at [91, 85] on link "Videos 2" at bounding box center [79, 97] width 158 height 28
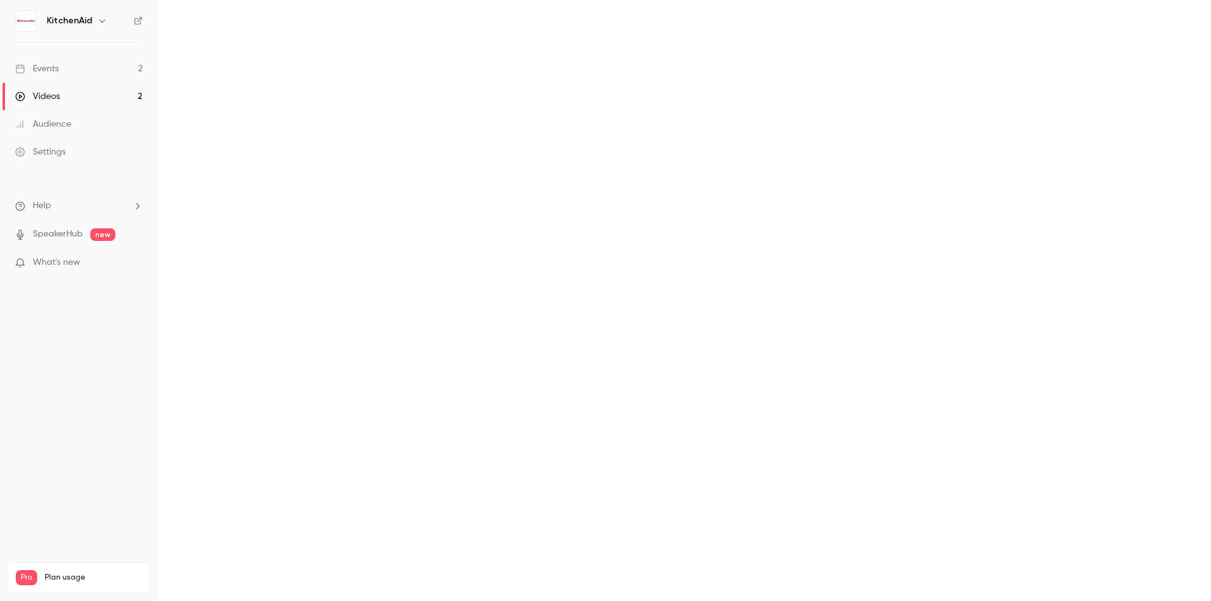
click at [85, 64] on link "Events 2" at bounding box center [79, 69] width 158 height 28
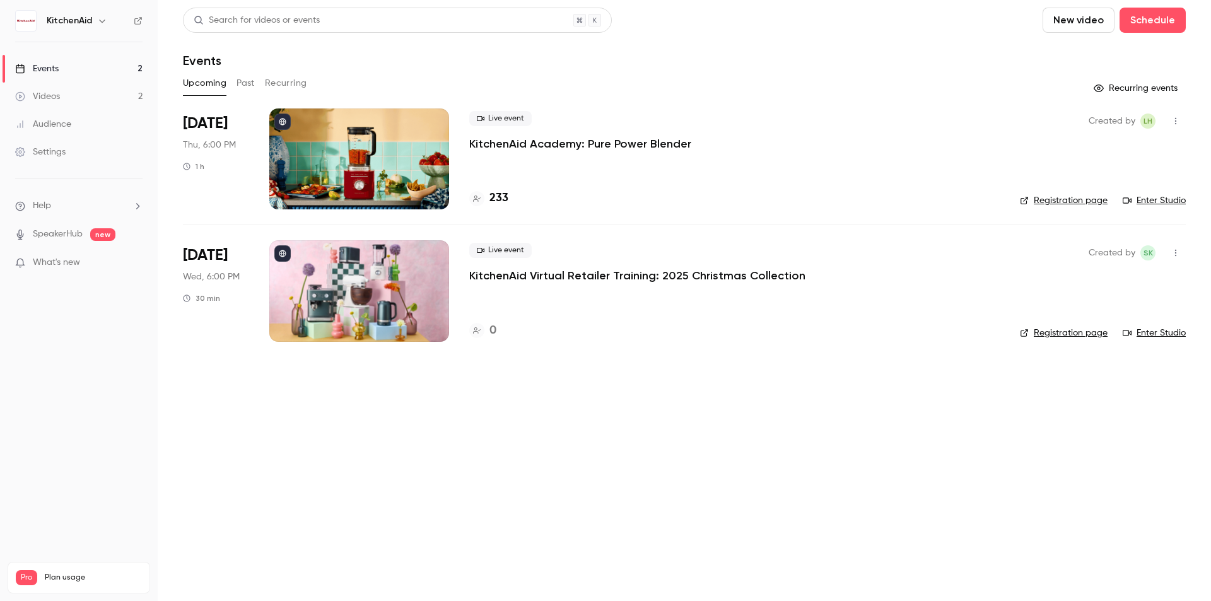
click at [384, 173] on div at bounding box center [359, 158] width 180 height 101
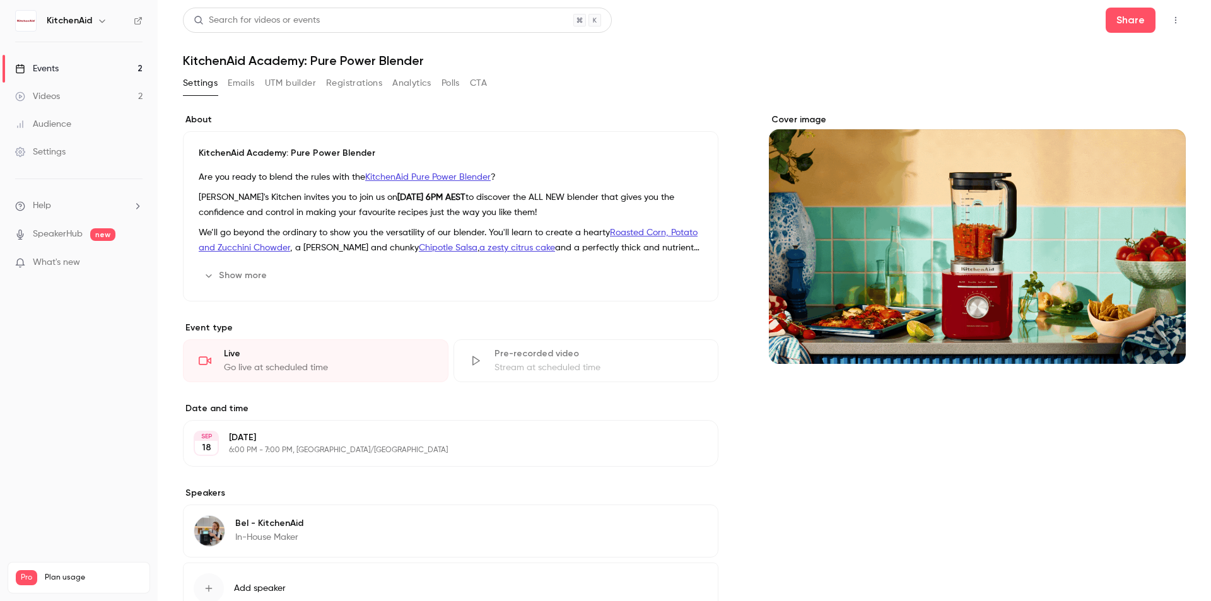
click at [93, 88] on link "Videos 2" at bounding box center [79, 97] width 158 height 28
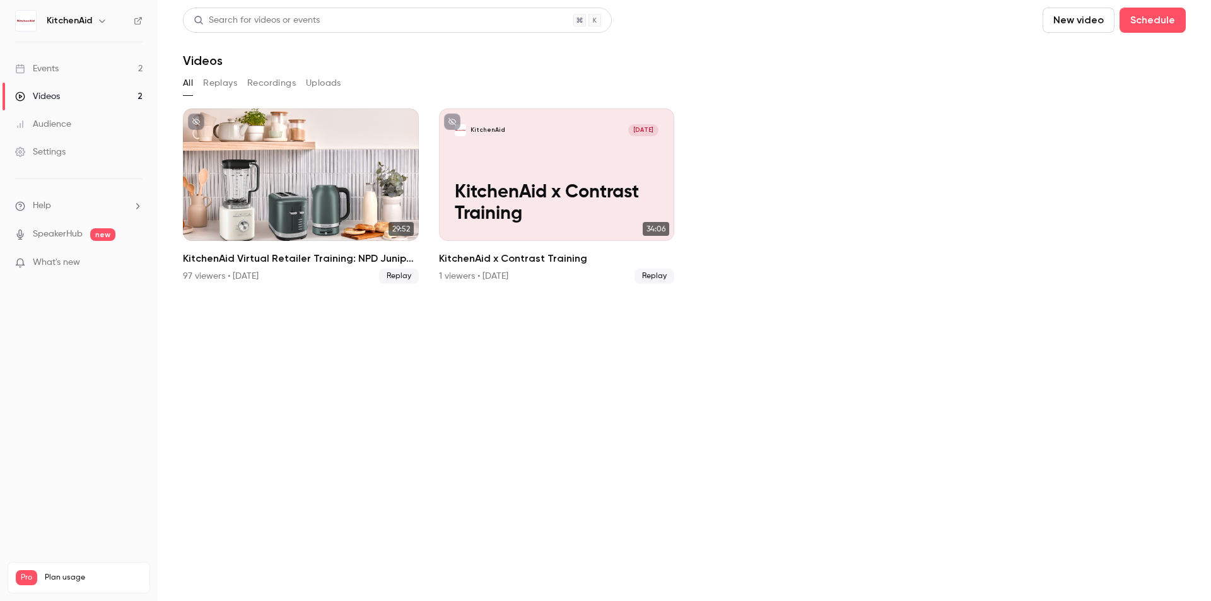
click at [53, 56] on link "Events 2" at bounding box center [79, 69] width 158 height 28
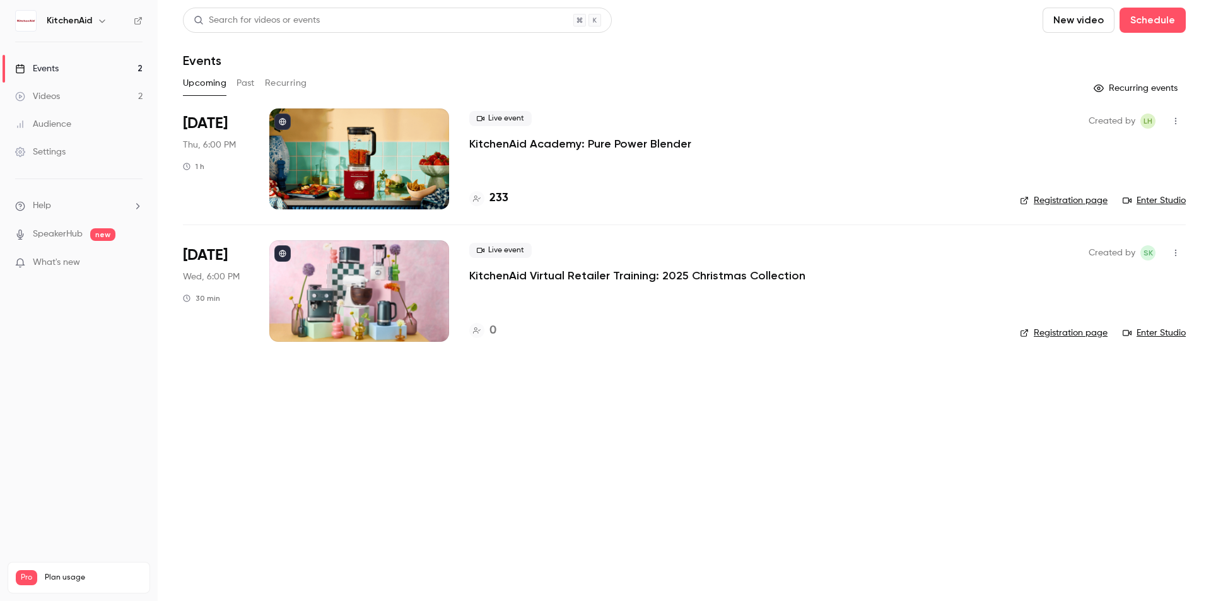
click at [362, 308] on div at bounding box center [359, 290] width 180 height 101
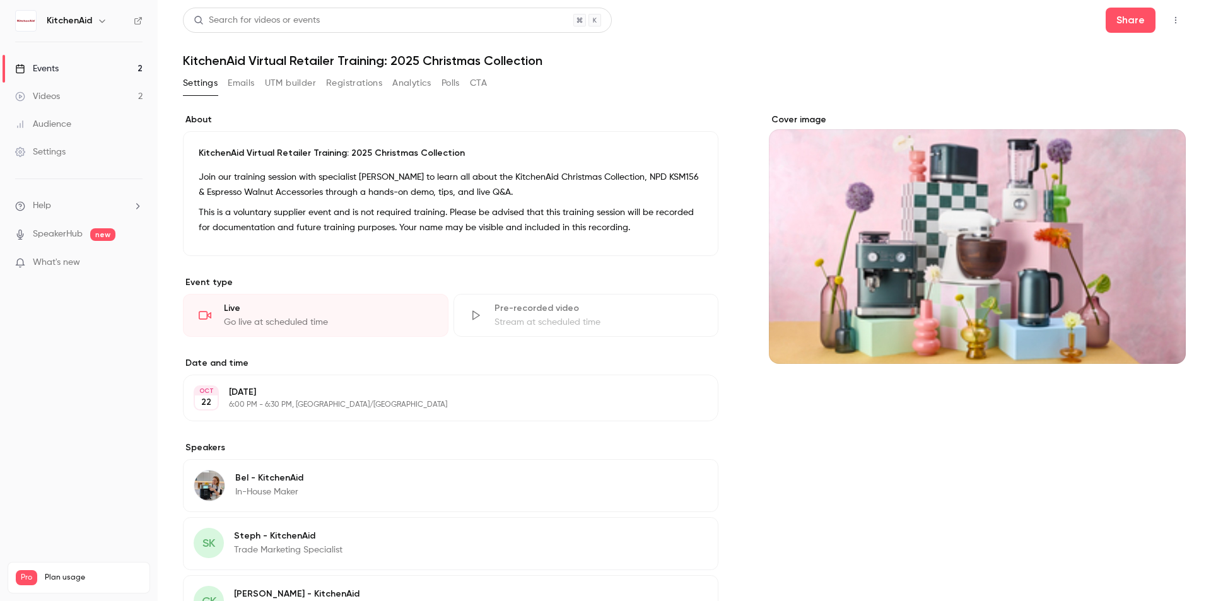
click at [1151, 344] on button "Cover image" at bounding box center [1163, 341] width 25 height 25
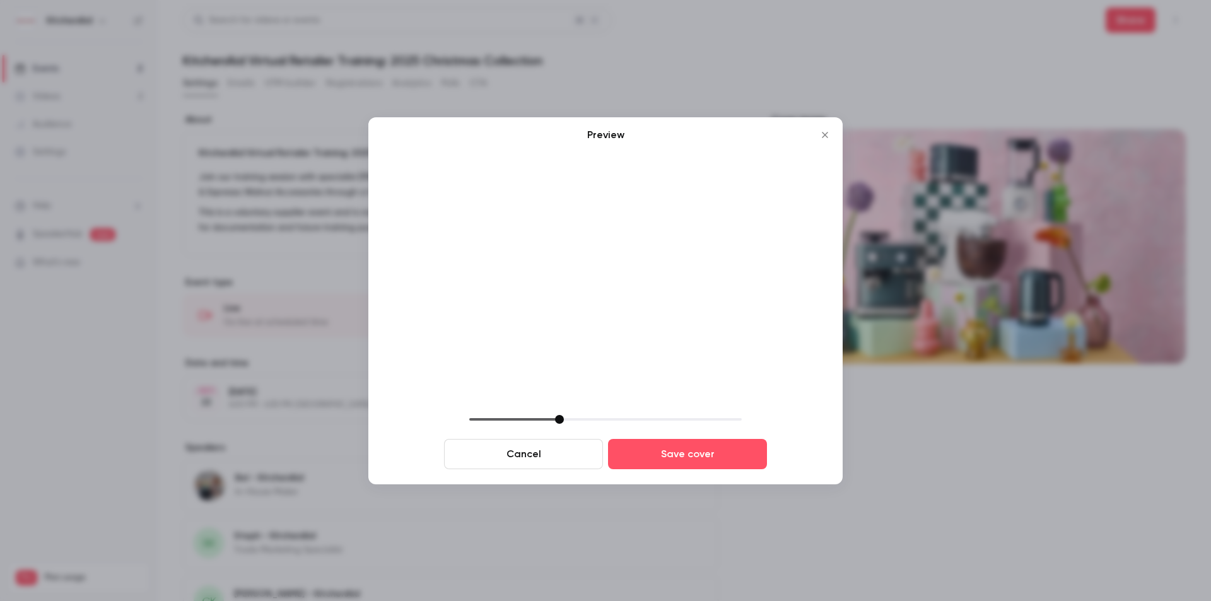
click at [807, 372] on img at bounding box center [606, 279] width 424 height 252
click at [819, 136] on icon "Close" at bounding box center [824, 135] width 15 height 10
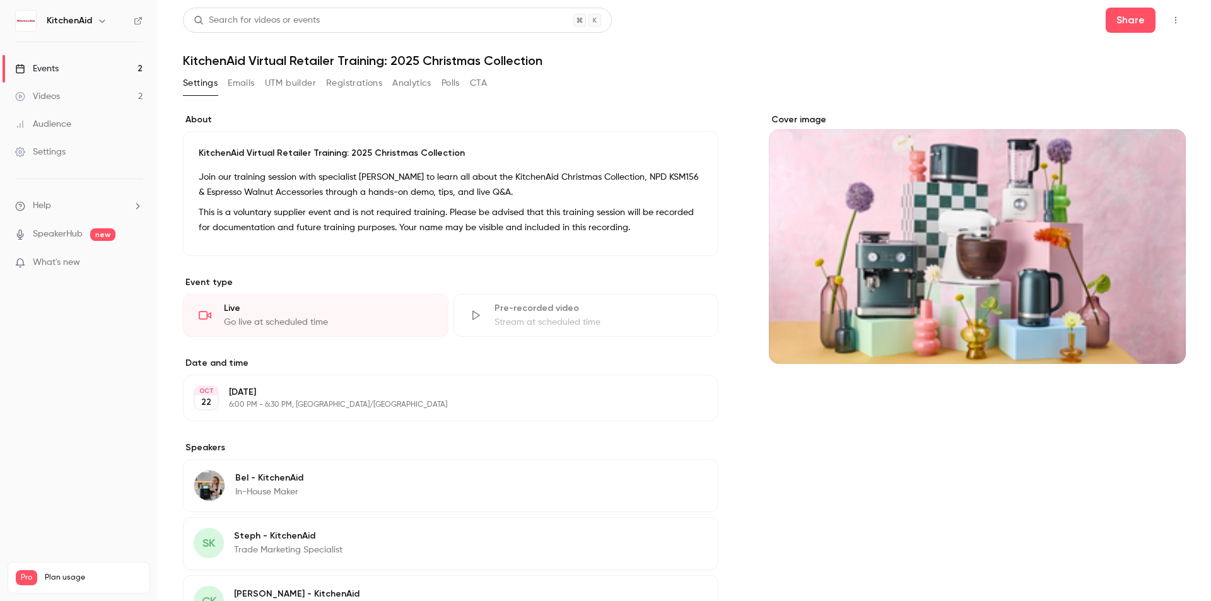
click at [1175, 23] on icon "button" at bounding box center [1175, 20] width 1 height 7
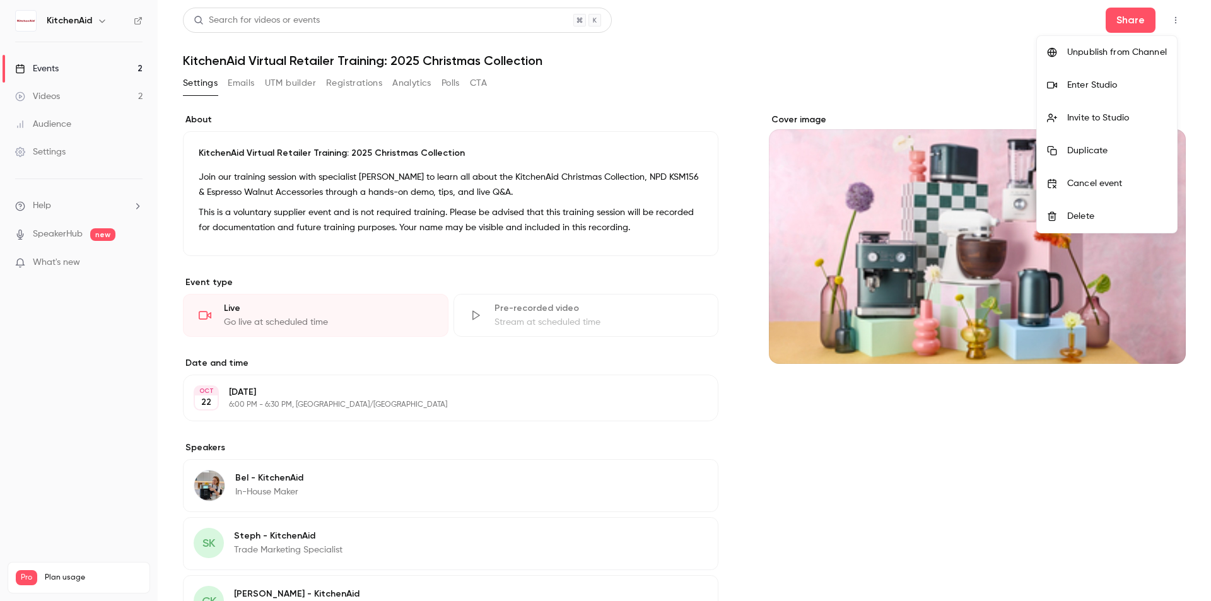
click at [940, 76] on div at bounding box center [605, 300] width 1211 height 601
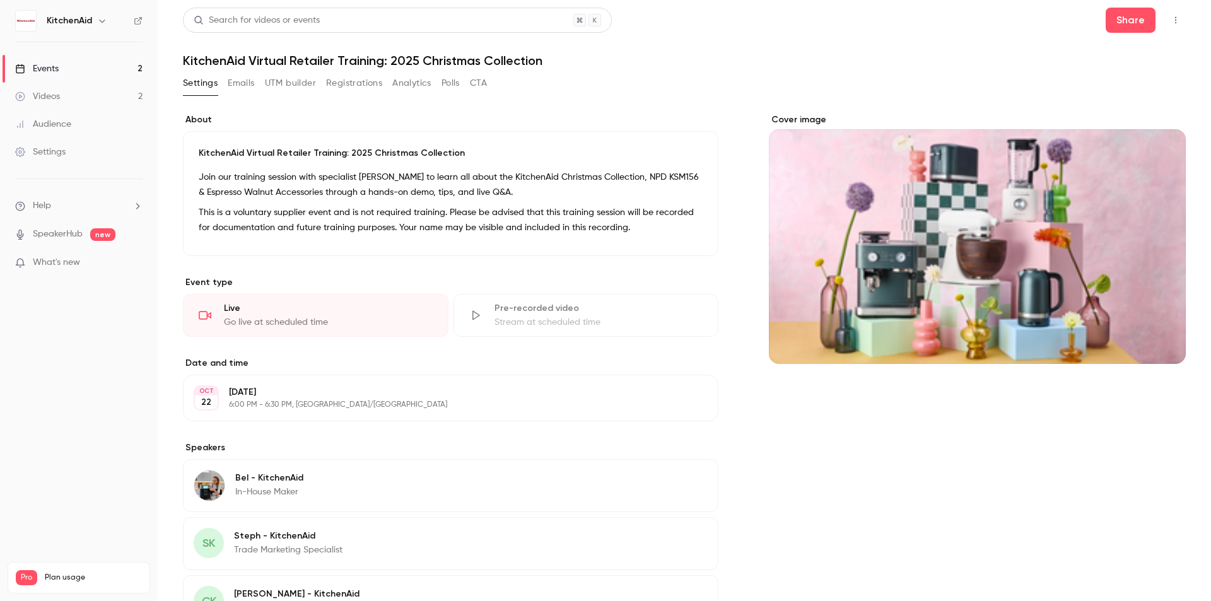
scroll to position [162, 0]
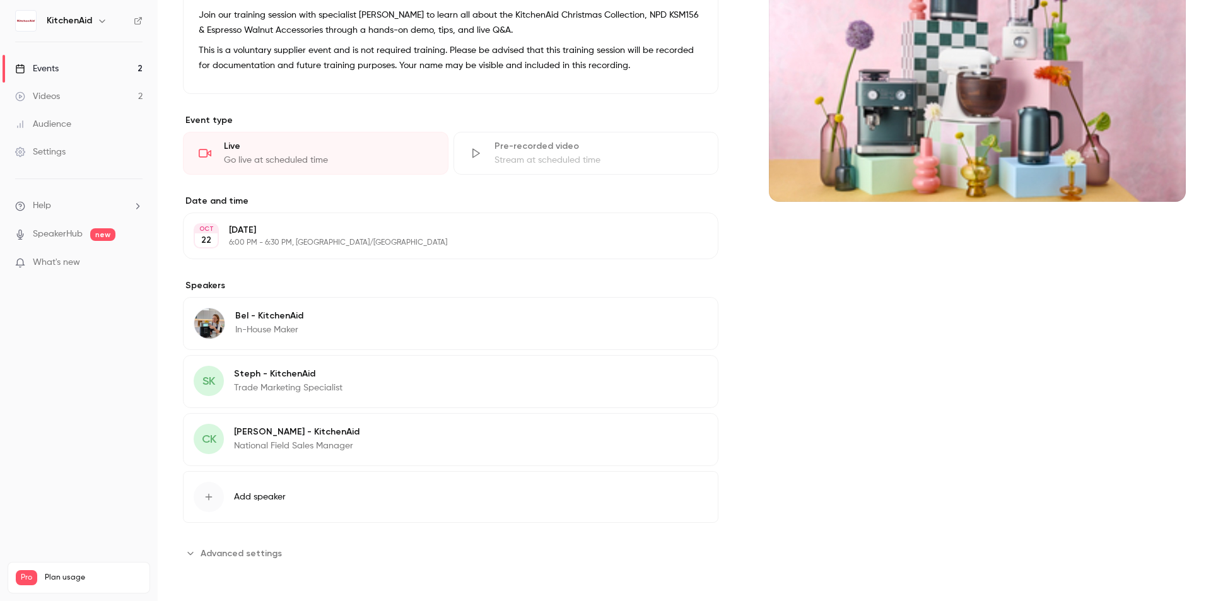
click at [248, 558] on span "Advanced settings" at bounding box center [241, 553] width 81 height 13
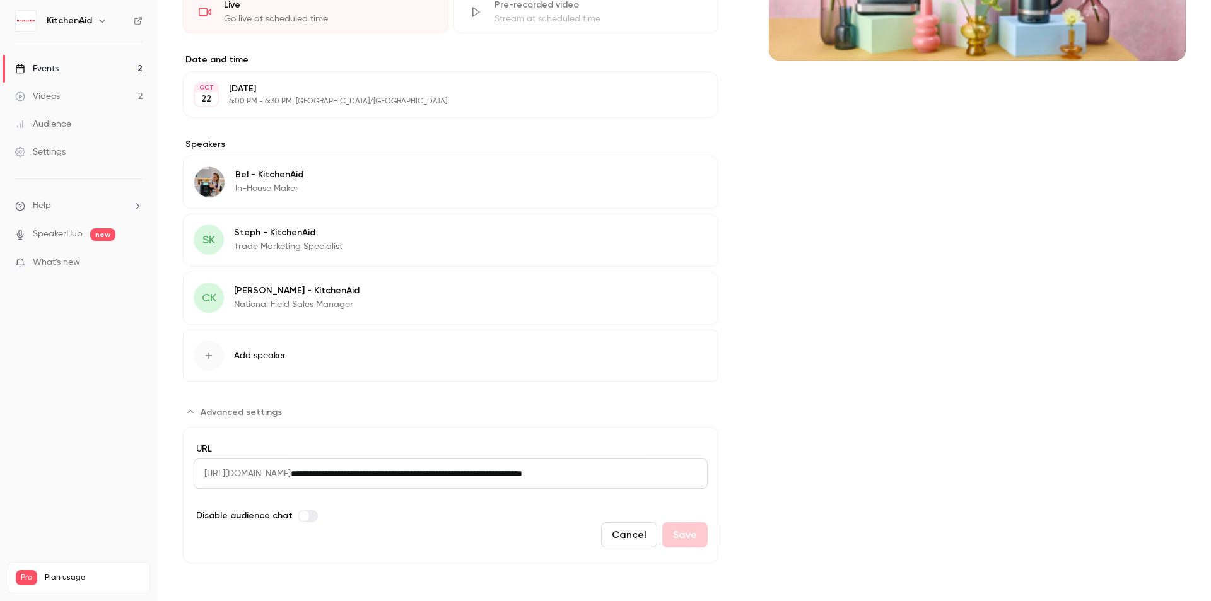
click at [242, 472] on span "[URL][DOMAIN_NAME]" at bounding box center [242, 474] width 97 height 30
click at [421, 477] on input "**********" at bounding box center [499, 474] width 417 height 30
click at [673, 479] on input "**********" at bounding box center [499, 474] width 417 height 30
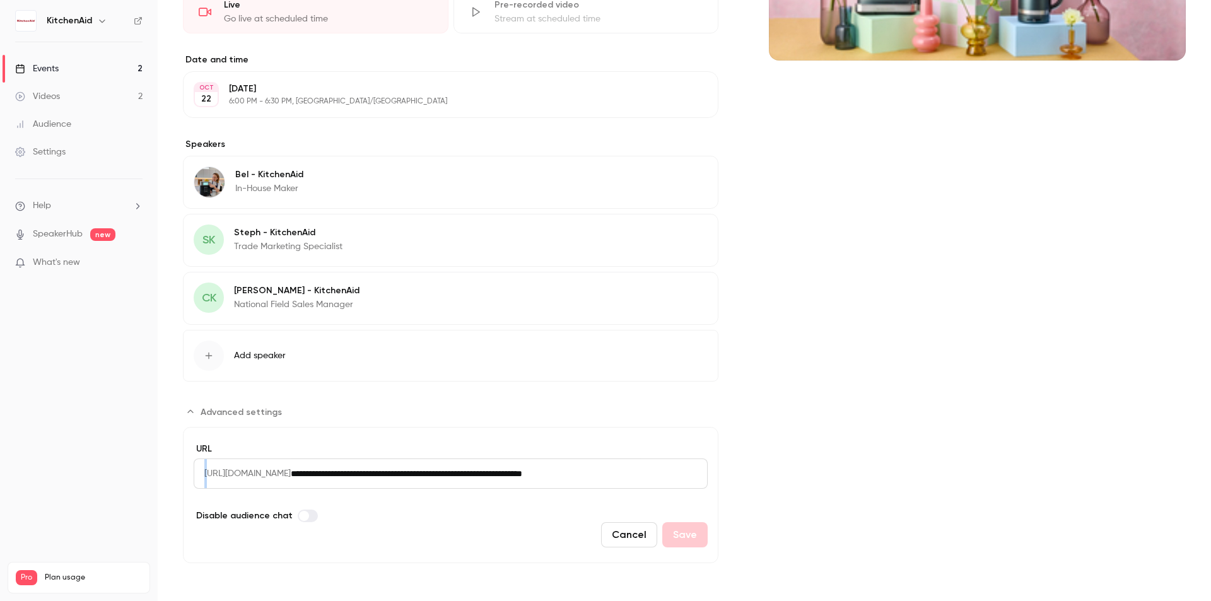
drag, startPoint x: 208, startPoint y: 476, endPoint x: 566, endPoint y: 457, distance: 359.4
click at [566, 457] on div "**********" at bounding box center [451, 466] width 514 height 46
click at [949, 450] on div "Cover image" at bounding box center [977, 186] width 417 height 753
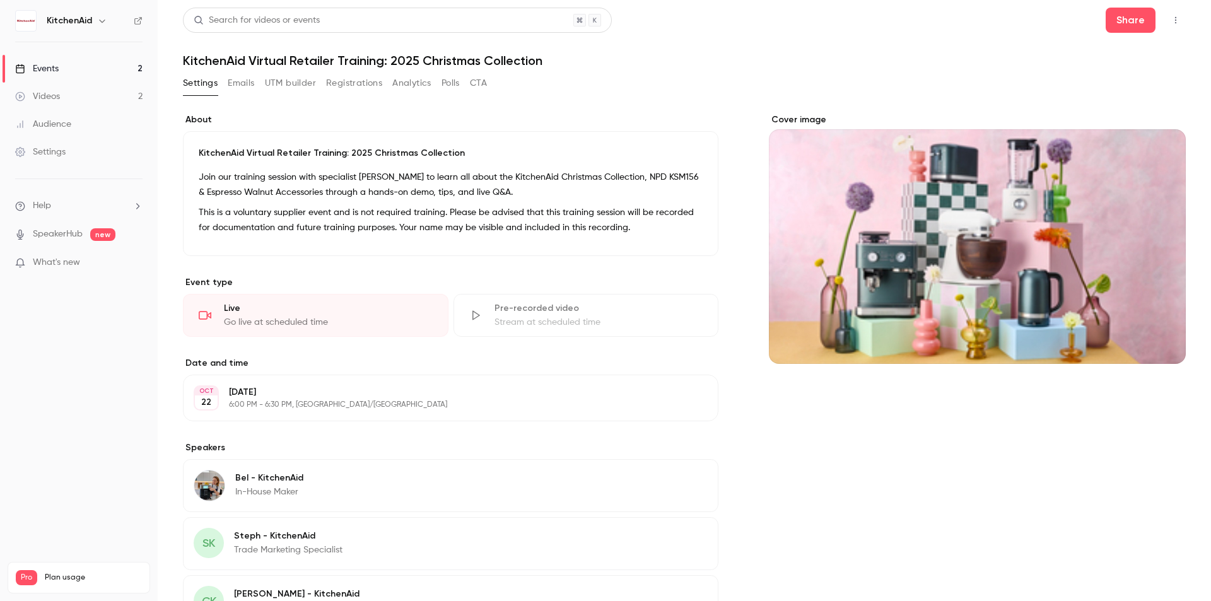
click at [240, 80] on button "Emails" at bounding box center [241, 83] width 26 height 20
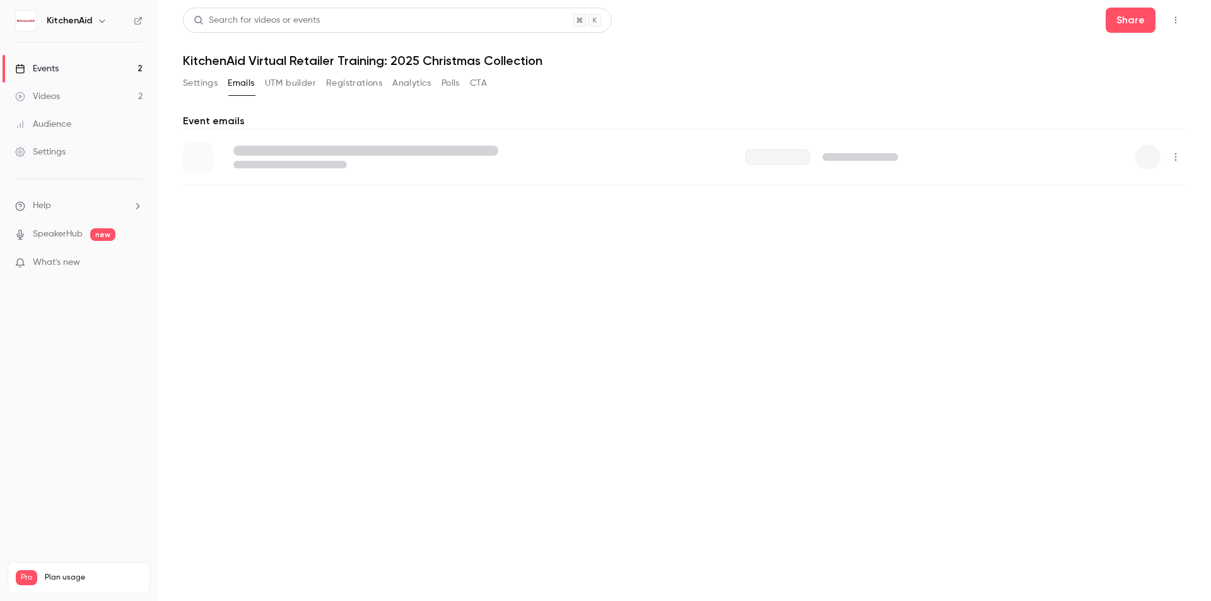
click at [96, 69] on link "Events 2" at bounding box center [79, 69] width 158 height 28
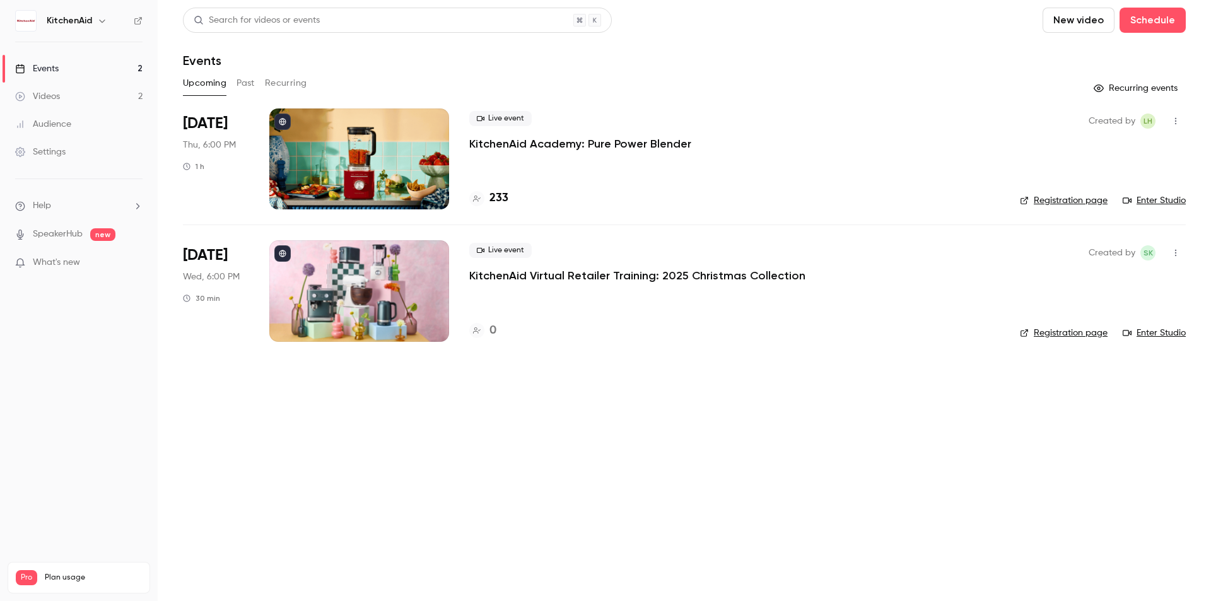
click at [1178, 250] on icon "button" at bounding box center [1176, 253] width 10 height 9
click at [1105, 284] on div "Share" at bounding box center [1127, 285] width 96 height 13
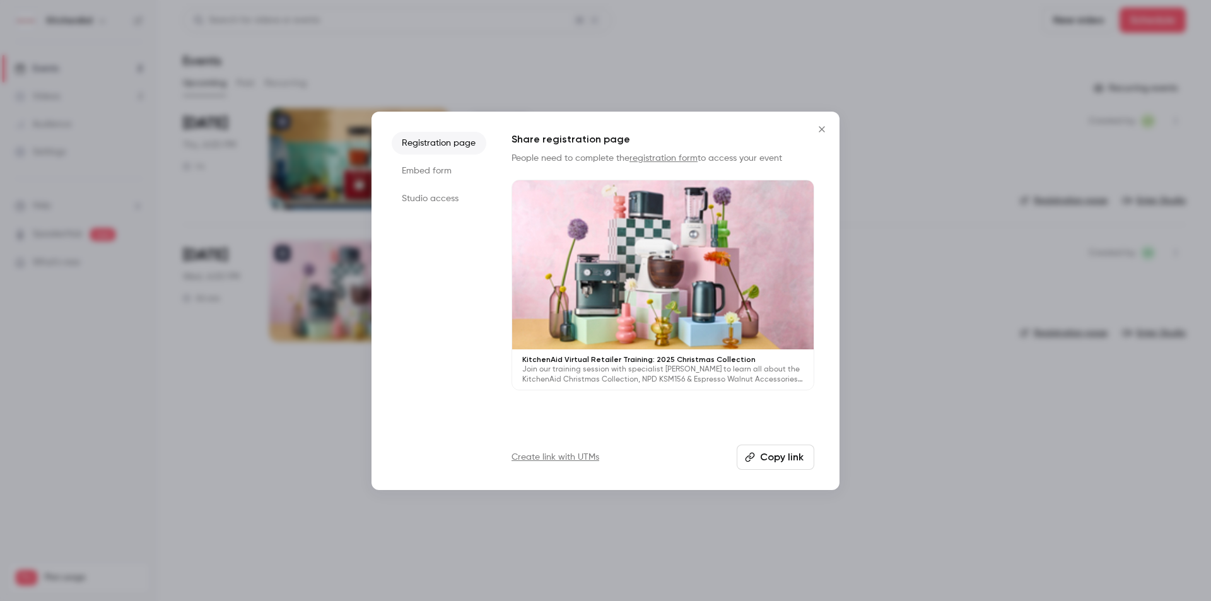
click at [795, 459] on button "Copy link" at bounding box center [776, 457] width 78 height 25
click at [822, 131] on icon "Close" at bounding box center [821, 129] width 15 height 10
